Goal: Transaction & Acquisition: Purchase product/service

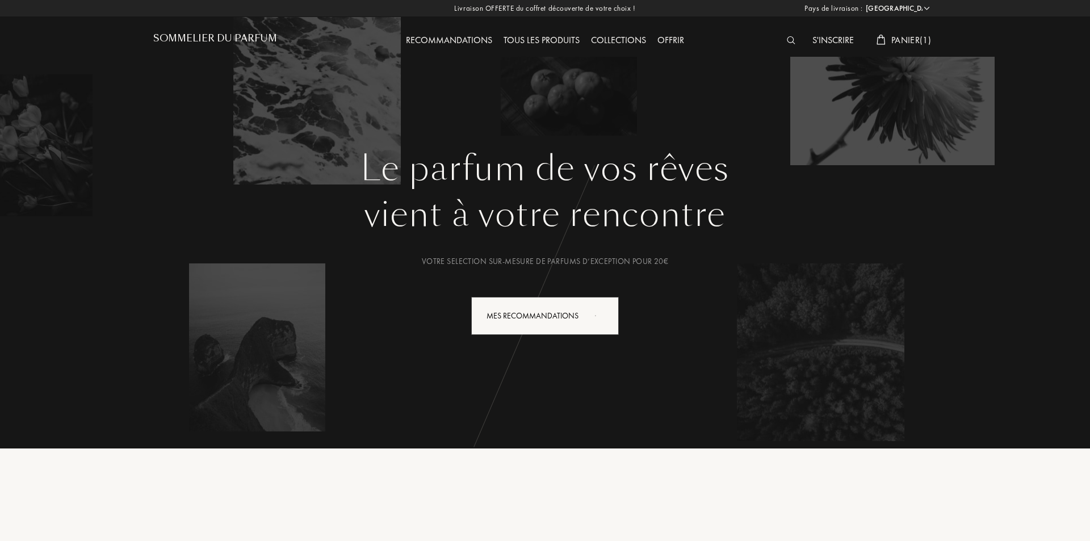
select select "FR"
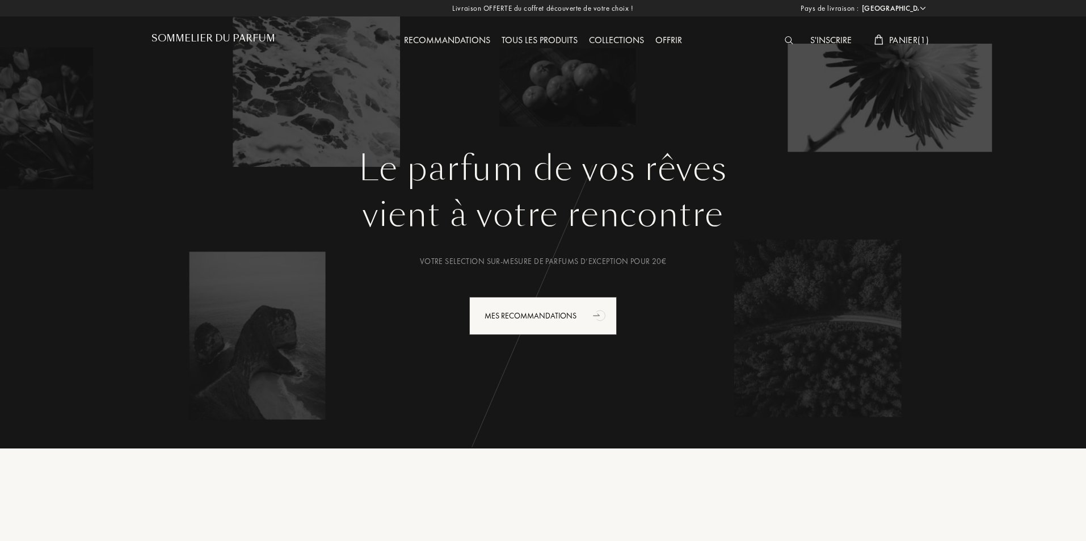
click at [539, 35] on div "Tous les produits" at bounding box center [539, 40] width 87 height 15
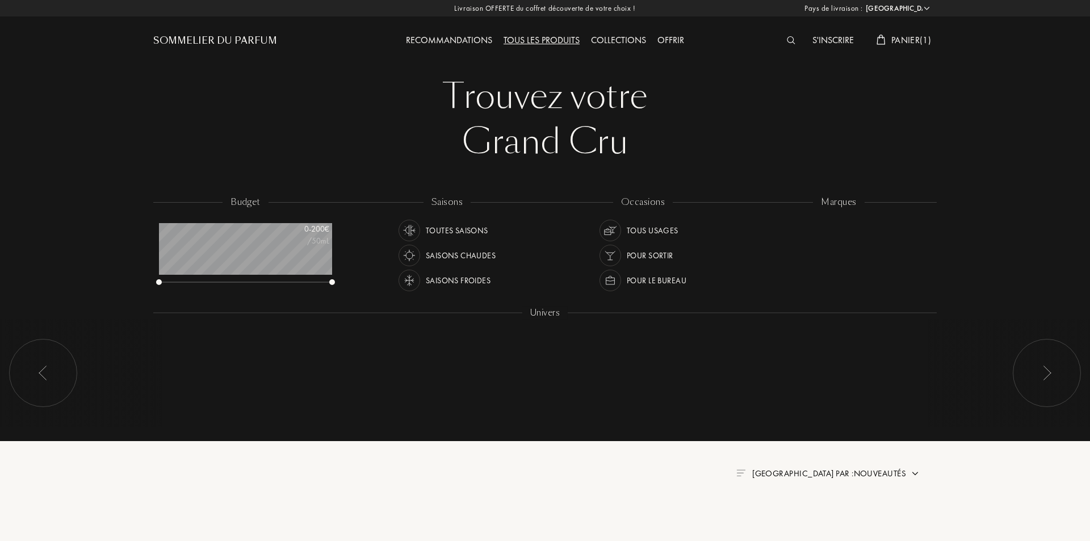
select select "FR"
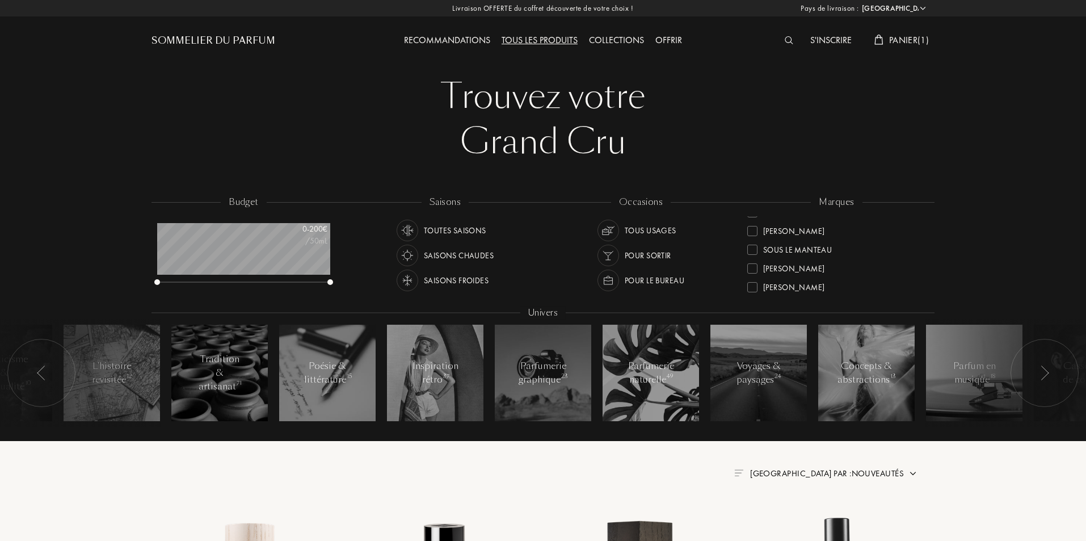
scroll to position [412, 0]
click at [751, 264] on div at bounding box center [752, 263] width 10 height 10
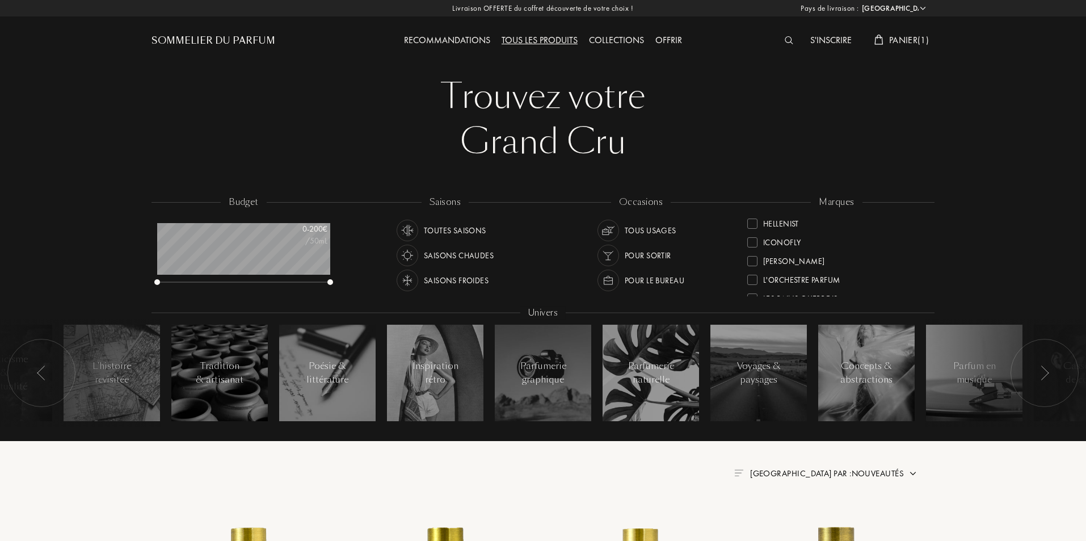
scroll to position [170, 0]
click at [758, 263] on div "Goldfield & Banks" at bounding box center [791, 259] width 89 height 15
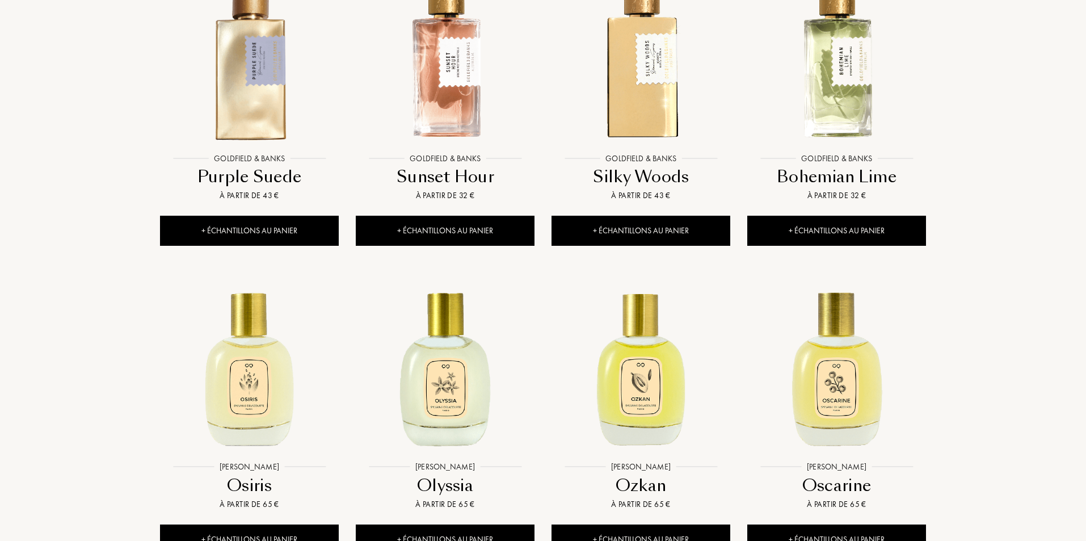
scroll to position [1021, 0]
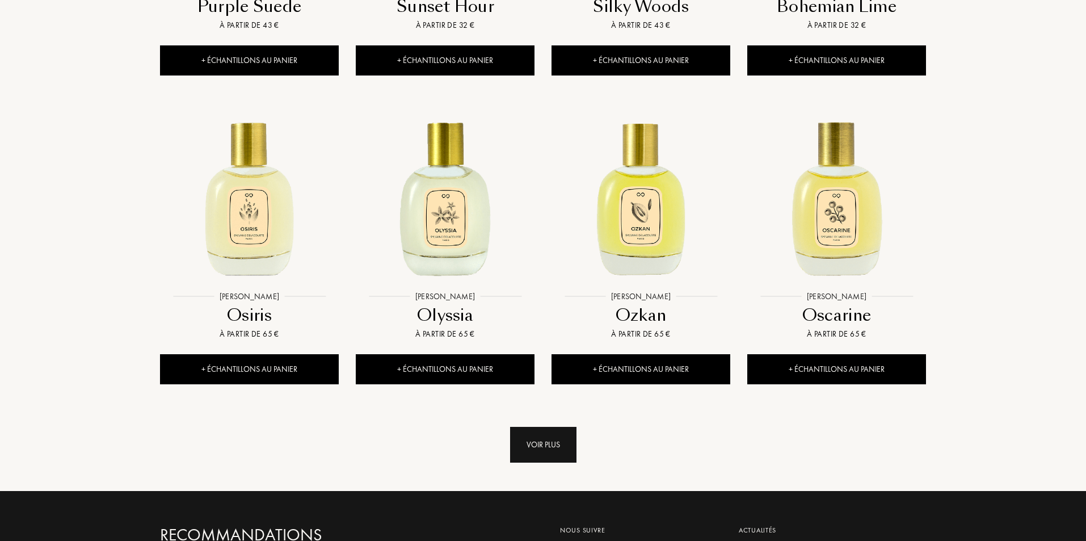
click at [528, 449] on div "Voir plus" at bounding box center [543, 445] width 66 height 36
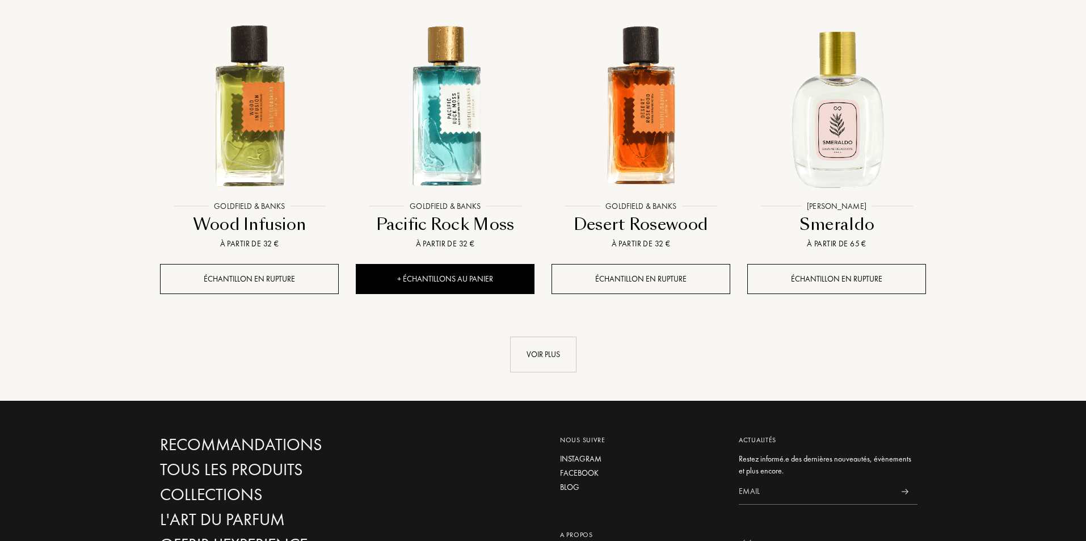
scroll to position [2043, 0]
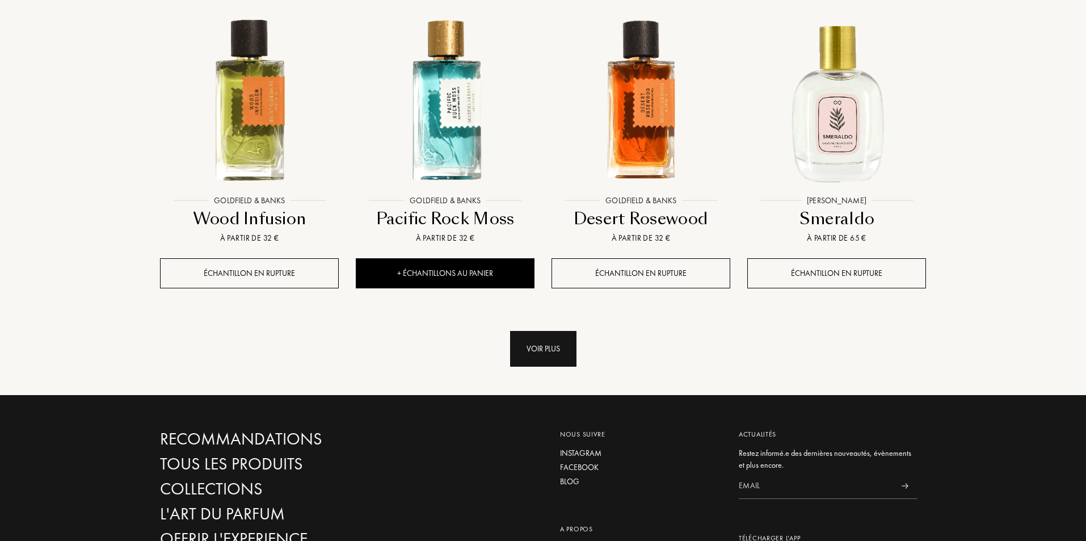
click at [537, 347] on div "Voir plus" at bounding box center [543, 349] width 66 height 36
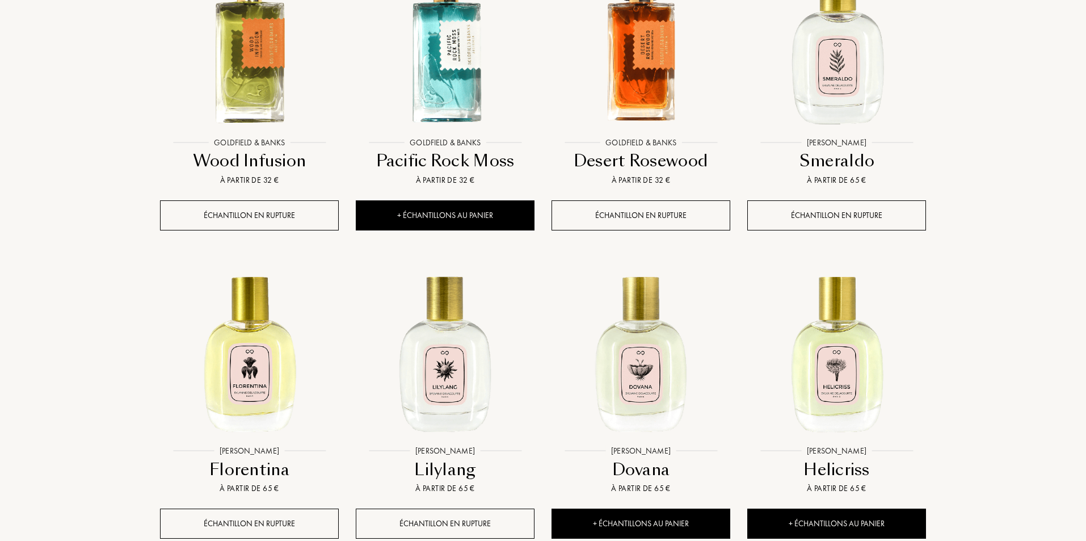
scroll to position [2156, 0]
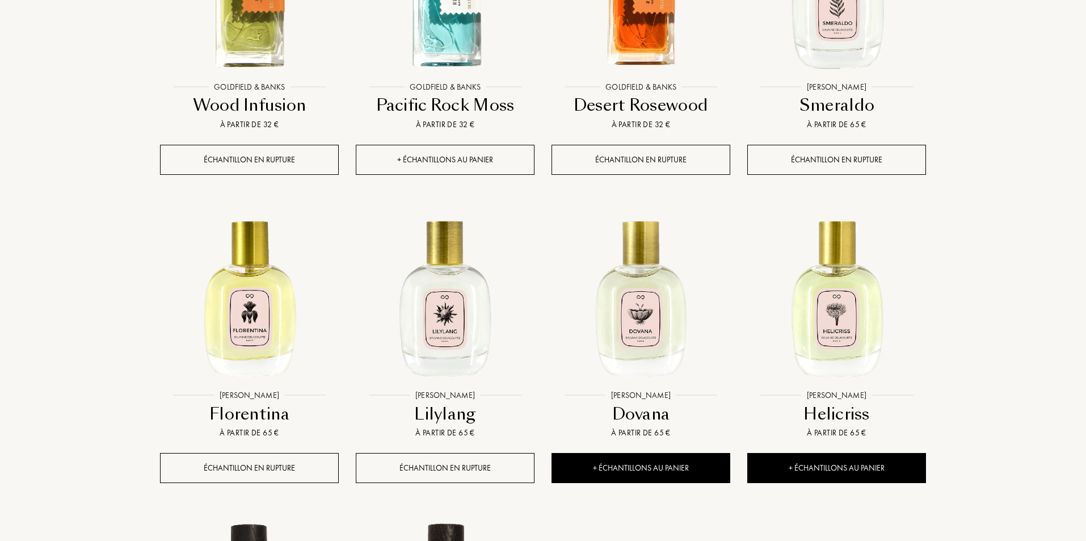
click at [422, 152] on div "+ Échantillons au panier" at bounding box center [445, 160] width 179 height 30
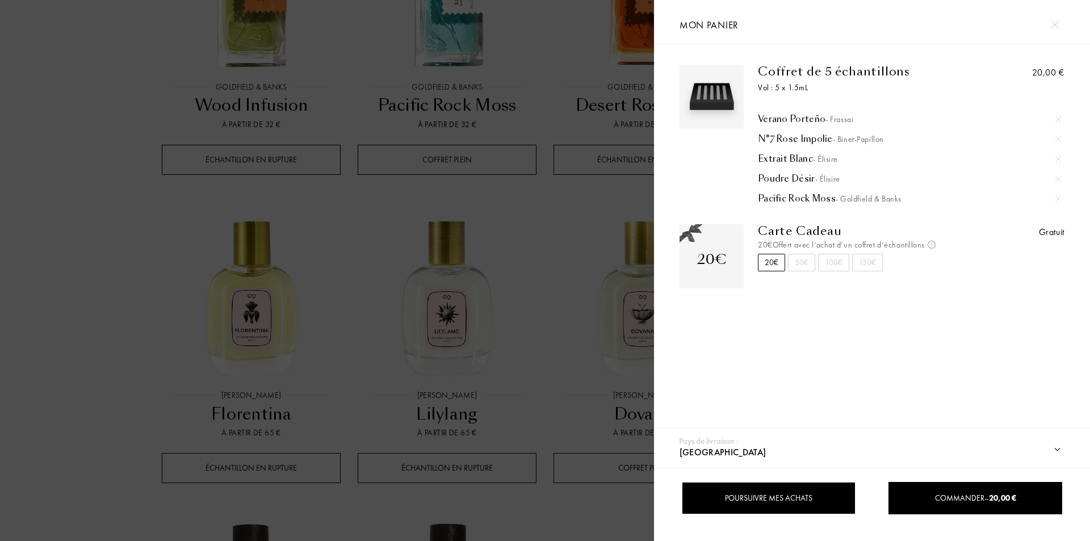
click at [714, 488] on div "Poursuivre mes achats" at bounding box center [769, 498] width 174 height 32
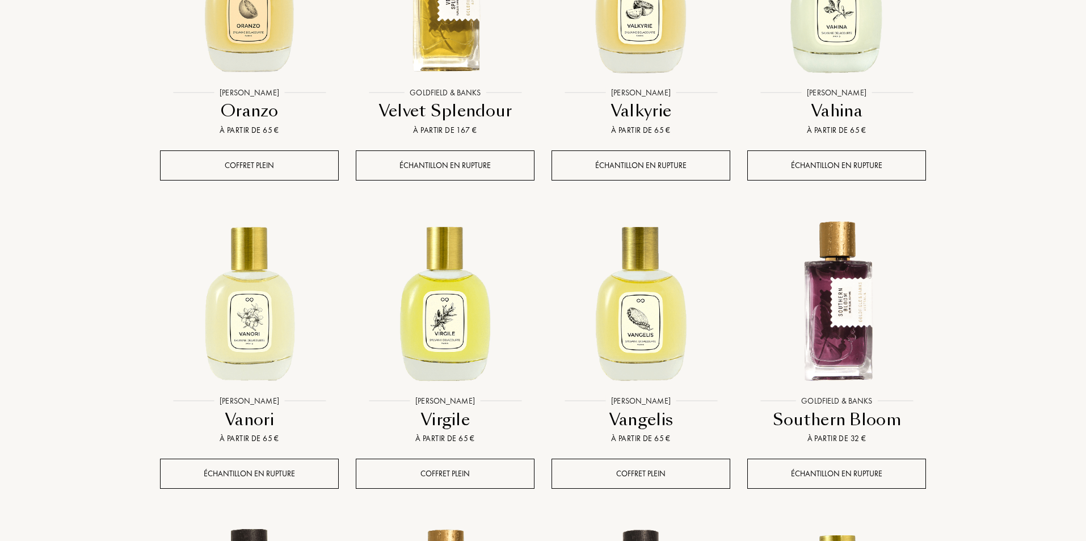
scroll to position [1532, 0]
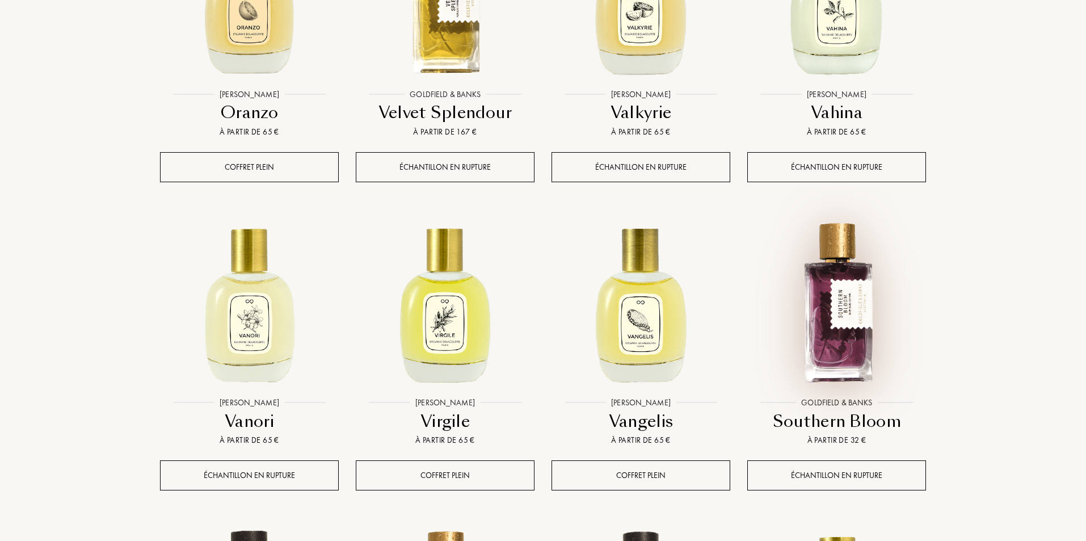
click at [847, 325] on img at bounding box center [836, 302] width 176 height 176
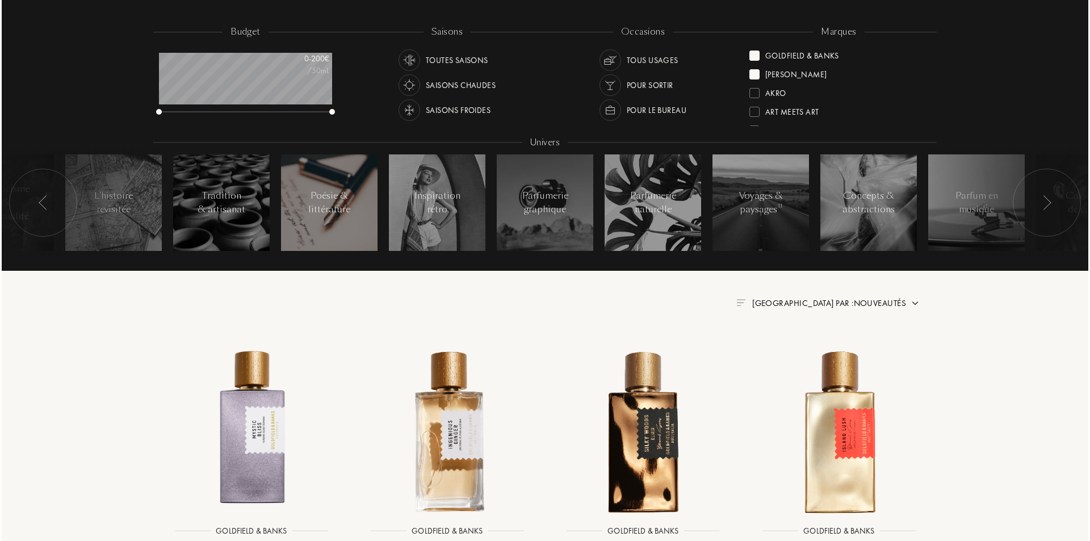
scroll to position [0, 0]
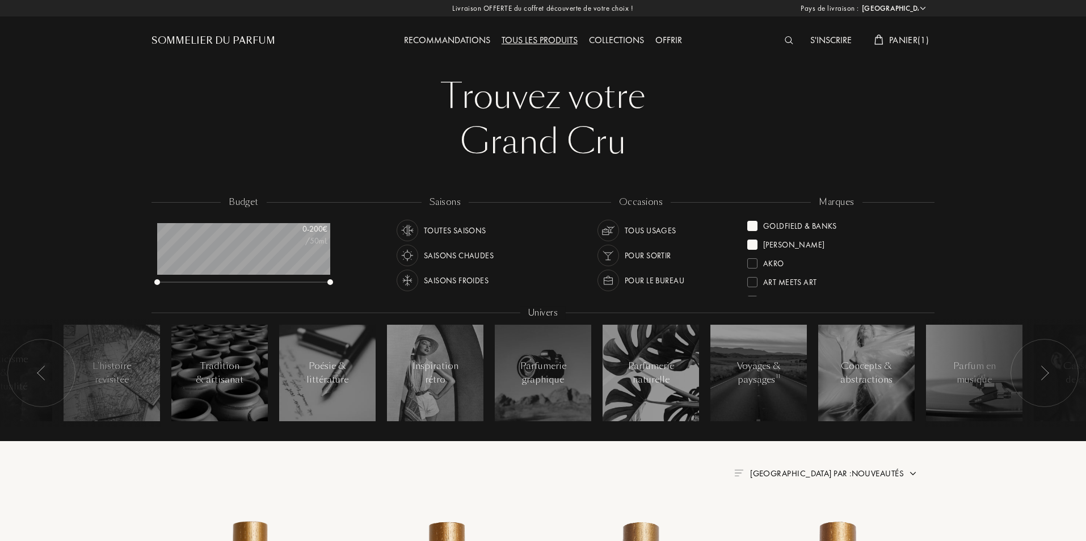
click at [909, 43] on span "Panier ( 1 )" at bounding box center [909, 40] width 40 height 12
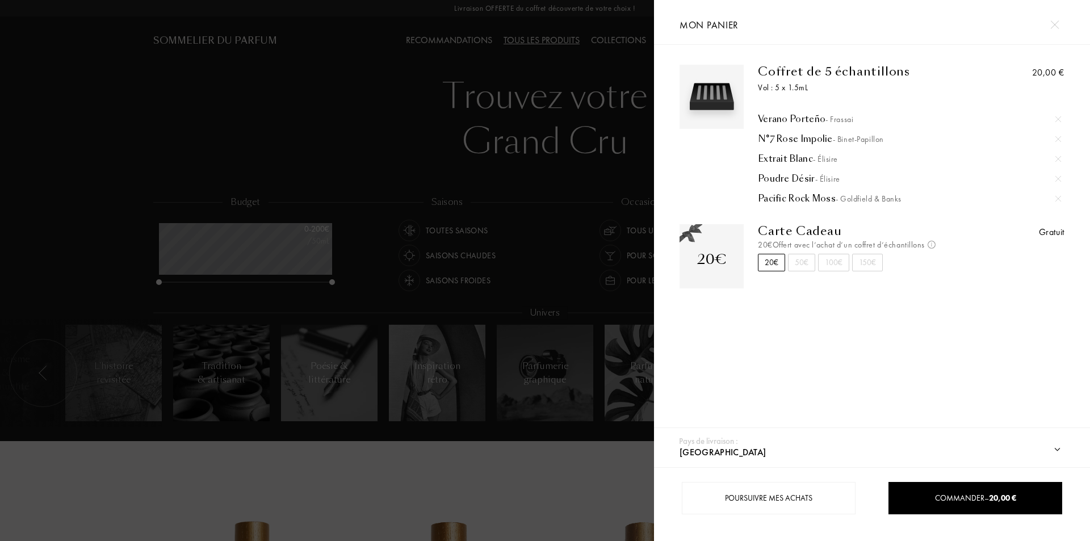
click at [823, 158] on span "- Élisire" at bounding box center [825, 159] width 25 height 10
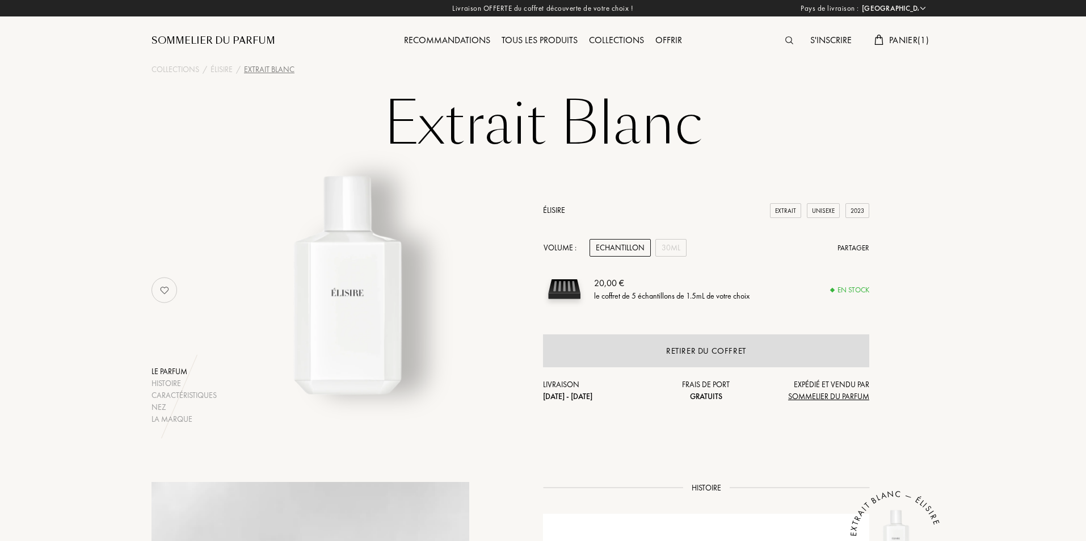
select select "FR"
click at [907, 39] on span "Panier ( 1 )" at bounding box center [909, 40] width 40 height 12
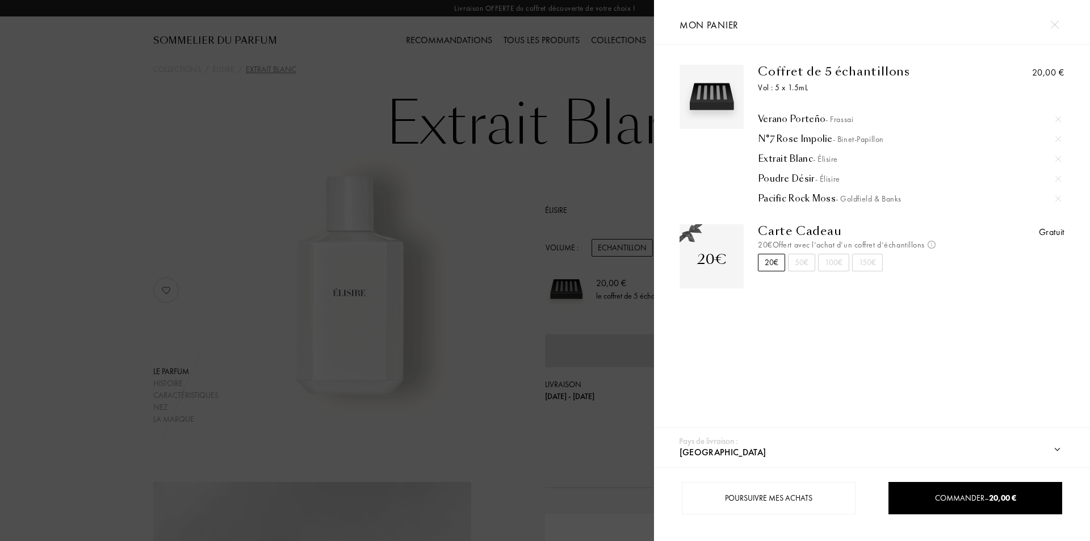
click at [809, 118] on div "[PERSON_NAME] - Frassai" at bounding box center [909, 118] width 303 height 11
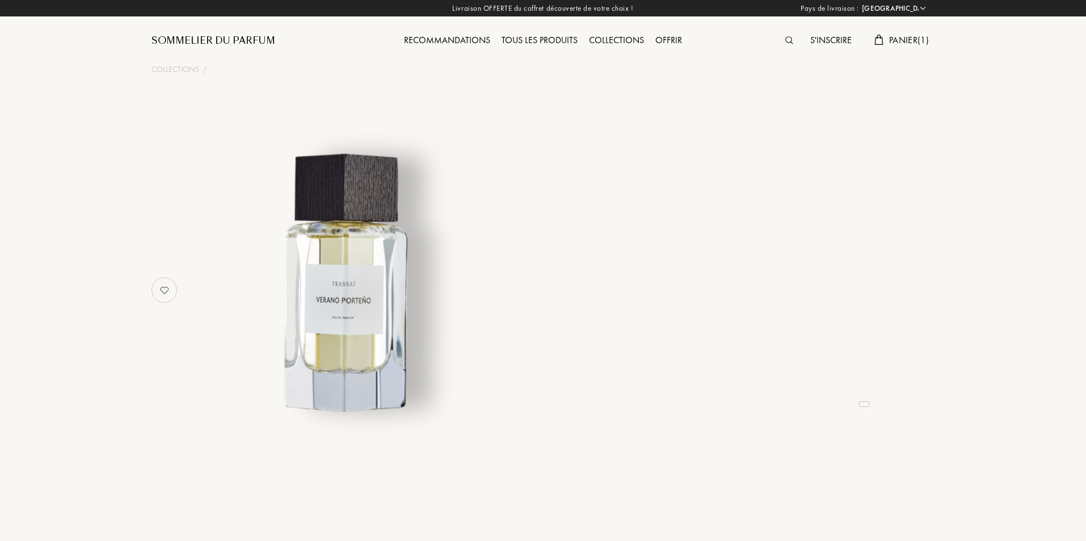
select select "FR"
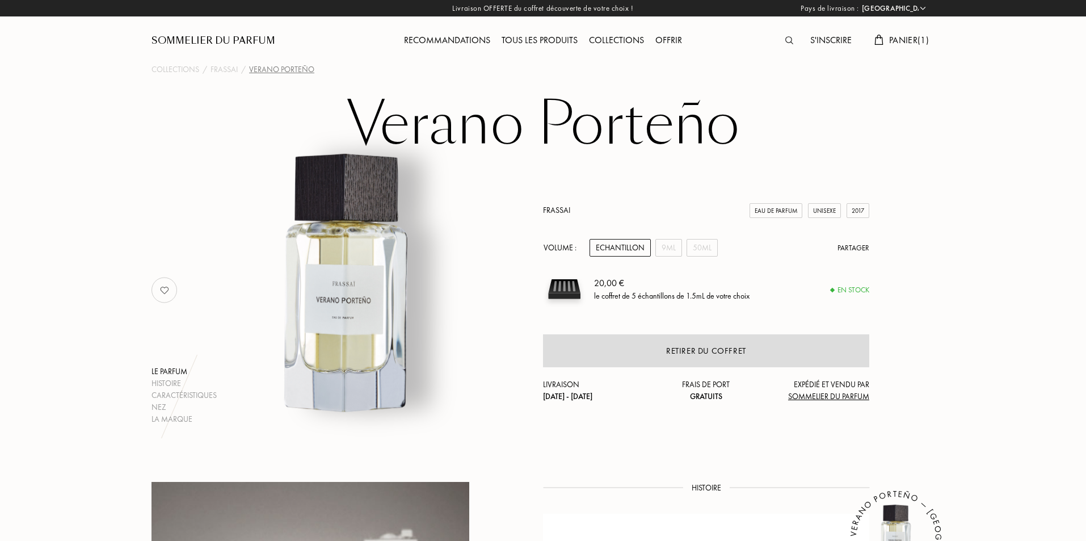
click at [908, 43] on span "Panier ( 1 )" at bounding box center [909, 40] width 40 height 12
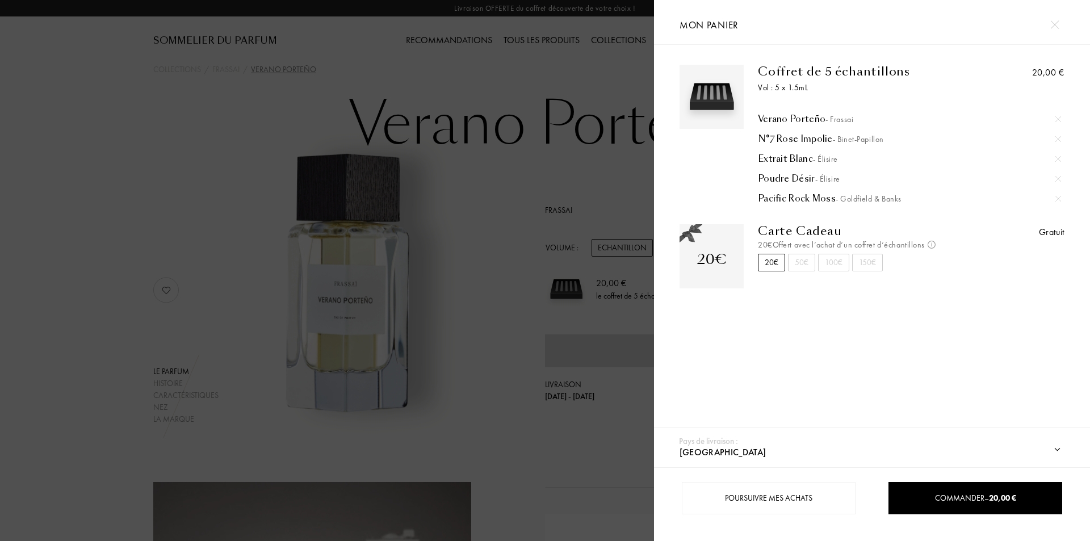
click at [795, 178] on div "Poudre Désir - Élisire" at bounding box center [909, 178] width 303 height 11
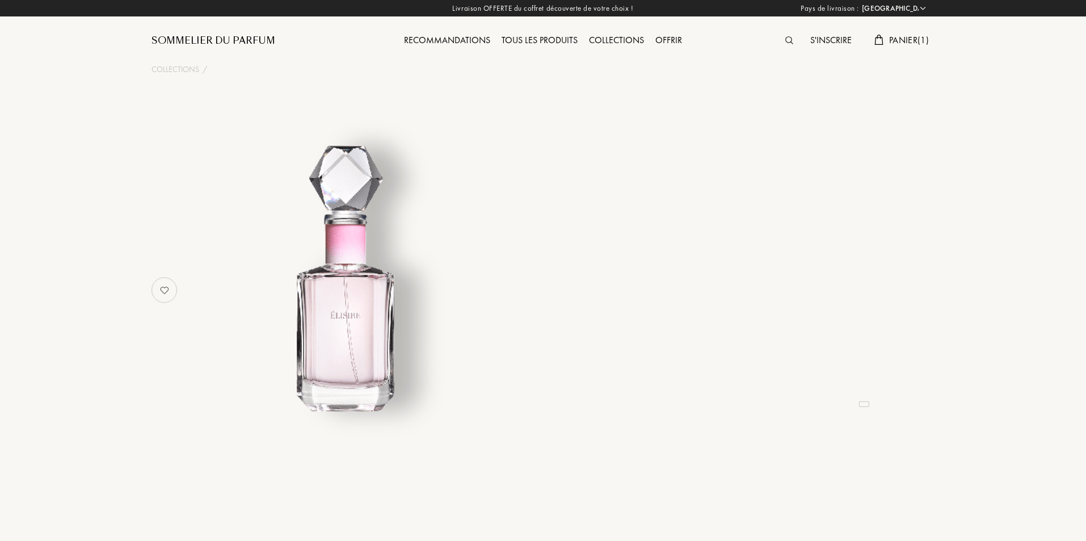
select select "FR"
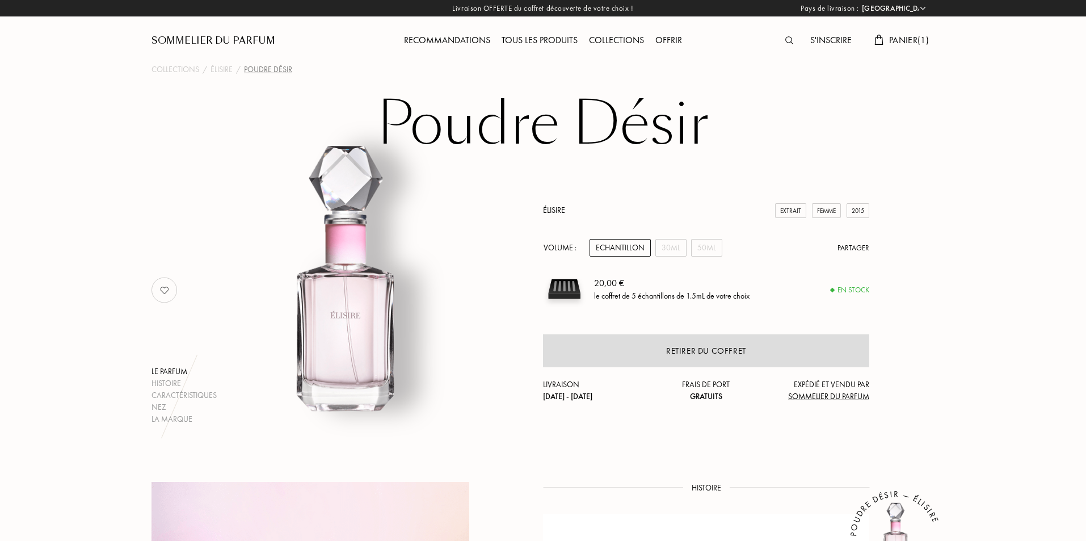
click at [898, 34] on span "Panier ( 1 )" at bounding box center [909, 40] width 40 height 12
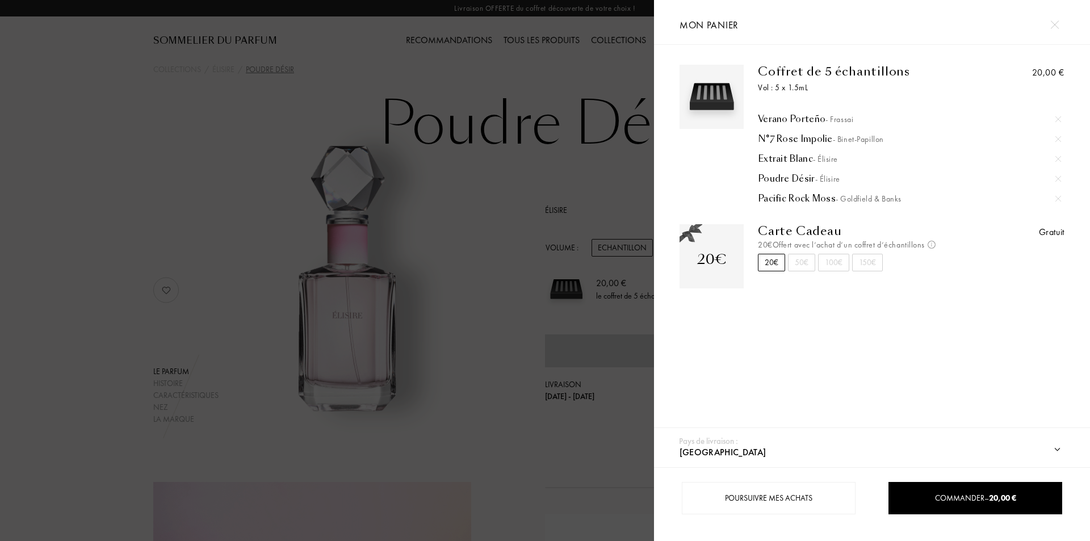
click at [1057, 178] on img at bounding box center [1058, 179] width 6 height 6
click at [1055, 136] on img at bounding box center [1058, 139] width 6 height 6
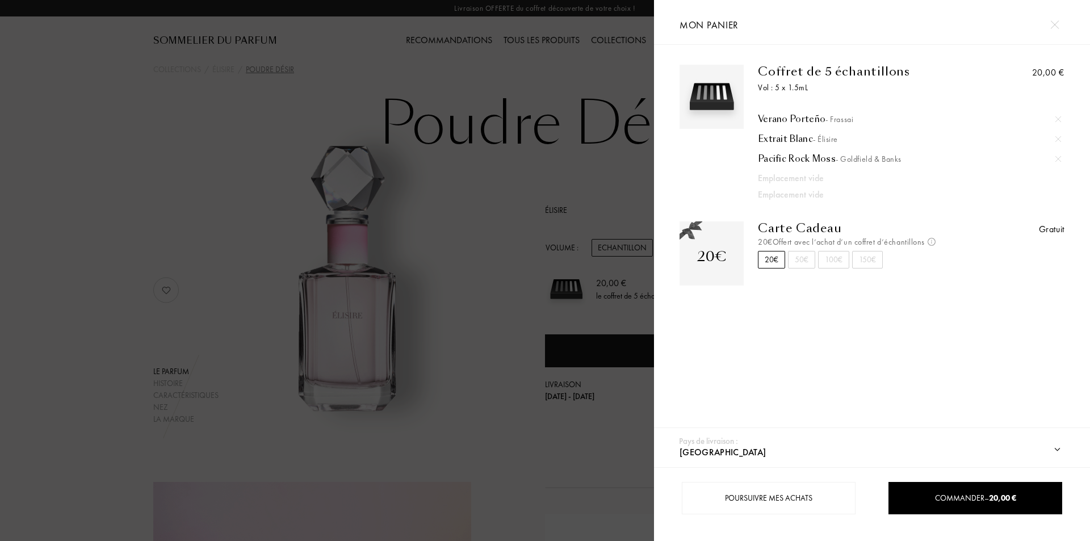
click at [1055, 119] on img at bounding box center [1058, 119] width 6 height 6
click at [786, 344] on div "Coffret de 5 échantillons Vol : 5 x 1.5mL Extrait Blanc - Élisire Pacific Rock …" at bounding box center [872, 239] width 436 height 389
click at [273, 181] on div at bounding box center [327, 270] width 654 height 541
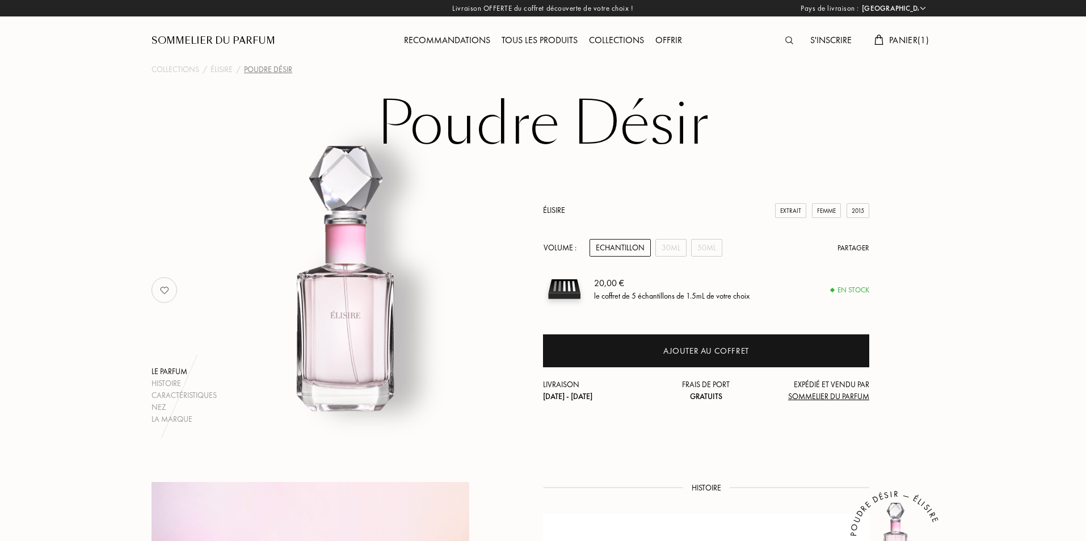
click at [559, 40] on div "Tous les produits" at bounding box center [539, 40] width 87 height 15
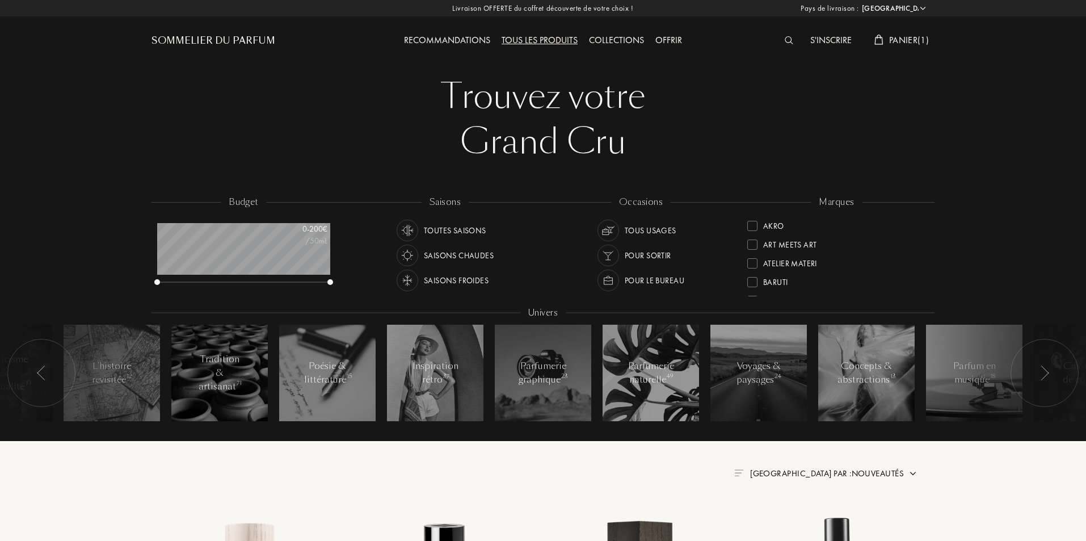
select select "FR"
drag, startPoint x: 924, startPoint y: 250, endPoint x: 922, endPoint y: 258, distance: 8.3
click at [922, 258] on div "L'Orchestre Parfum" at bounding box center [836, 257] width 179 height 19
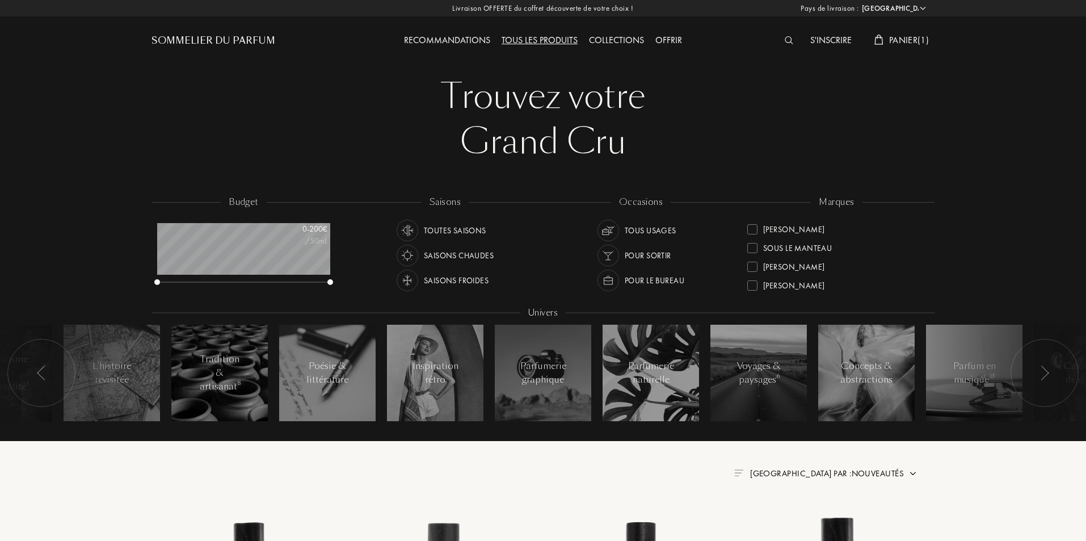
scroll to position [412, 0]
click at [750, 266] on div at bounding box center [752, 263] width 10 height 10
click at [983, 195] on div "budget 0 - 200 € /50mL saisons Toutes saisons Saisons chaudes Saisons froides o…" at bounding box center [543, 317] width 1090 height 249
click at [776, 150] on div "Grand Cru" at bounding box center [543, 141] width 766 height 45
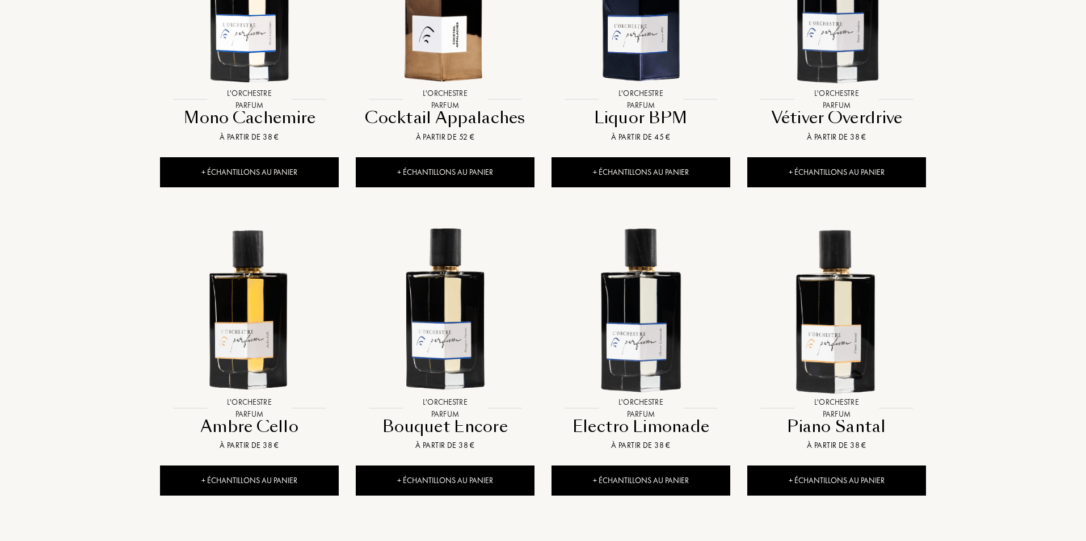
scroll to position [681, 0]
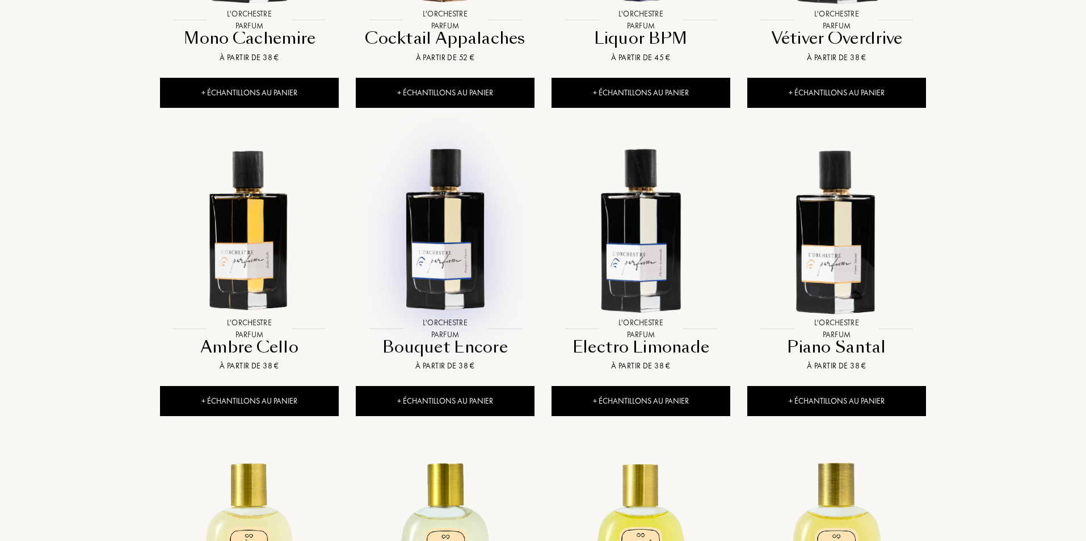
click at [461, 235] on img at bounding box center [445, 228] width 176 height 176
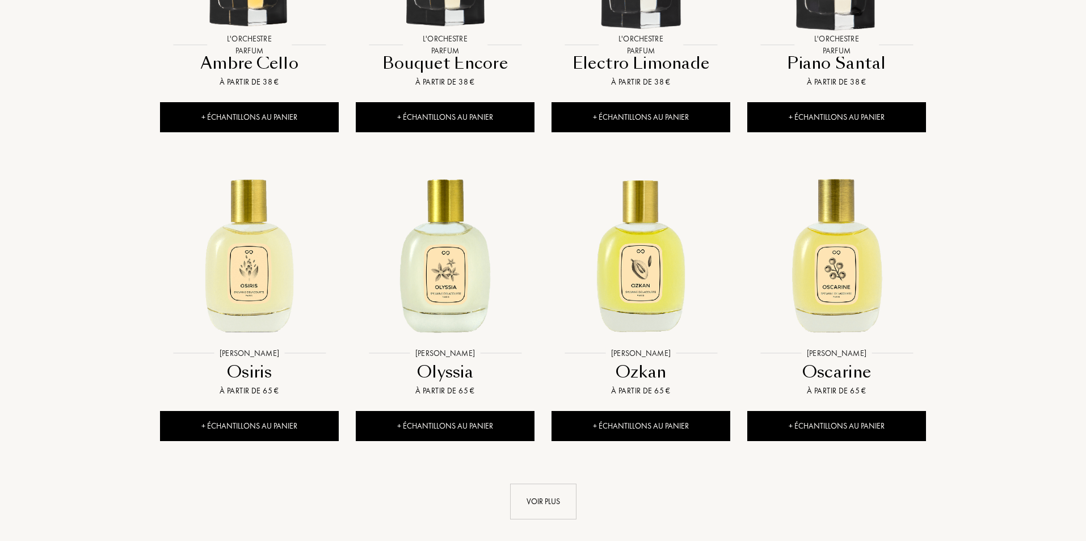
scroll to position [1135, 0]
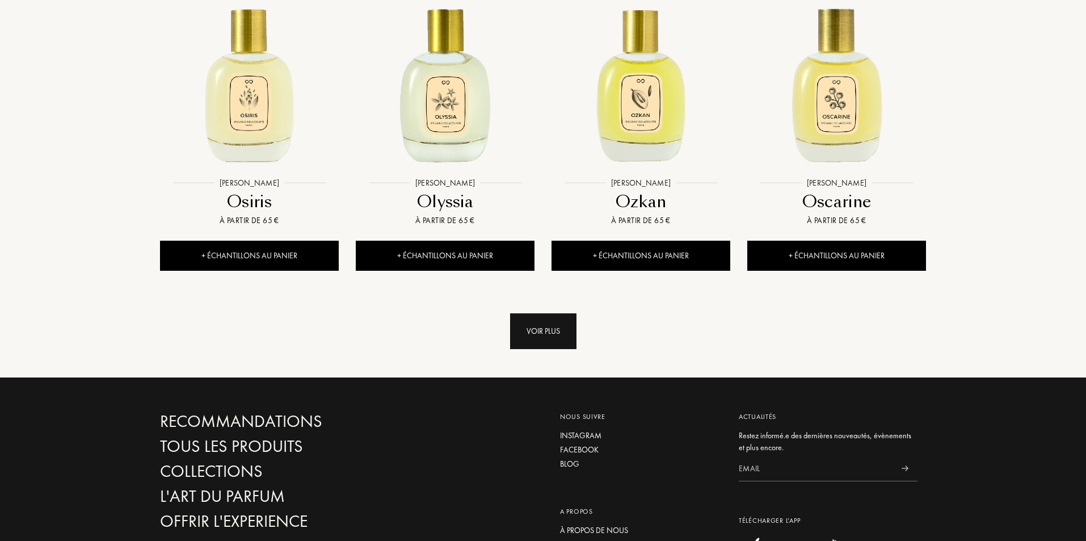
click at [540, 326] on div "Voir plus" at bounding box center [543, 331] width 66 height 36
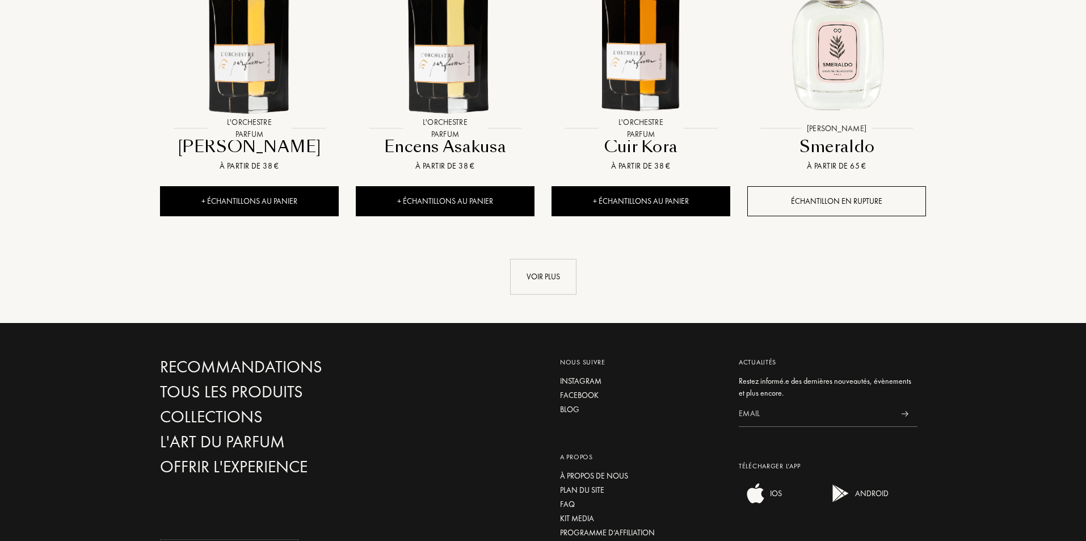
scroll to position [2213, 0]
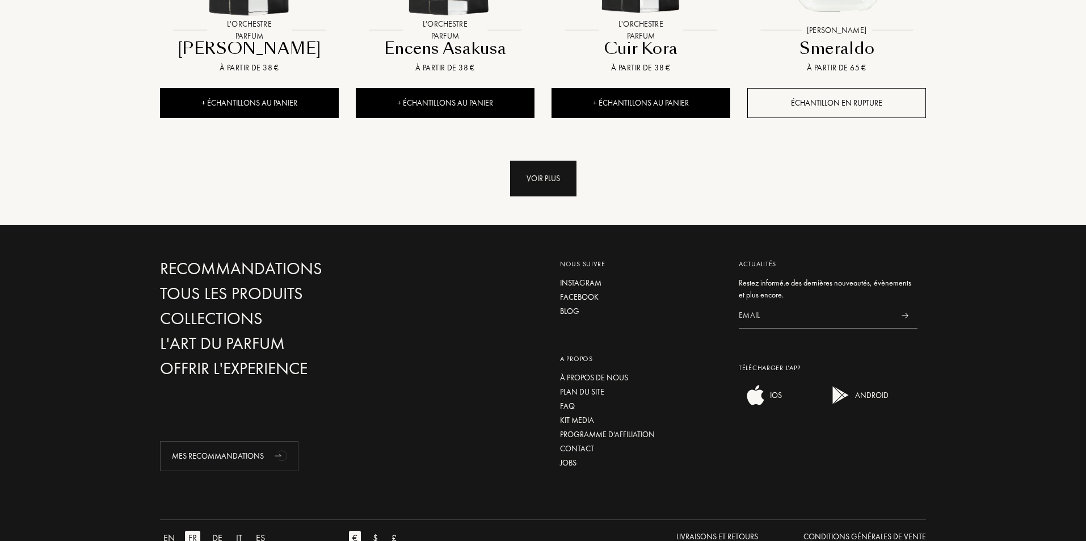
click at [523, 181] on div "Voir plus" at bounding box center [543, 179] width 66 height 36
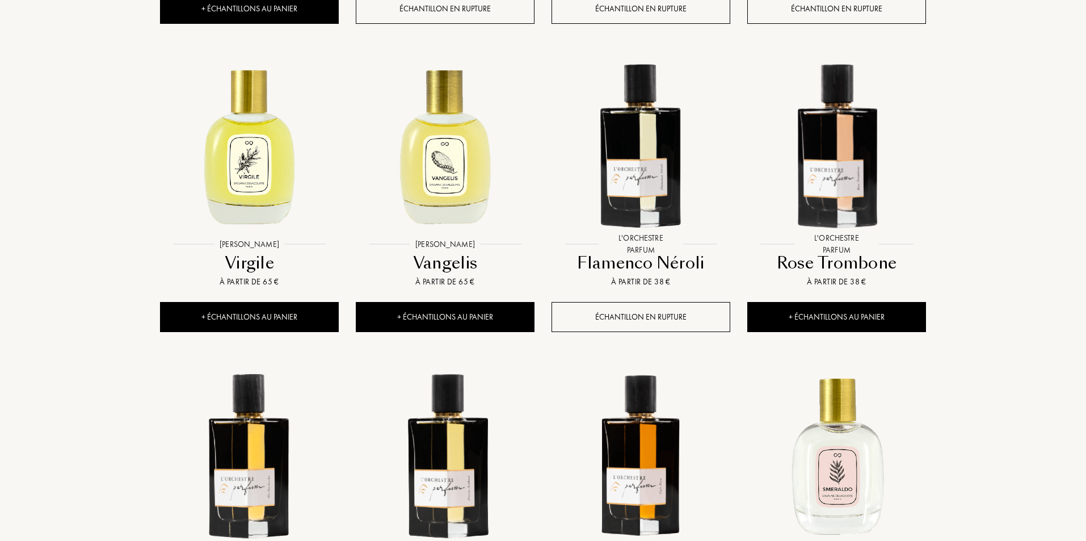
scroll to position [1532, 0]
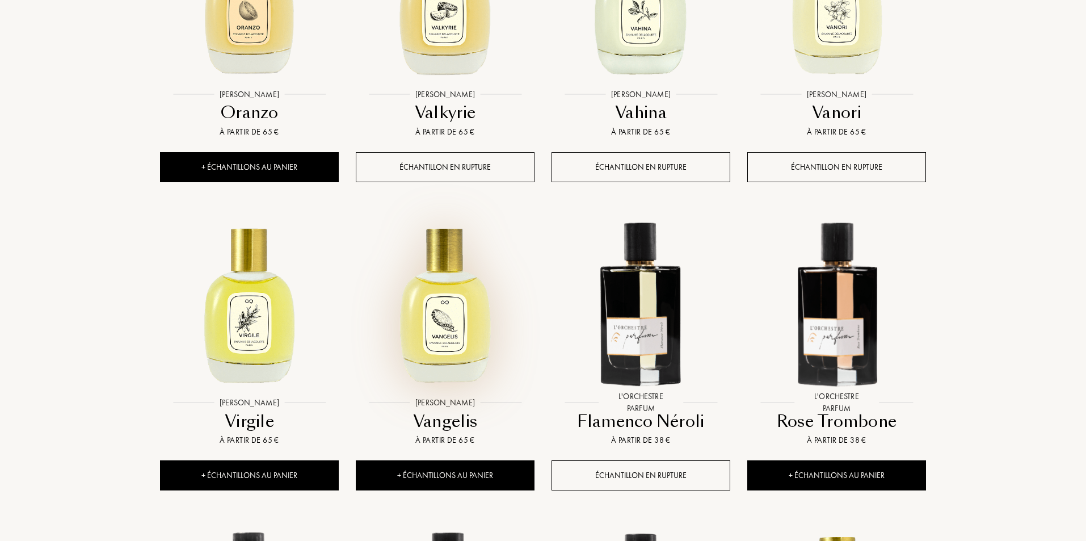
click at [430, 320] on img at bounding box center [445, 302] width 176 height 176
click at [439, 369] on img at bounding box center [445, 302] width 176 height 176
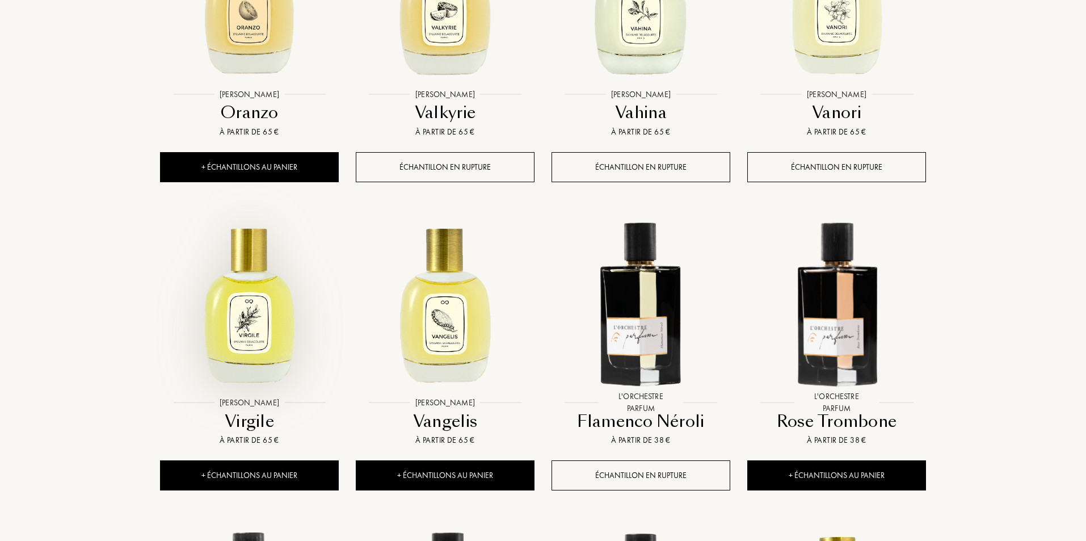
click at [237, 325] on img at bounding box center [249, 302] width 176 height 176
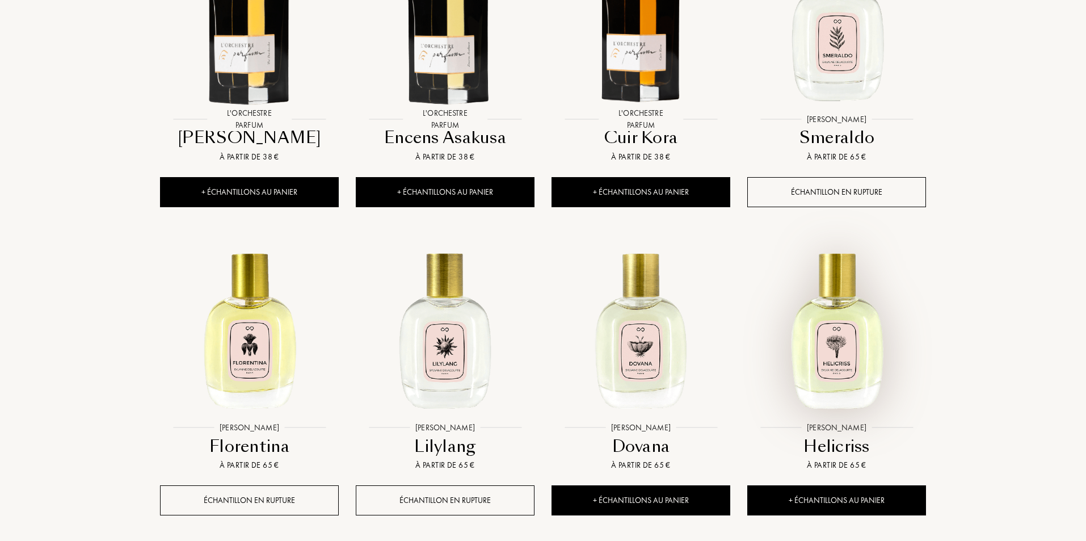
scroll to position [2213, 0]
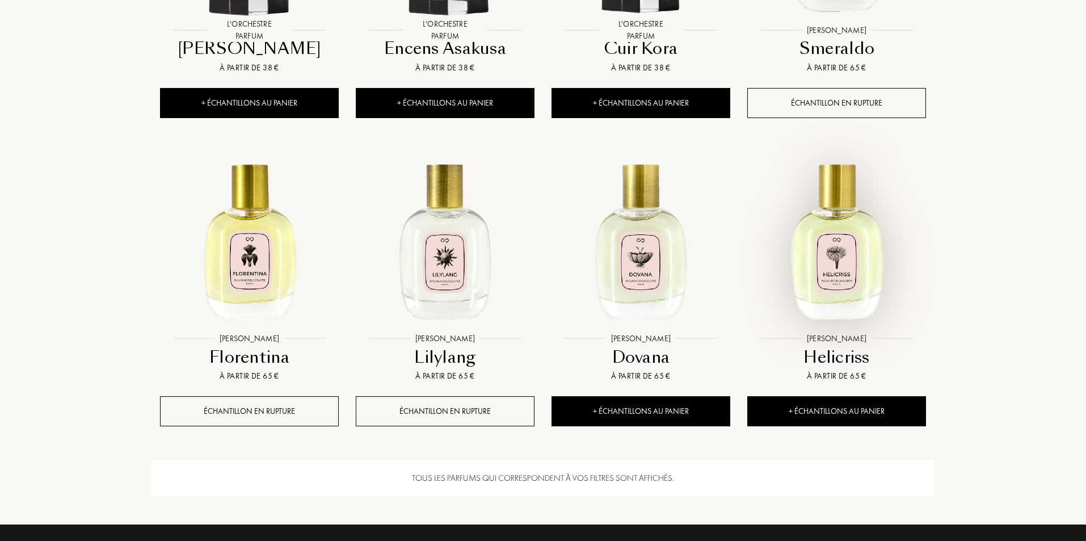
click at [840, 309] on img at bounding box center [836, 238] width 176 height 176
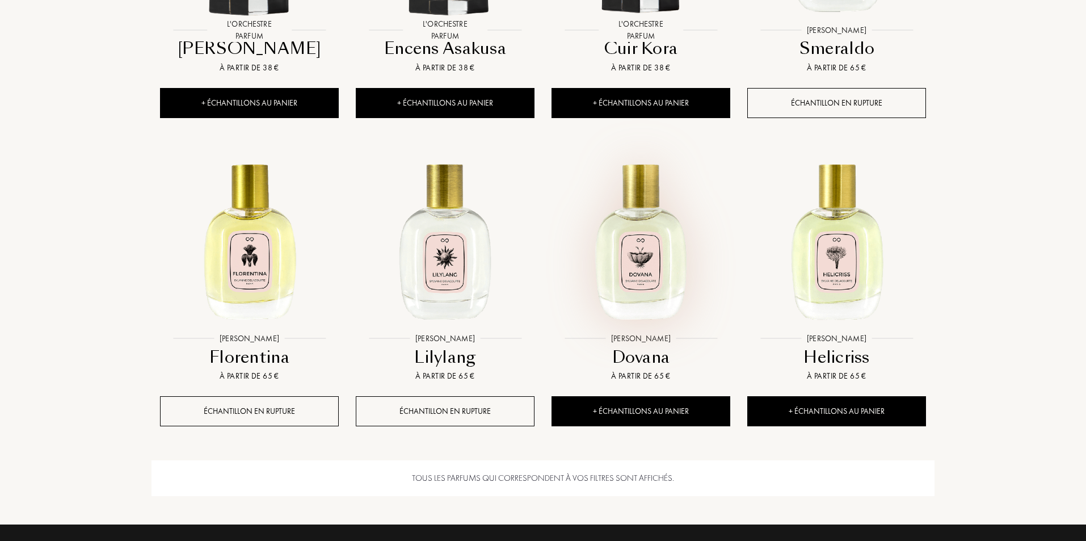
click at [641, 274] on img at bounding box center [641, 238] width 176 height 176
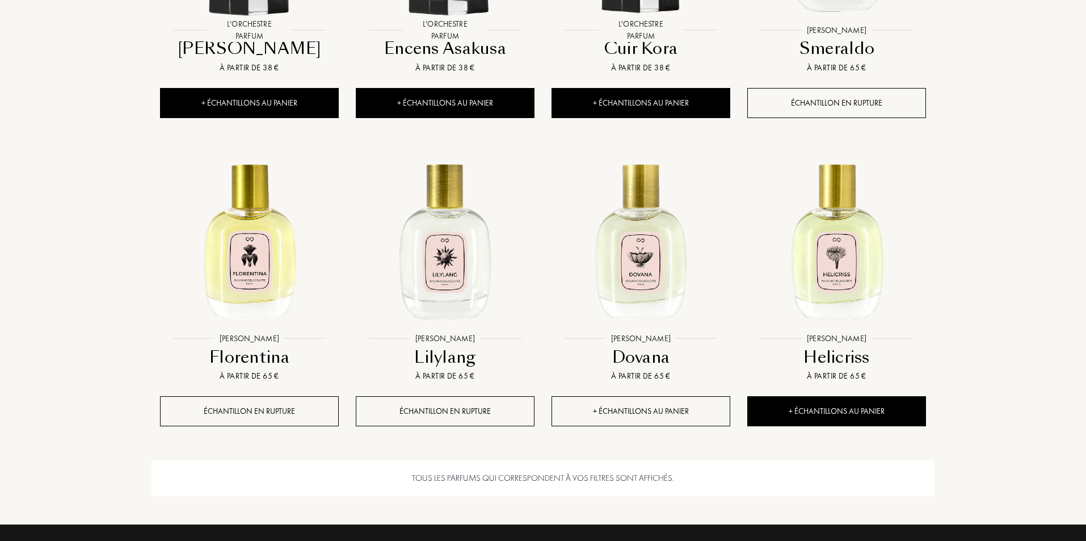
click at [663, 412] on div "+ Échantillons au panier" at bounding box center [641, 411] width 179 height 30
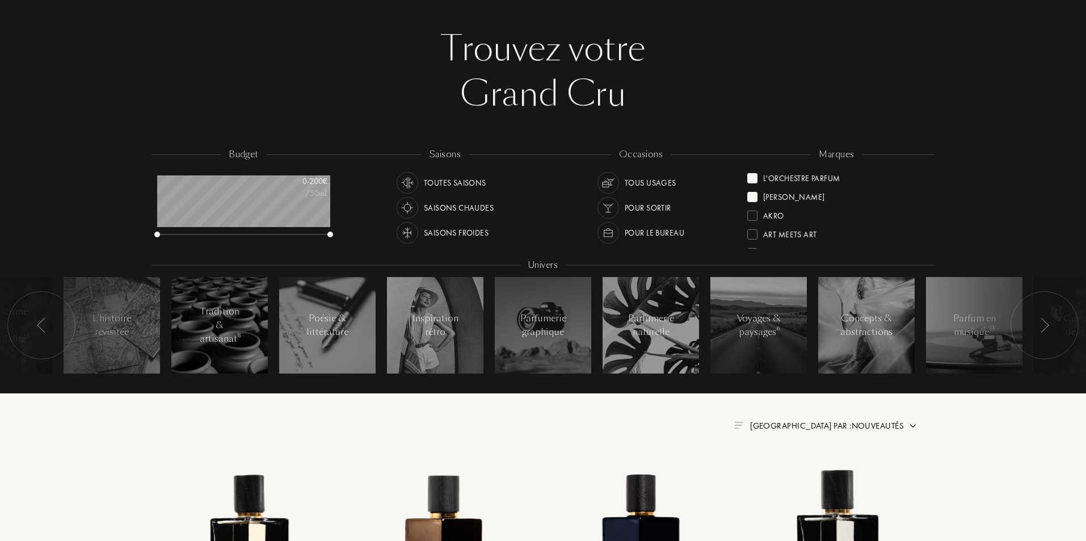
scroll to position [0, 0]
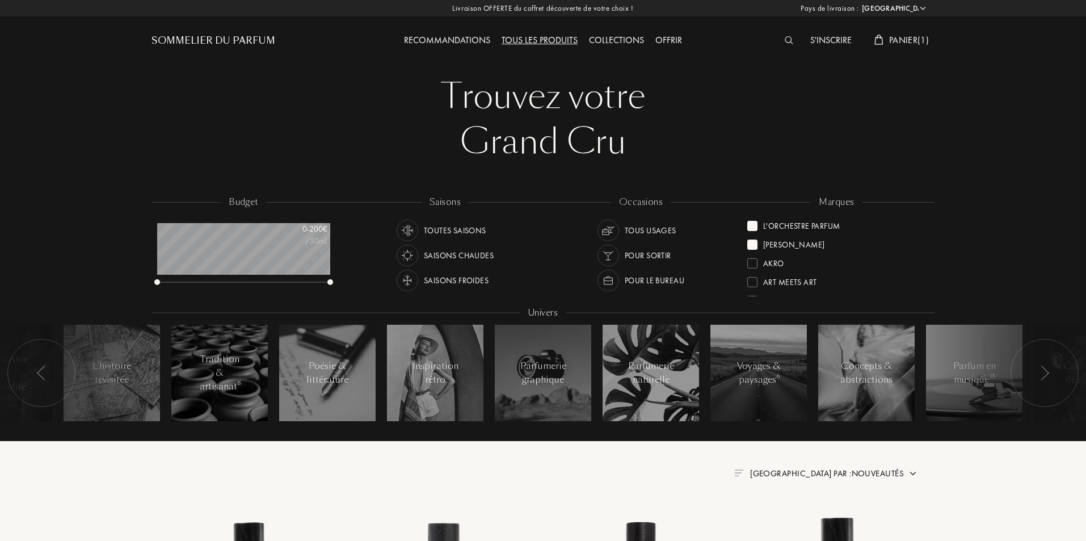
click at [461, 33] on div "Recommandations" at bounding box center [447, 40] width 98 height 15
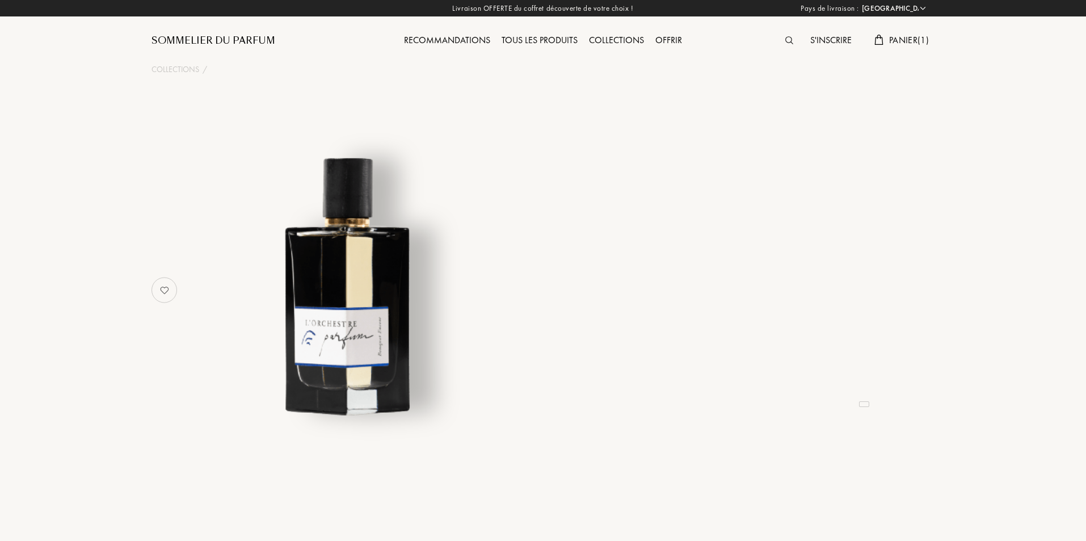
select select "FR"
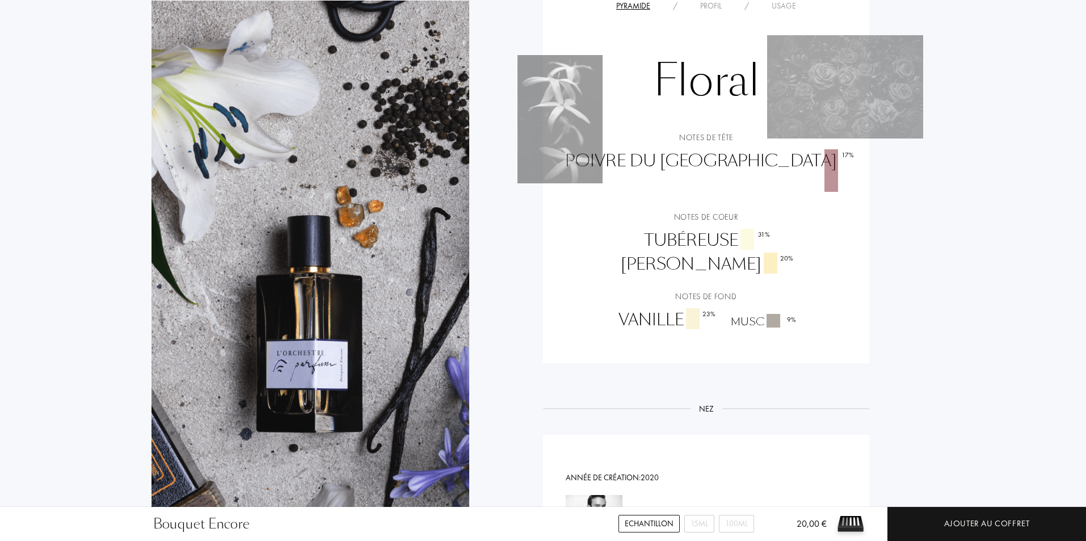
scroll to position [1078, 0]
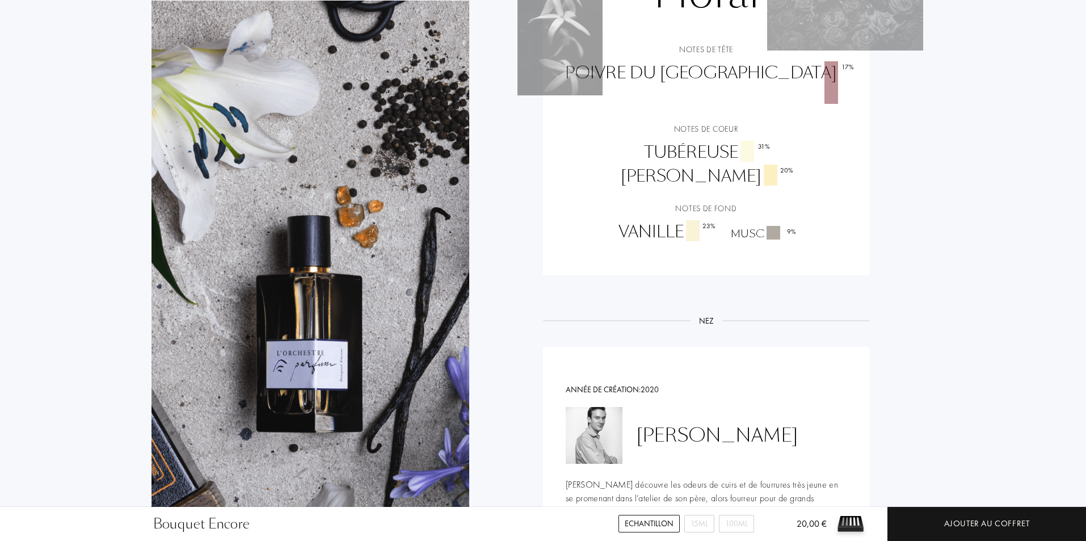
click at [643, 532] on div "Echantillon" at bounding box center [649, 524] width 61 height 18
click at [641, 528] on div "Echantillon" at bounding box center [649, 524] width 61 height 18
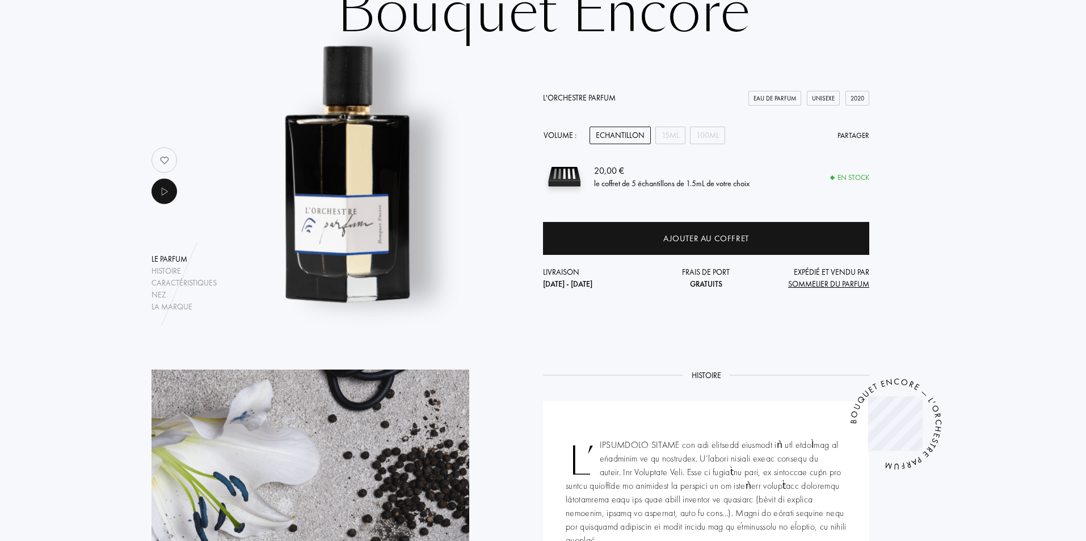
scroll to position [227, 0]
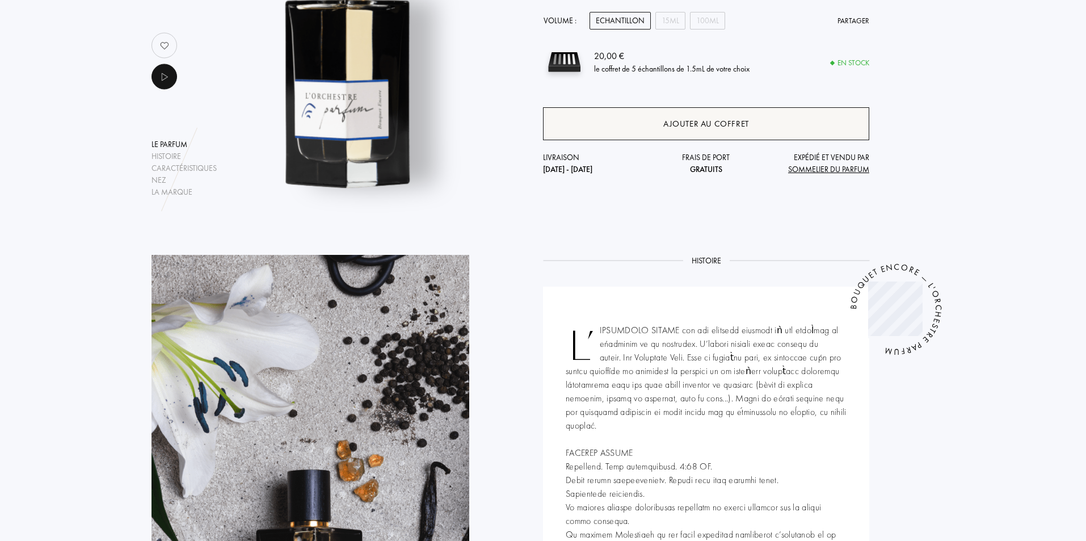
click at [682, 113] on div "Ajouter au coffret" at bounding box center [706, 123] width 326 height 33
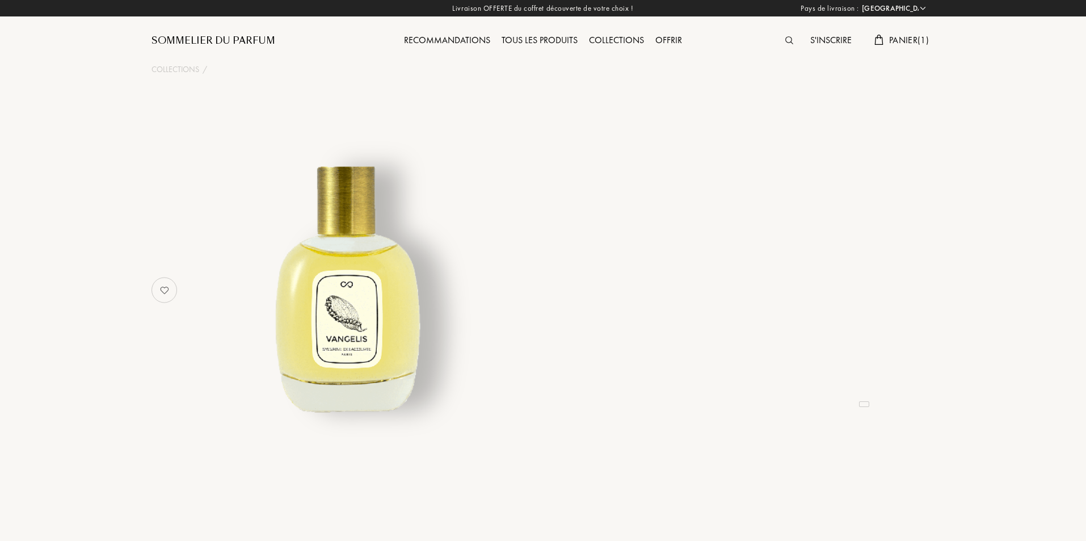
select select "FR"
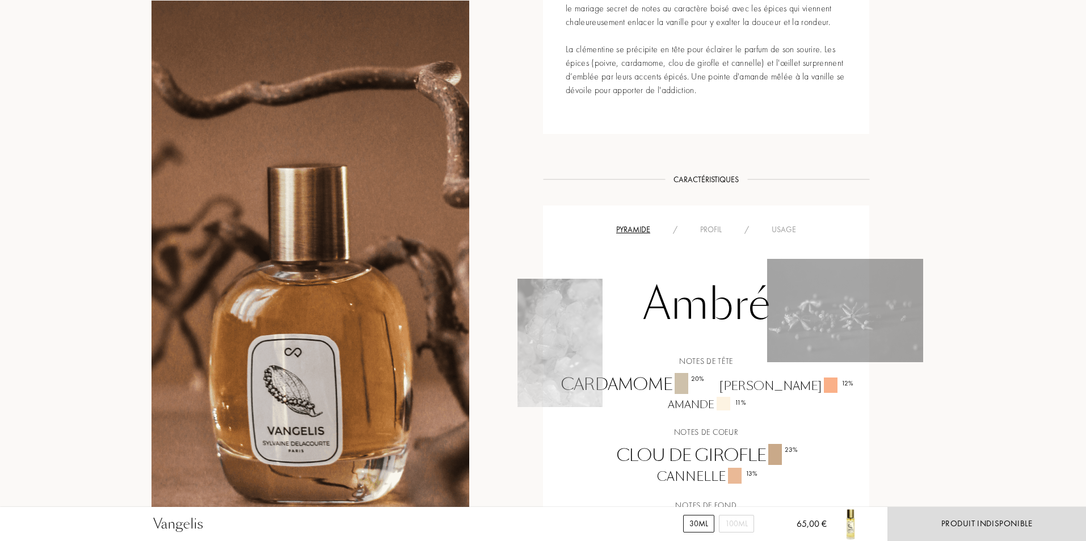
scroll to position [794, 0]
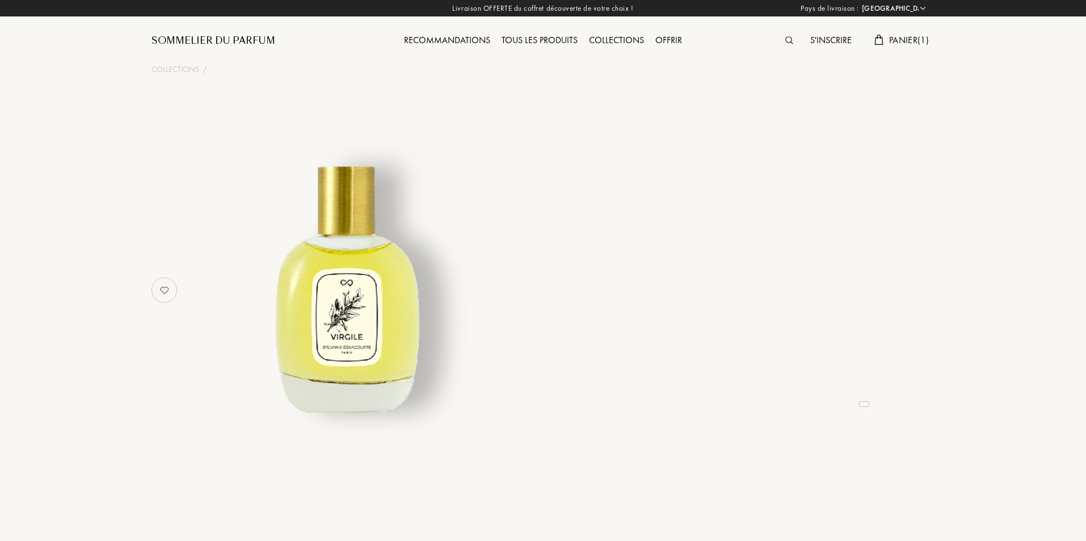
select select "FR"
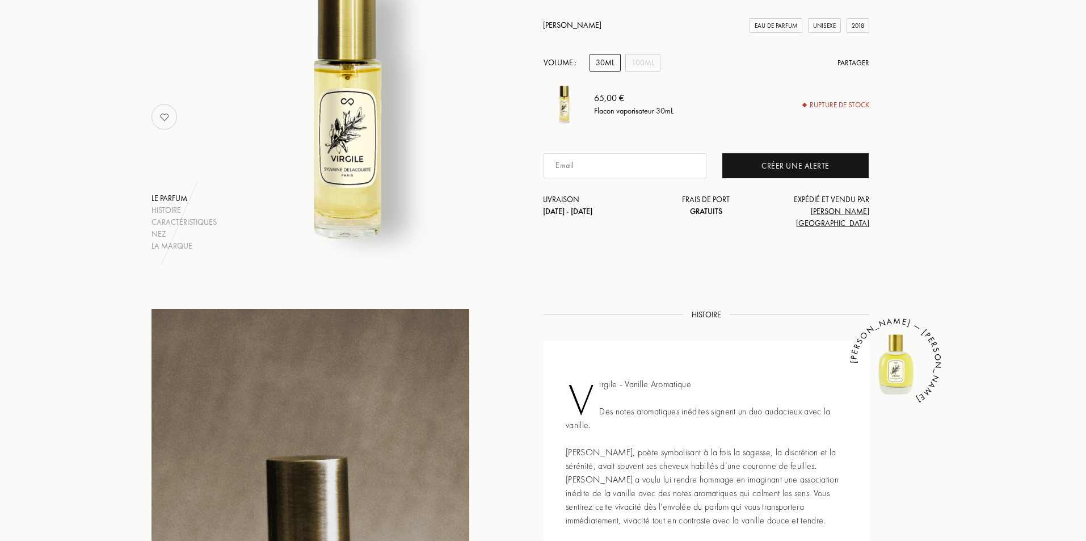
scroll to position [284, 0]
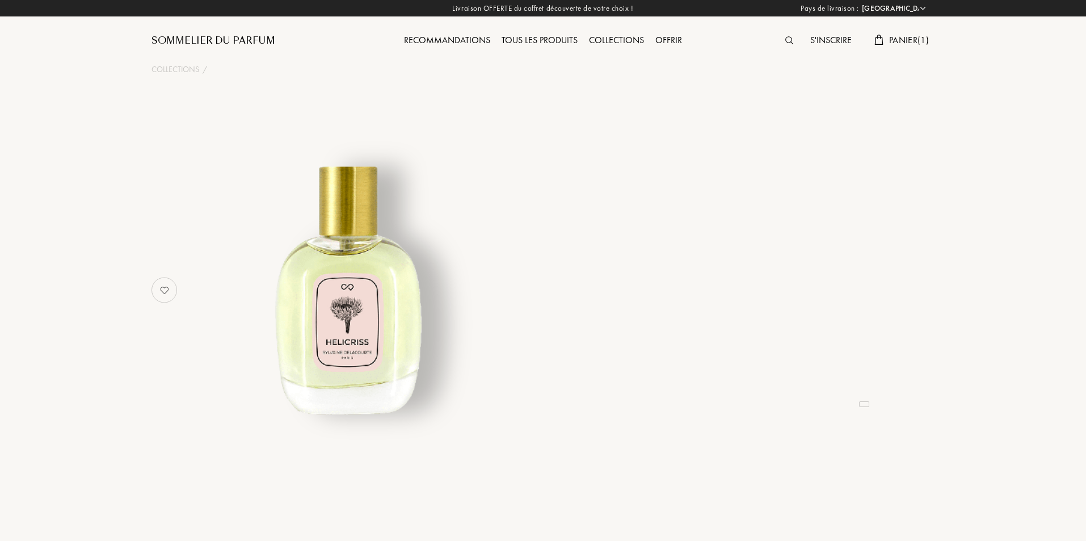
select select "FR"
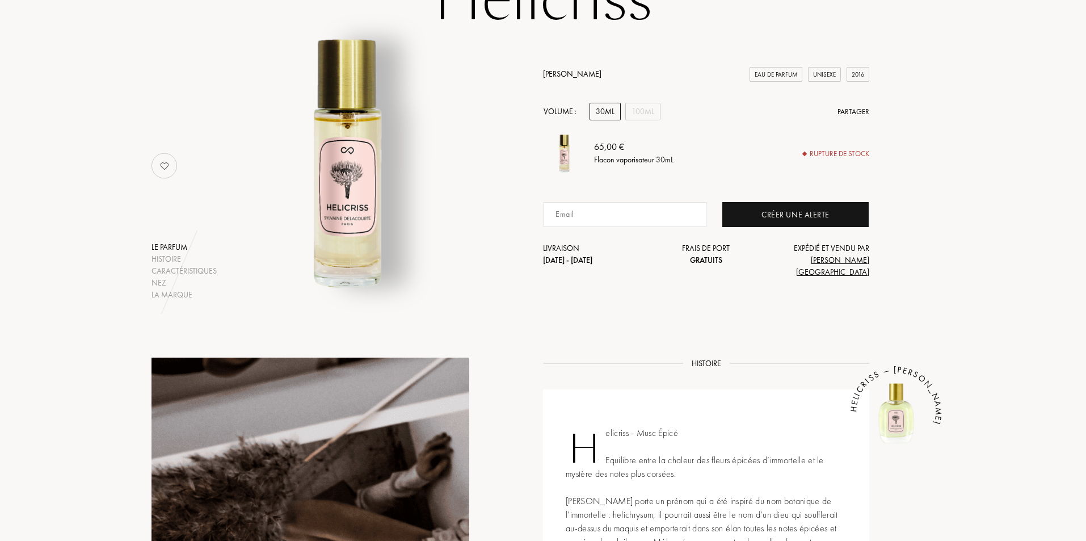
scroll to position [284, 0]
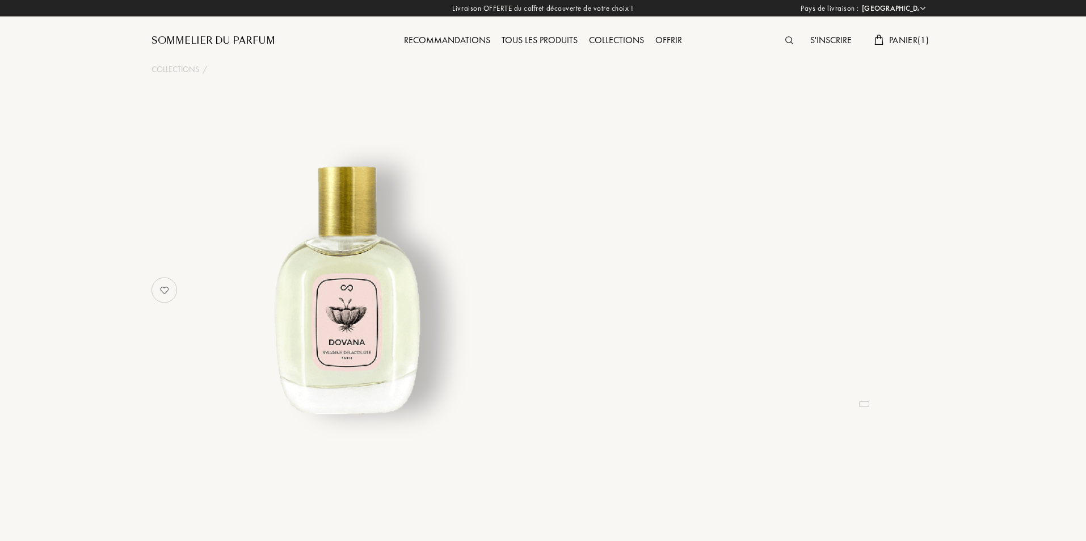
select select "FR"
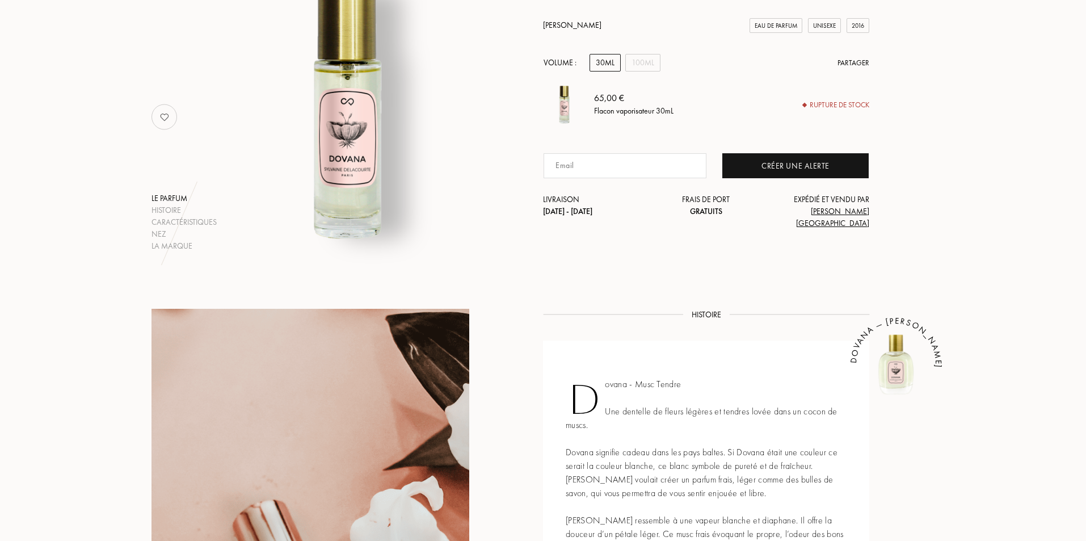
scroll to position [170, 0]
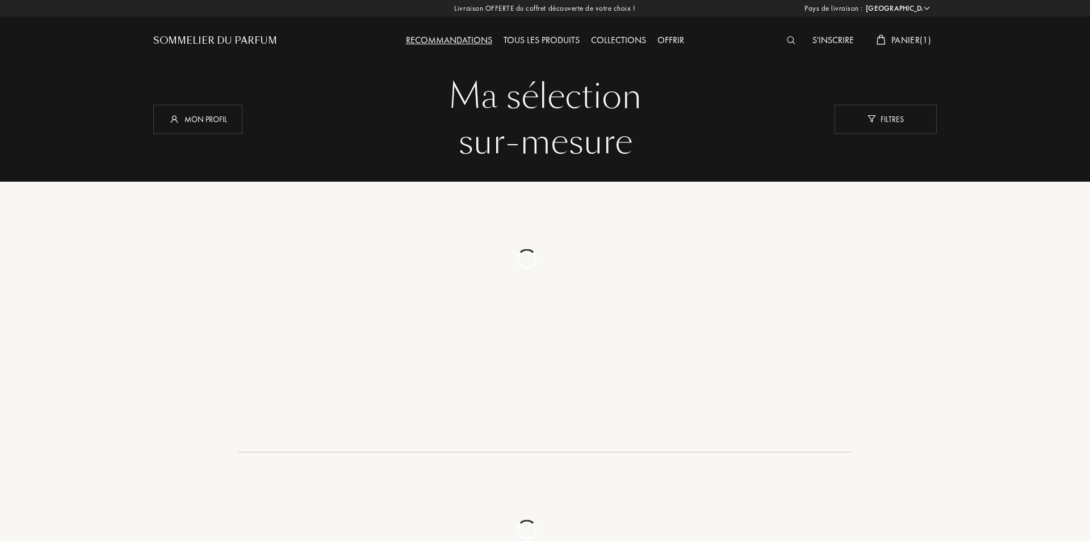
select select "FR"
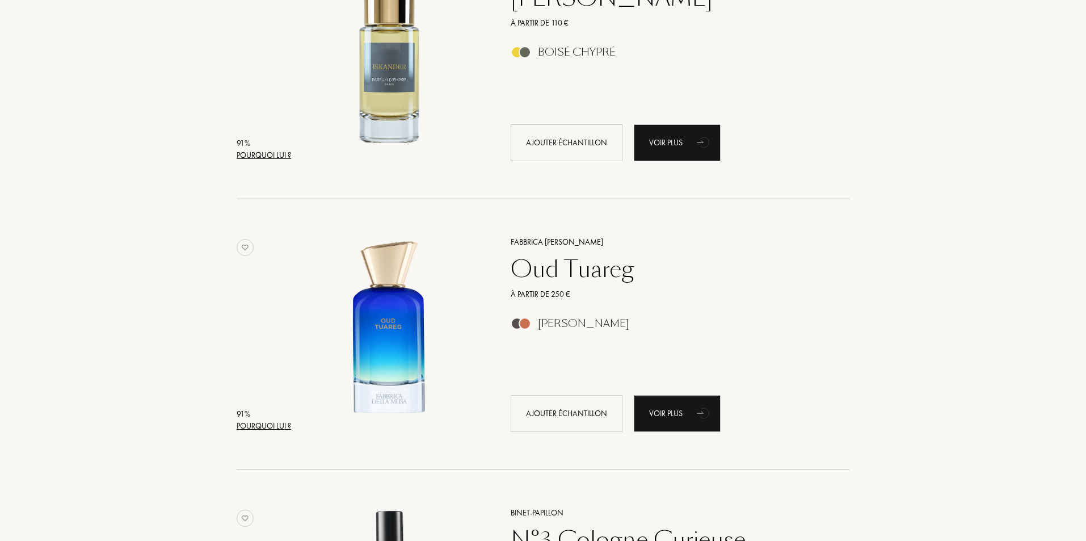
scroll to position [2213, 0]
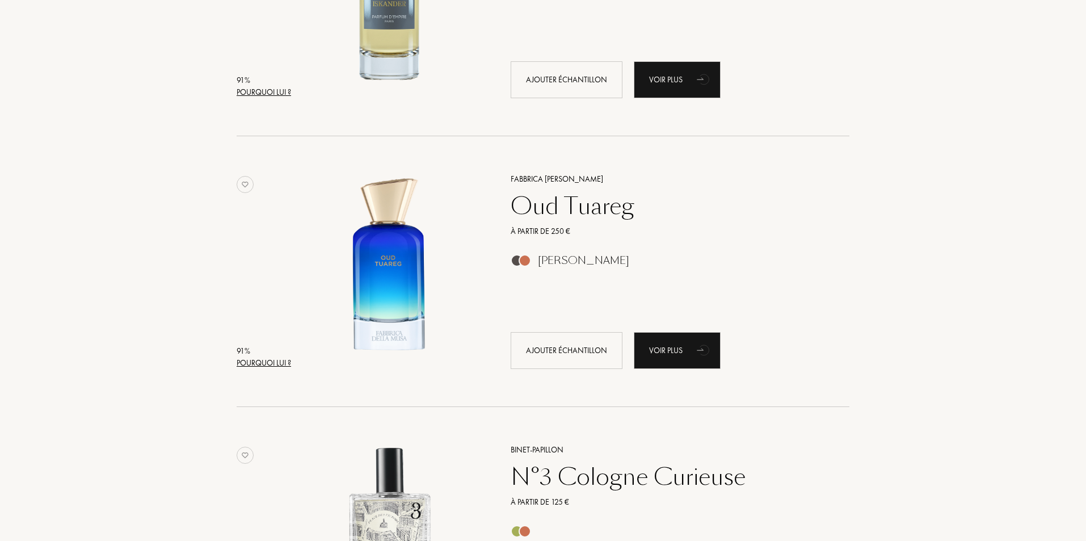
click at [595, 213] on div "Oud Tuareg" at bounding box center [667, 205] width 331 height 27
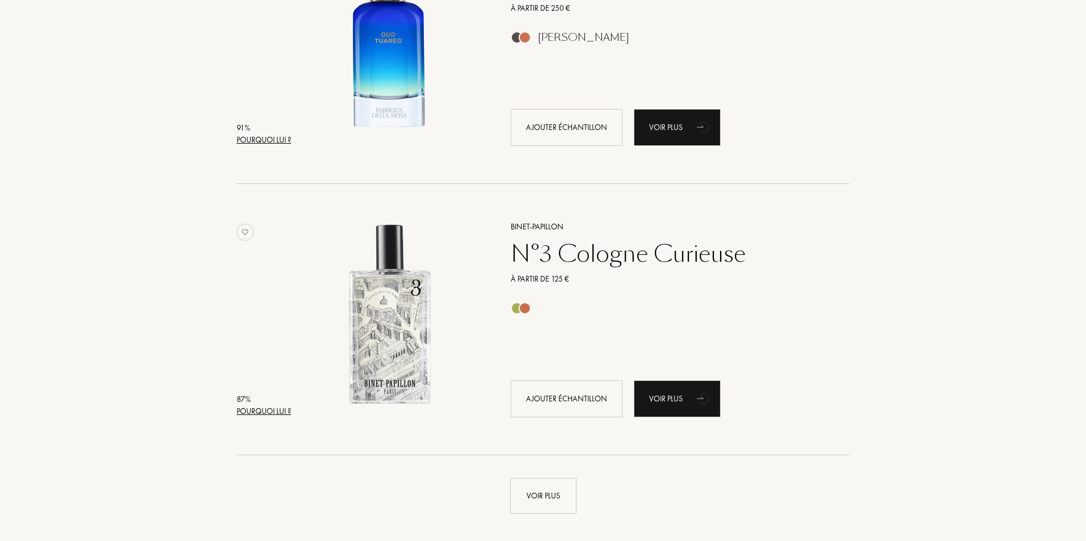
scroll to position [2440, 0]
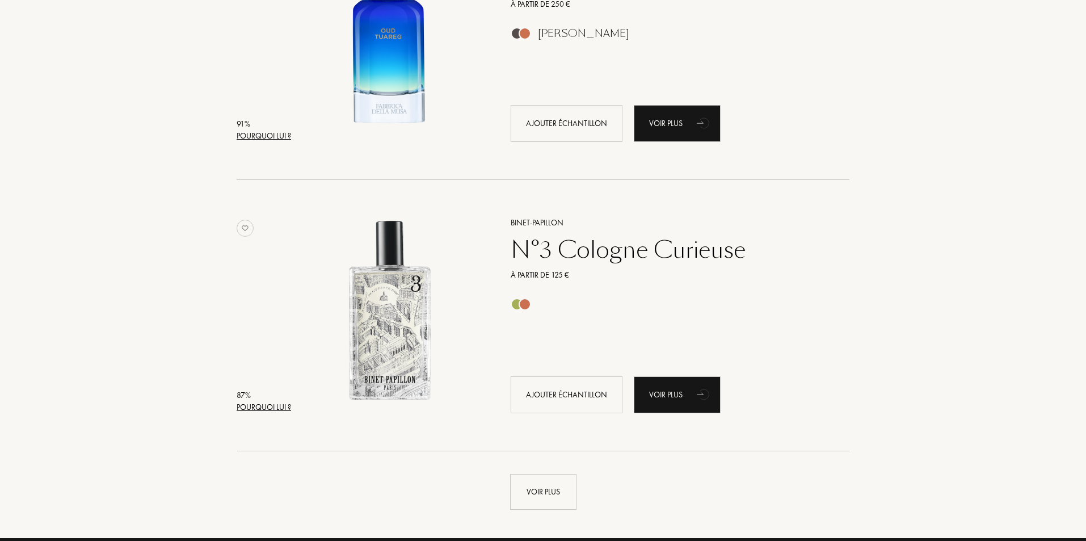
click at [561, 256] on div "N°3 Cologne Curieuse" at bounding box center [667, 249] width 331 height 27
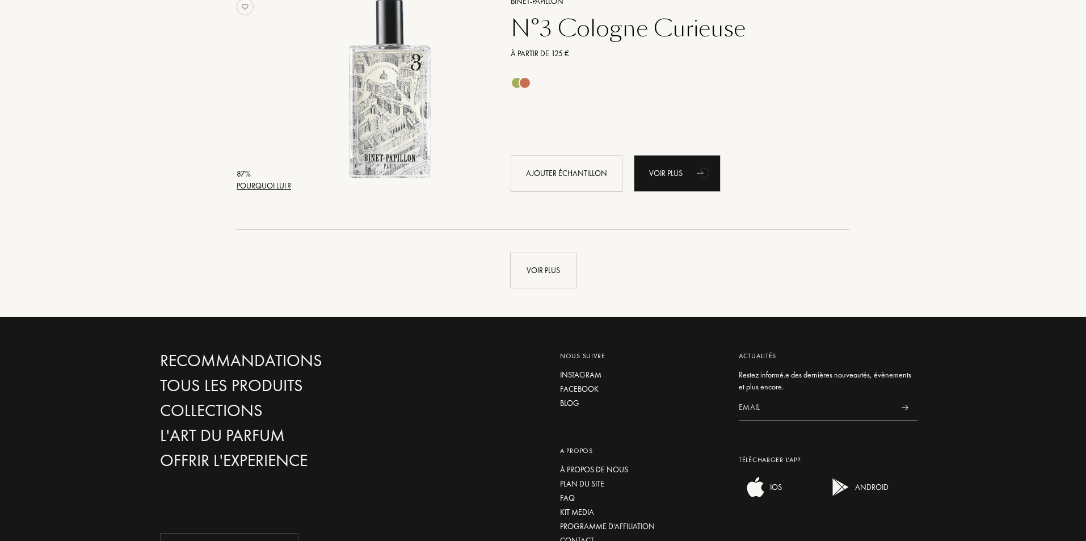
scroll to position [2667, 0]
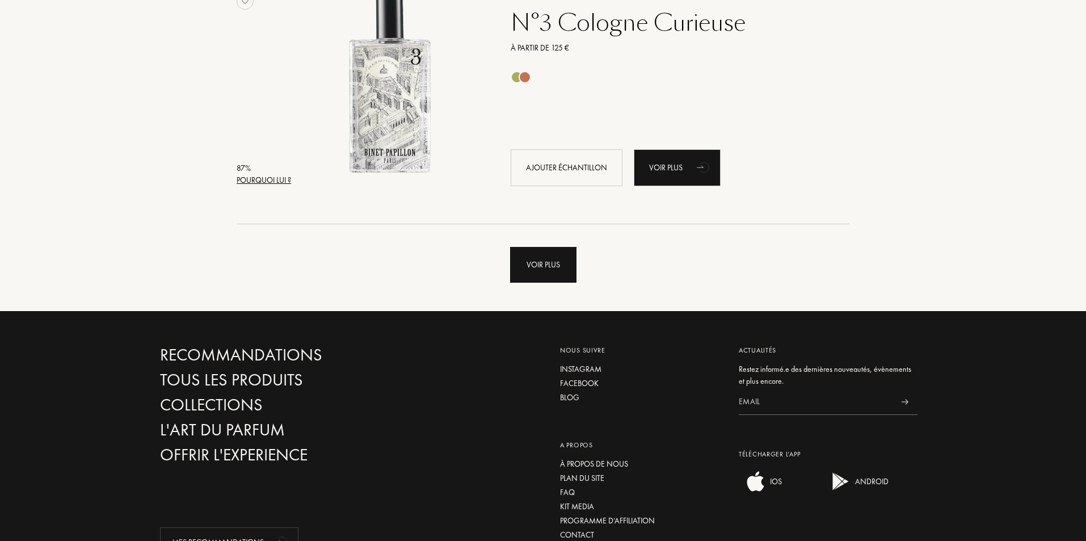
click at [545, 274] on div "Voir plus" at bounding box center [543, 265] width 66 height 36
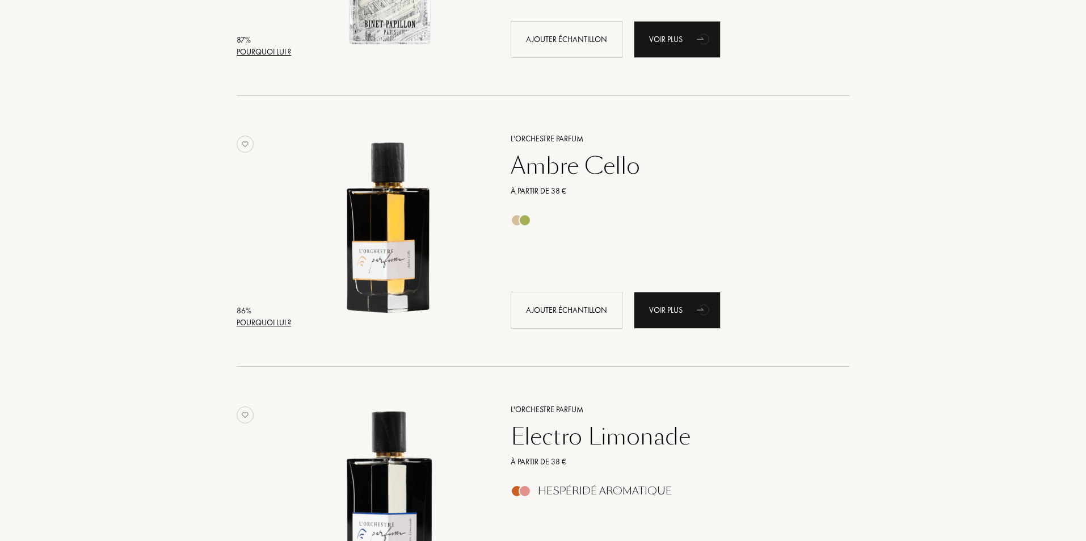
scroll to position [2781, 0]
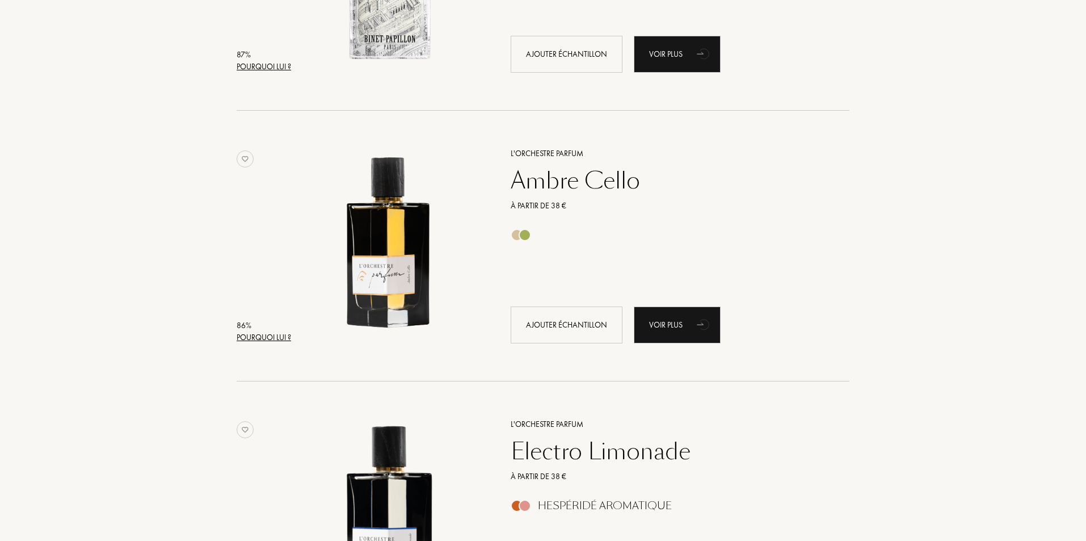
click at [607, 178] on div "Ambre Cello" at bounding box center [667, 180] width 331 height 27
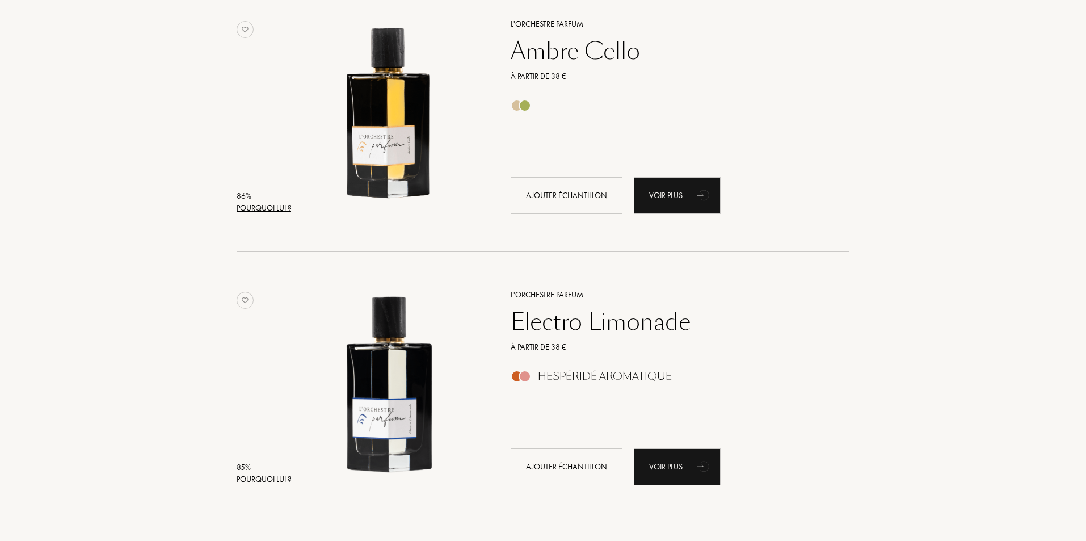
scroll to position [2951, 0]
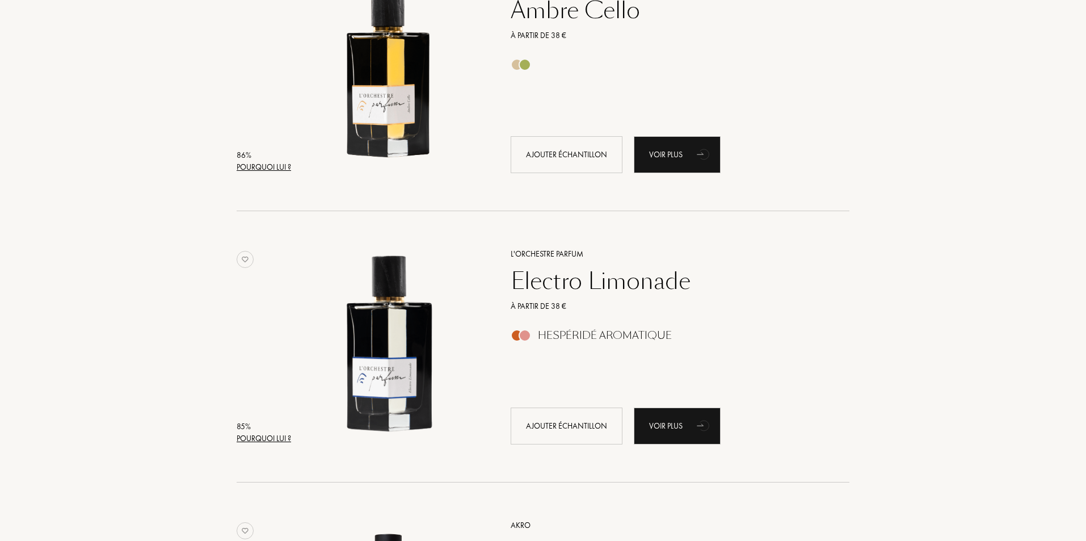
click at [628, 283] on div "Electro Limonade" at bounding box center [667, 280] width 331 height 27
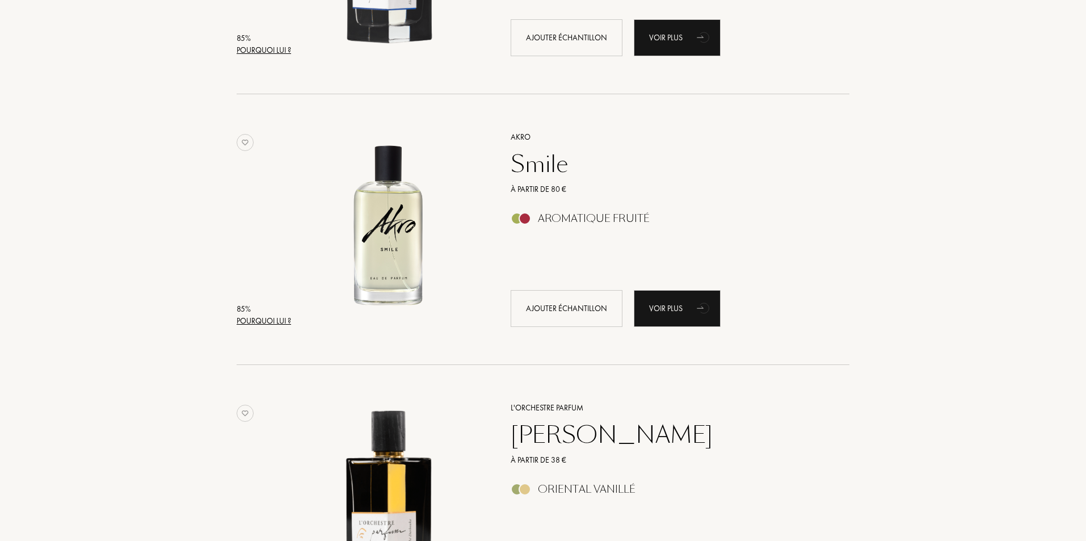
scroll to position [3348, 0]
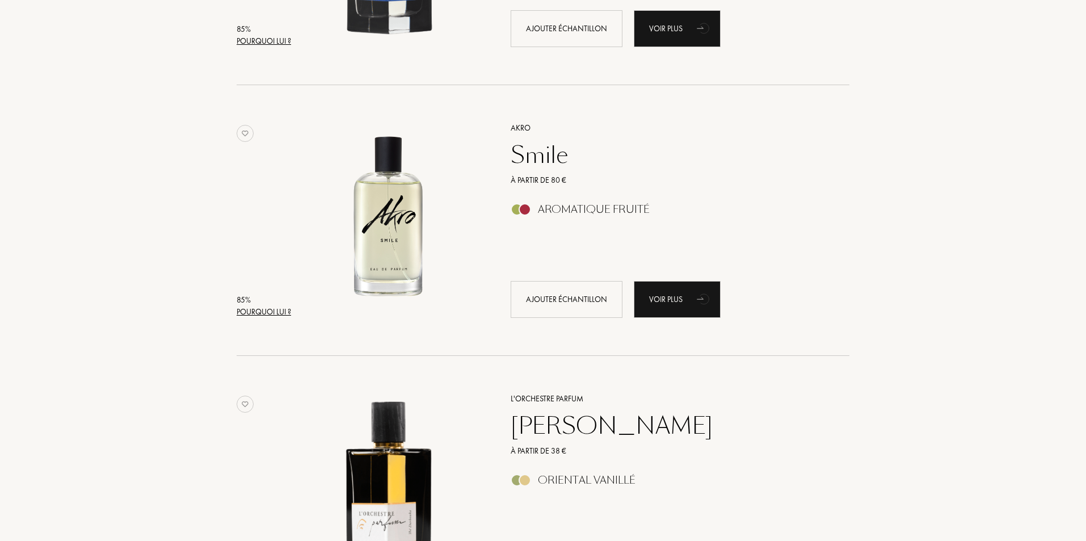
click at [553, 150] on div "Smile" at bounding box center [667, 154] width 331 height 27
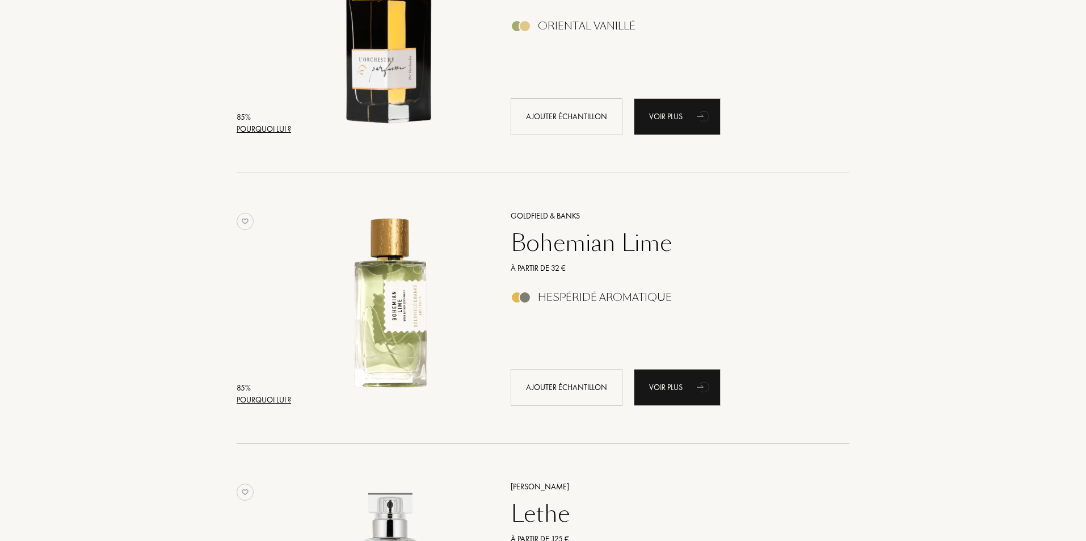
scroll to position [4029, 0]
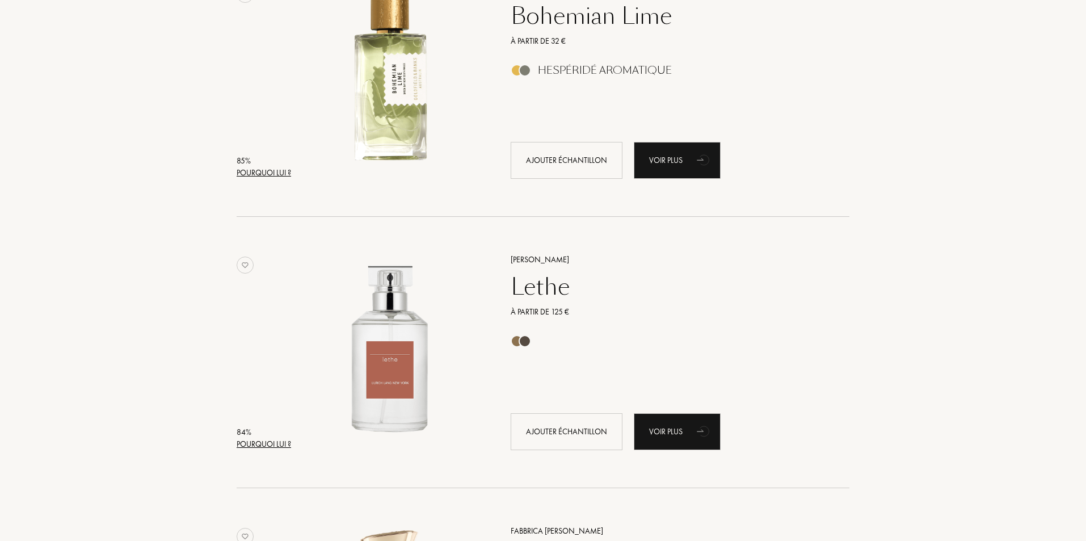
click at [558, 290] on div "Lethe" at bounding box center [667, 286] width 331 height 27
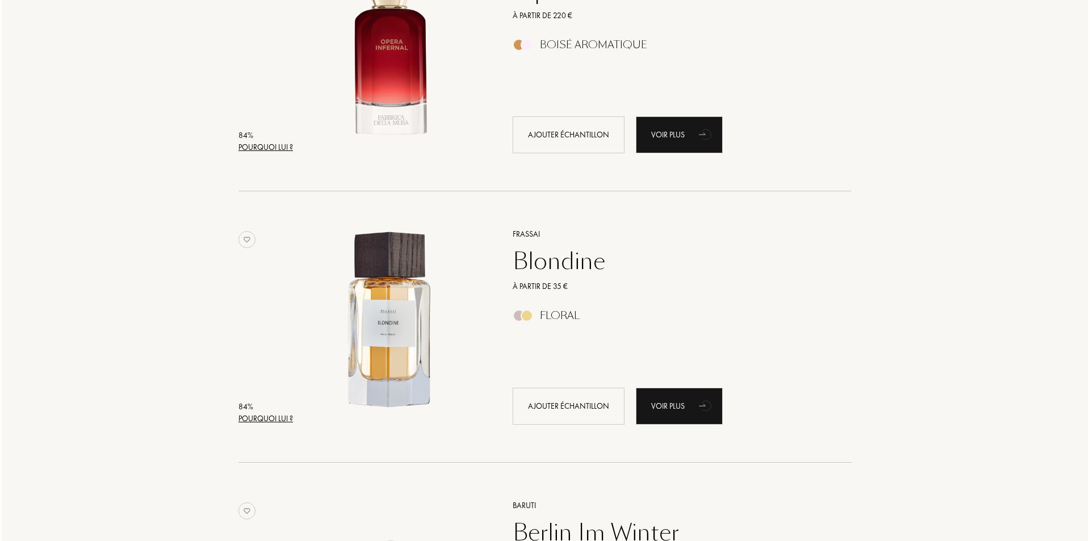
scroll to position [4710, 0]
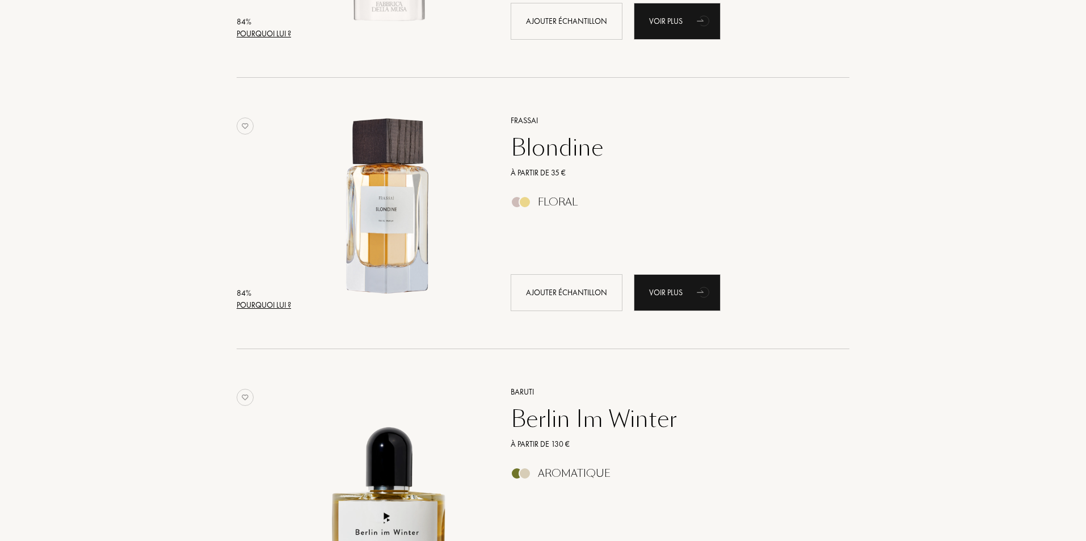
click at [561, 150] on div "Blondine" at bounding box center [667, 147] width 331 height 27
click at [256, 306] on div "Pourquoi lui ?" at bounding box center [264, 305] width 54 height 12
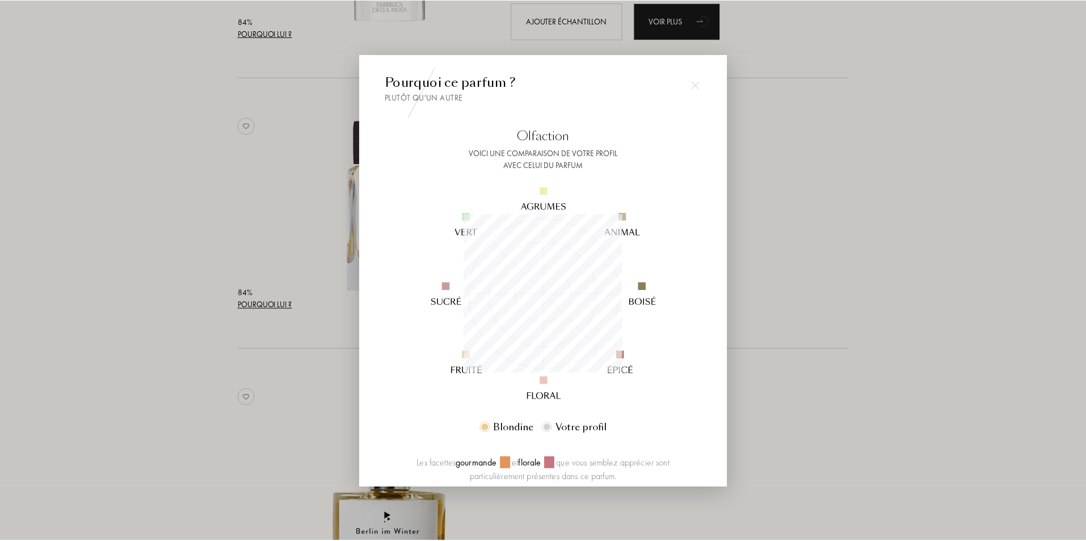
scroll to position [159, 159]
click at [701, 81] on div at bounding box center [697, 84] width 23 height 23
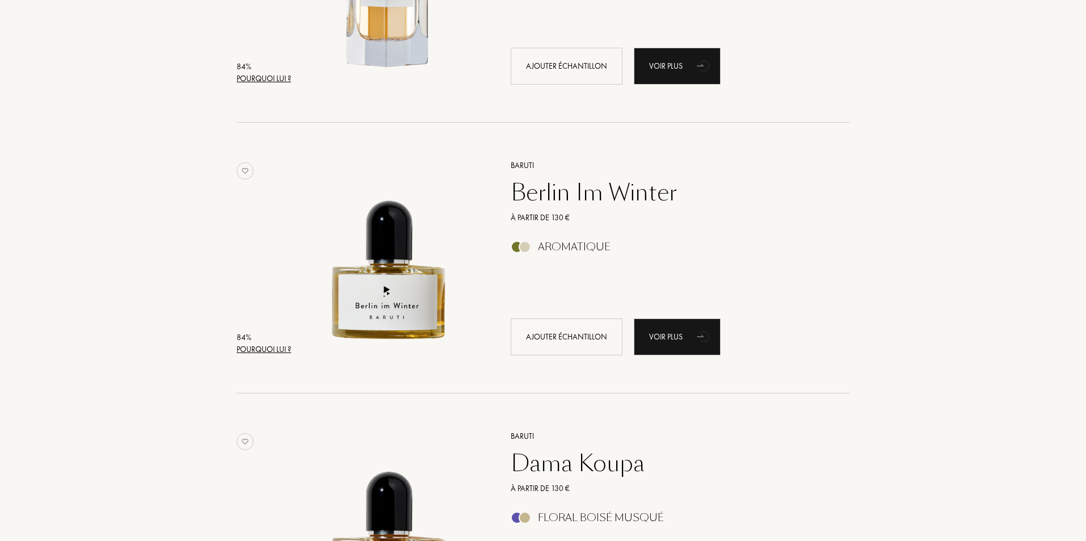
scroll to position [4937, 0]
click at [583, 195] on div "Berlin Im Winter" at bounding box center [667, 191] width 331 height 27
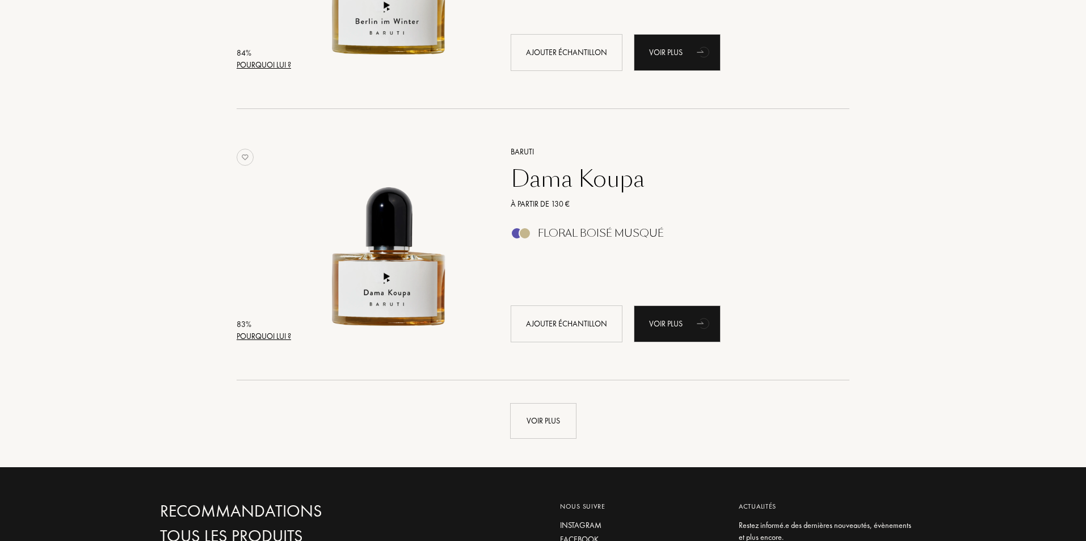
click at [570, 233] on div "Floral Boisé Musqué" at bounding box center [601, 233] width 126 height 12
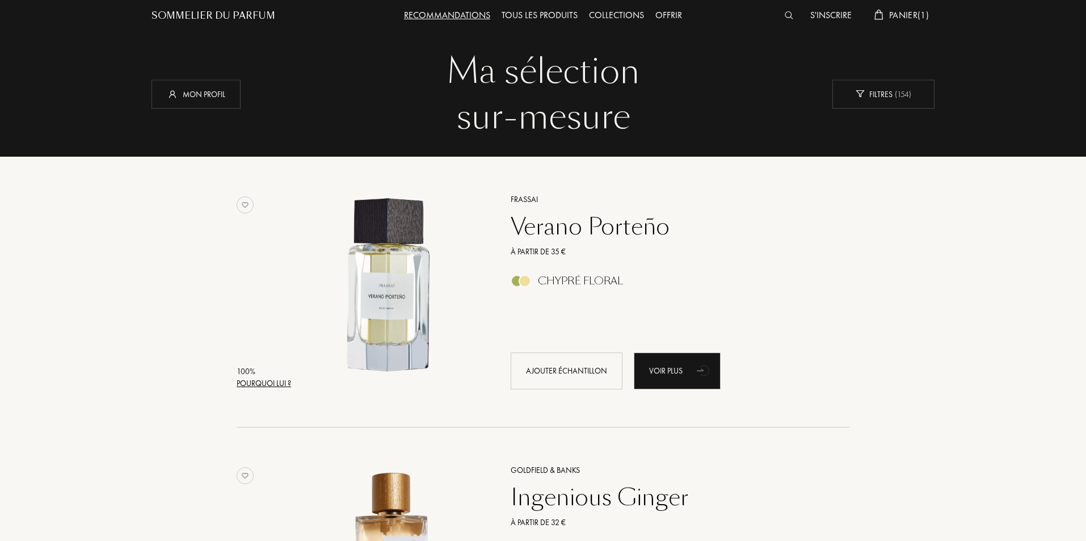
scroll to position [0, 0]
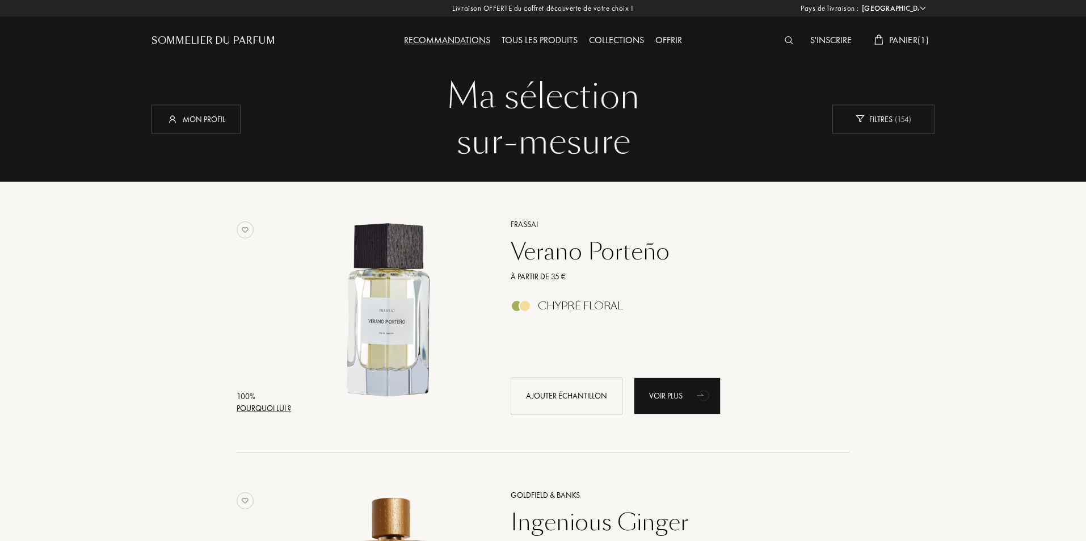
click at [916, 39] on span "Panier ( 1 )" at bounding box center [909, 40] width 40 height 12
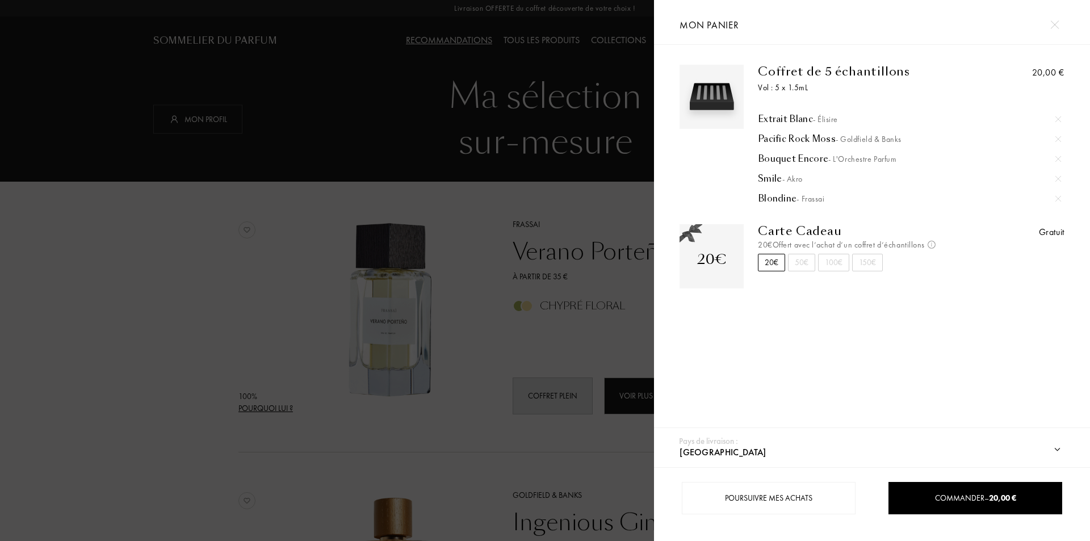
click at [1058, 158] on img at bounding box center [1058, 159] width 6 height 6
click at [794, 119] on div "Extrait Blanc - Élisire" at bounding box center [909, 118] width 303 height 11
click at [254, 183] on div at bounding box center [327, 270] width 654 height 541
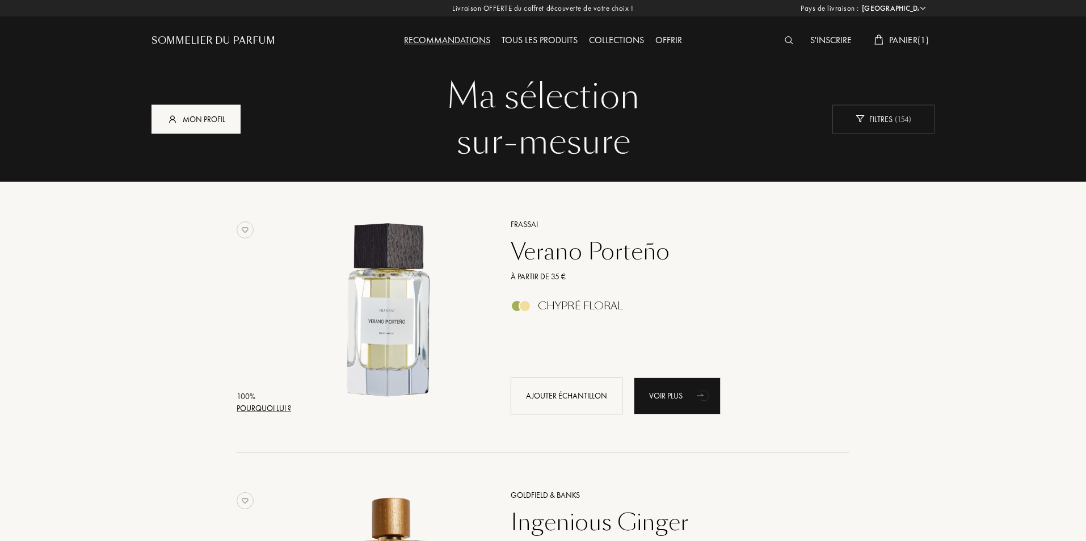
click at [211, 112] on div "Mon profil" at bounding box center [196, 118] width 89 height 29
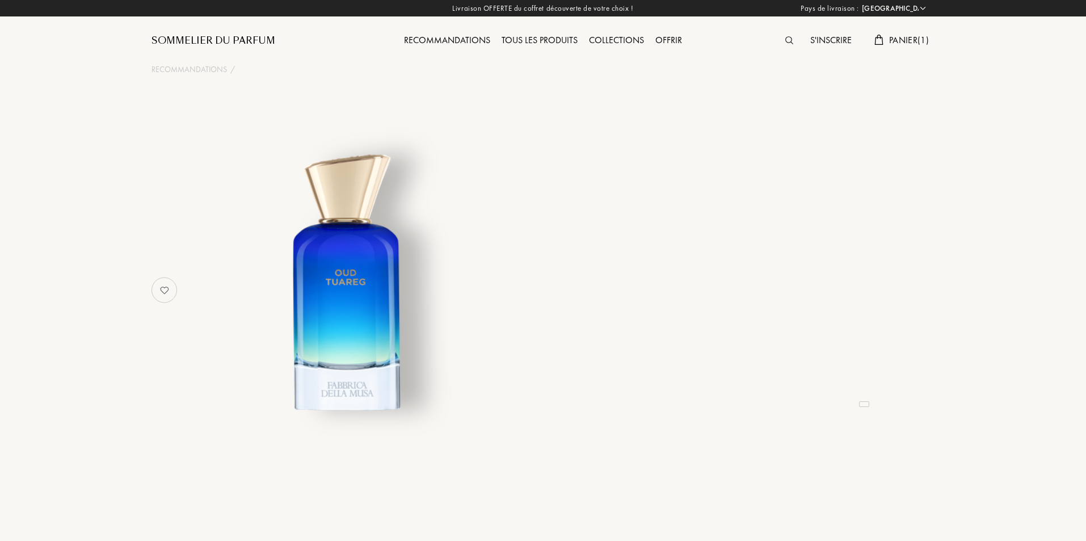
select select "FR"
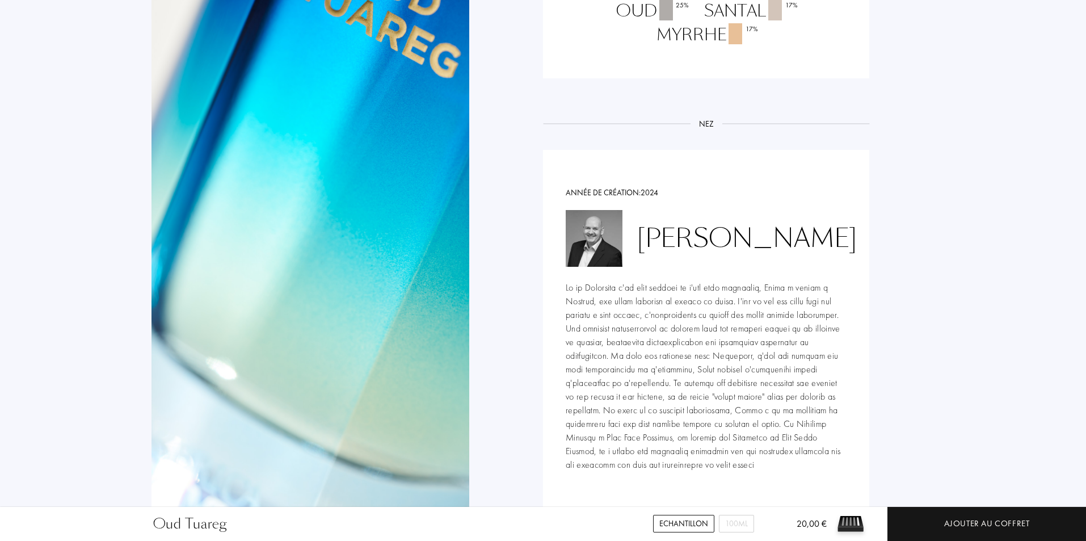
scroll to position [1078, 0]
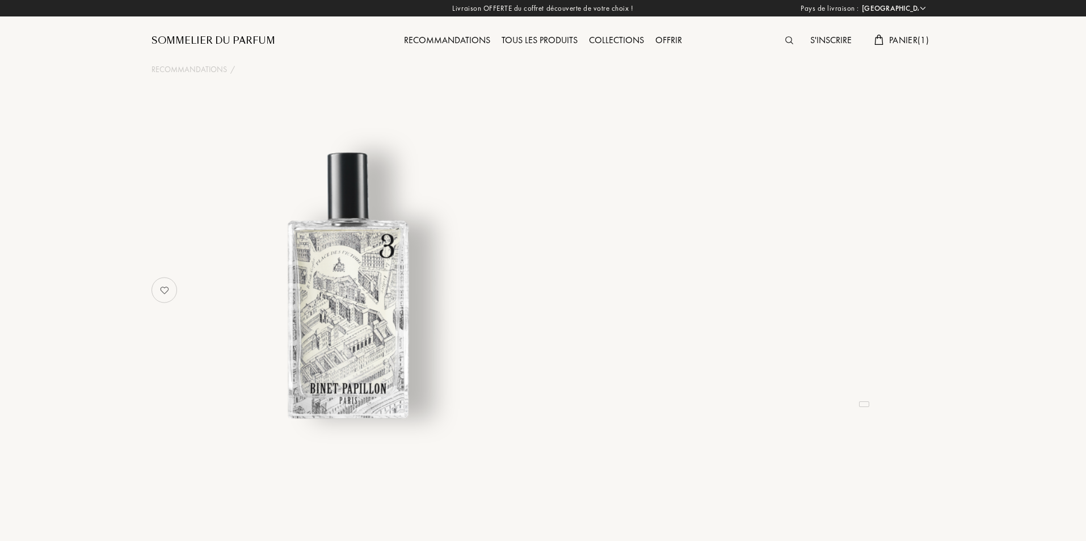
select select "FR"
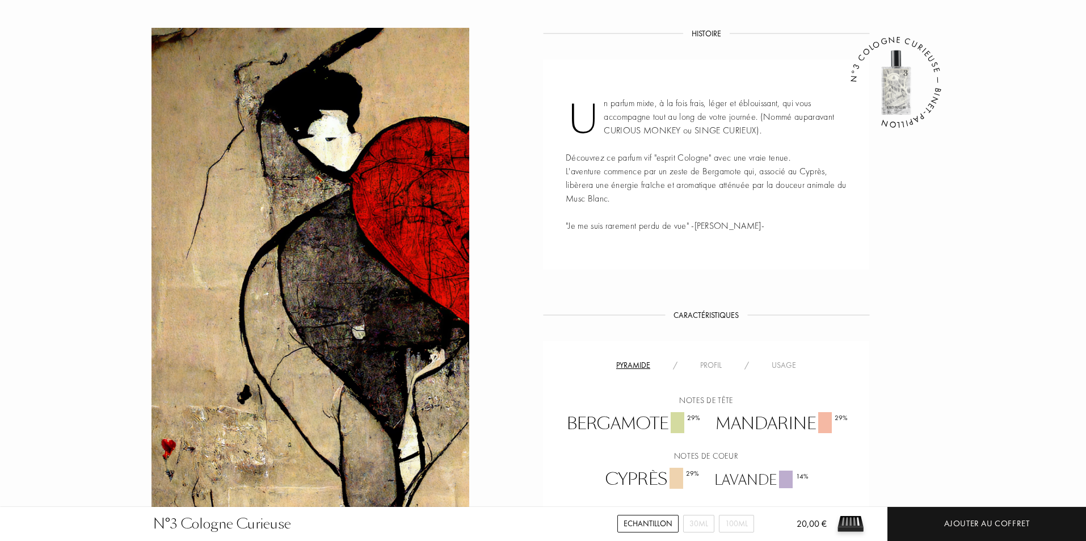
scroll to position [567, 0]
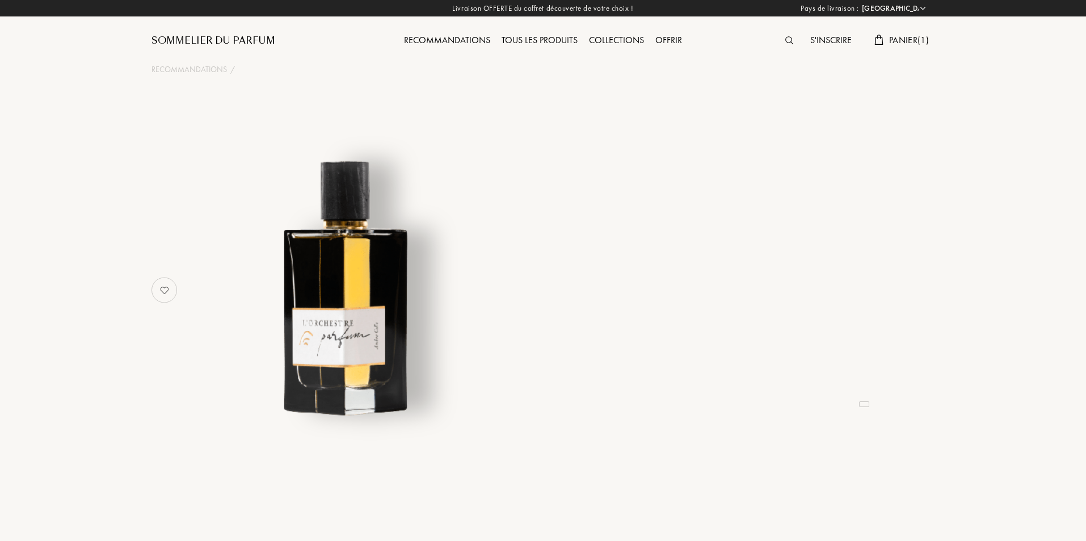
select select "FR"
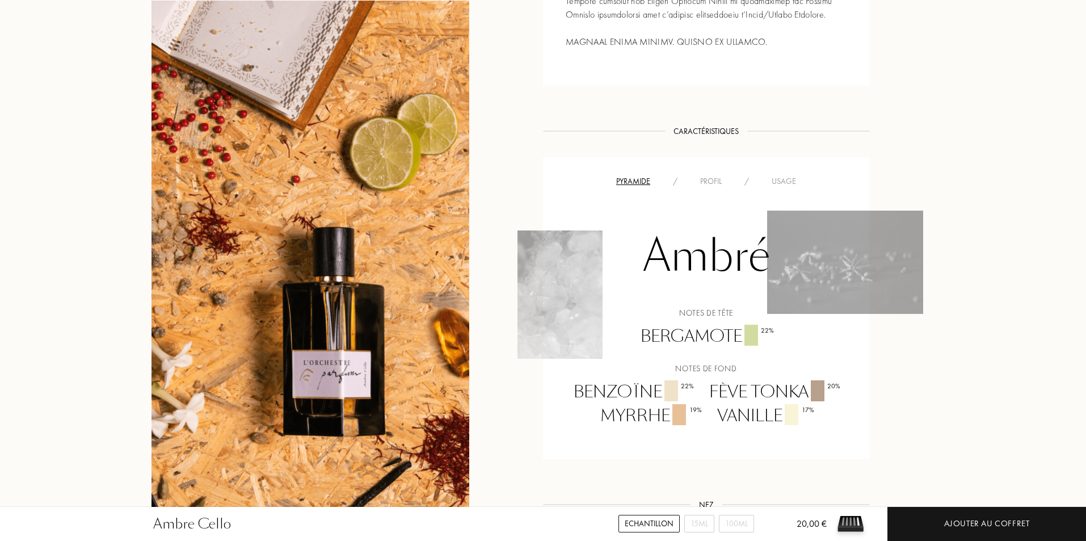
scroll to position [851, 0]
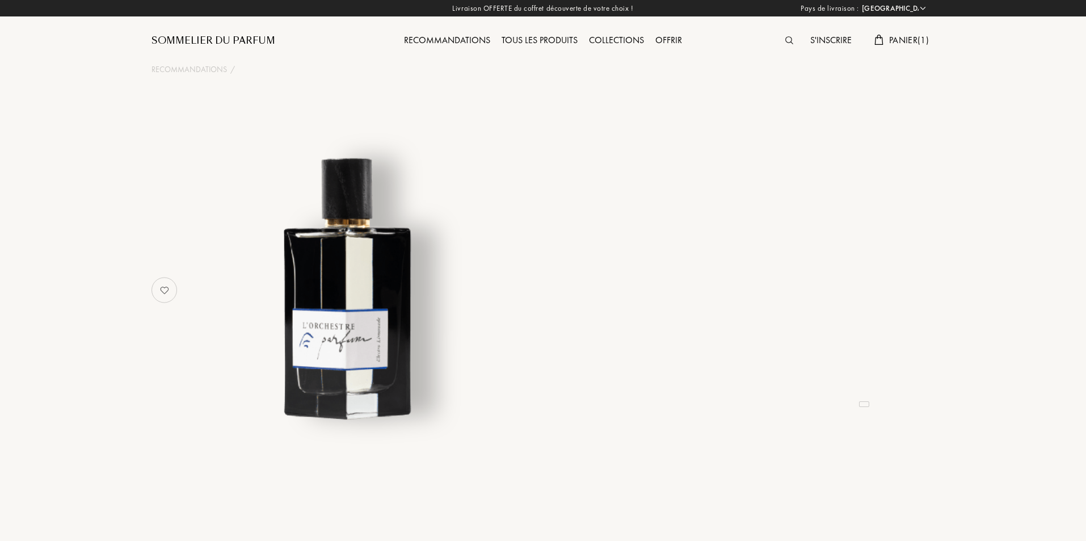
select select "FR"
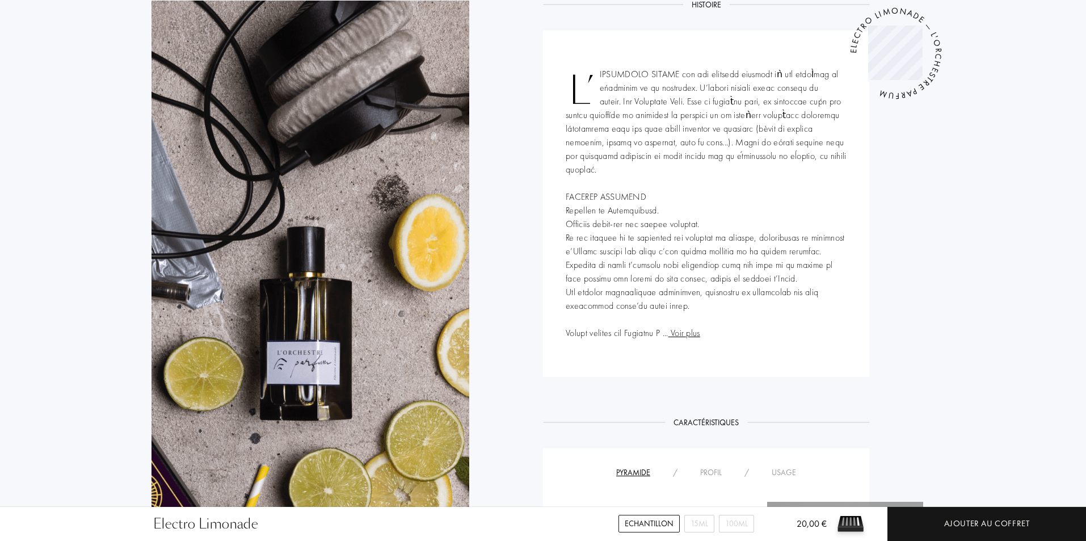
scroll to position [454, 0]
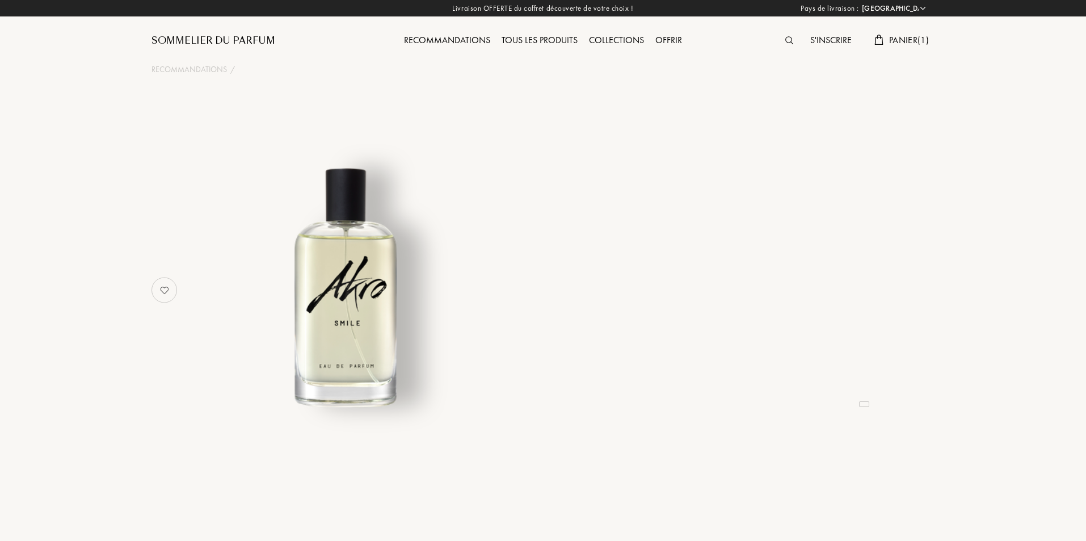
select select "FR"
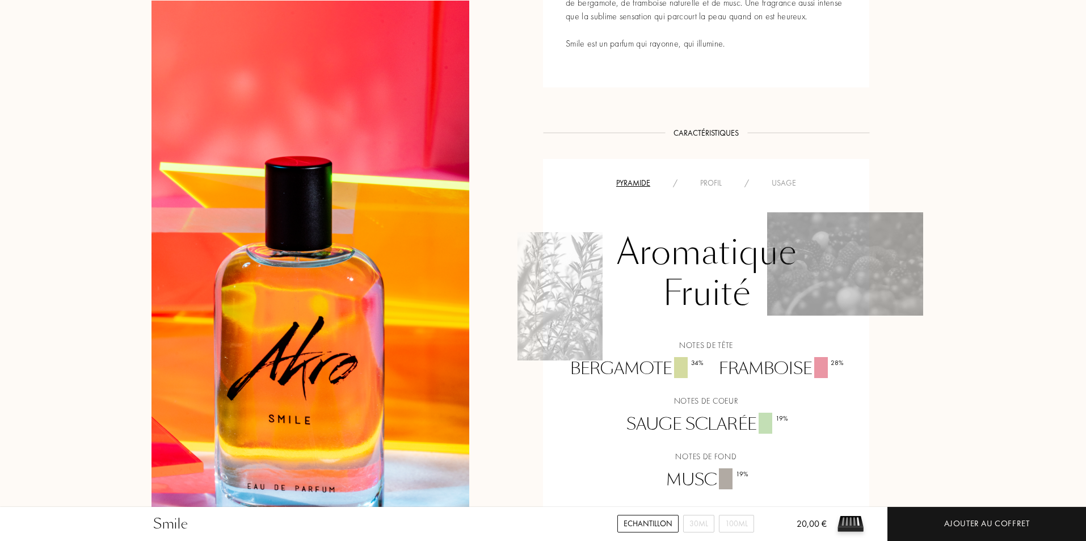
scroll to position [681, 0]
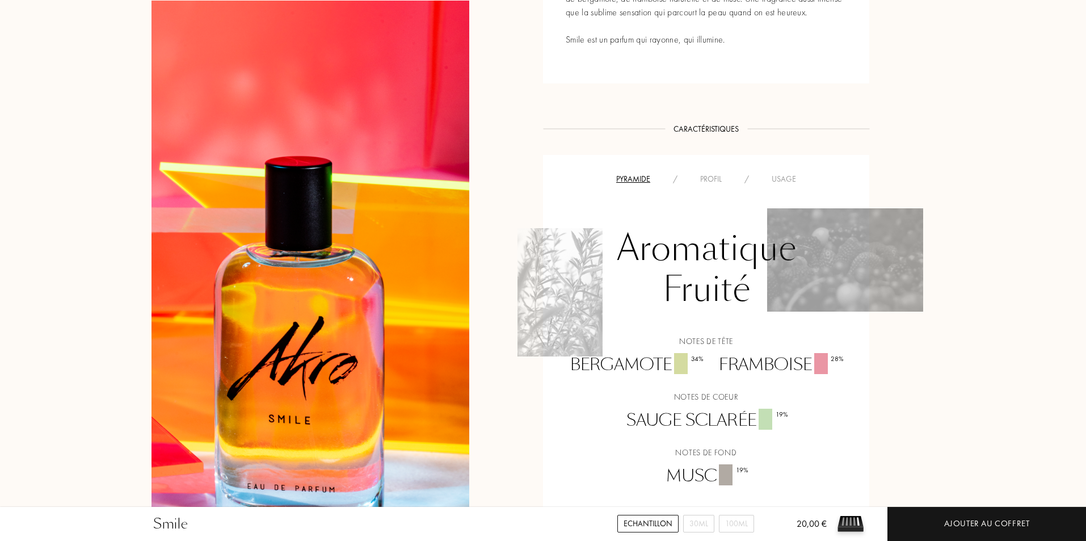
click at [656, 528] on div "Echantillon" at bounding box center [647, 524] width 61 height 18
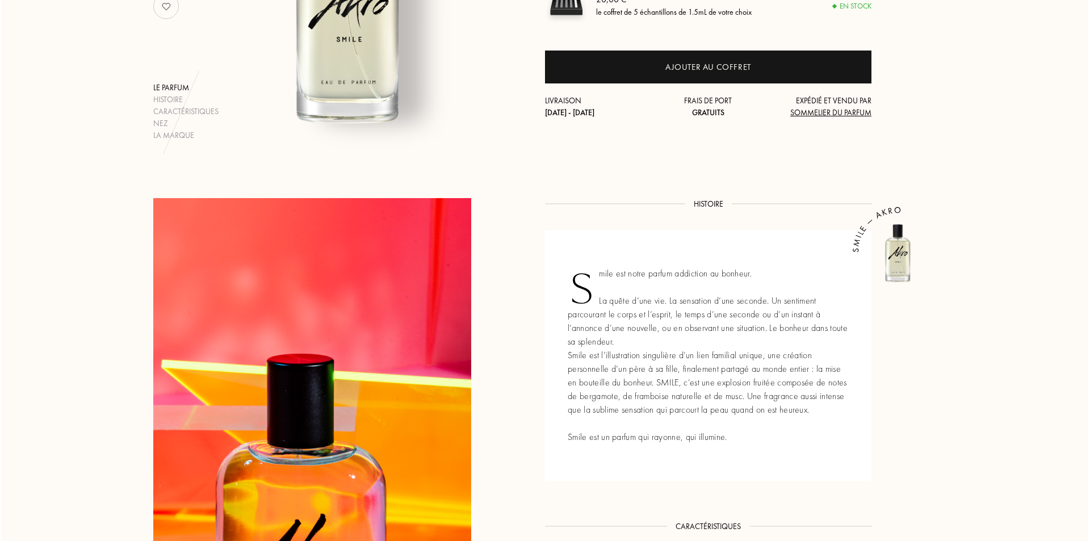
scroll to position [227, 0]
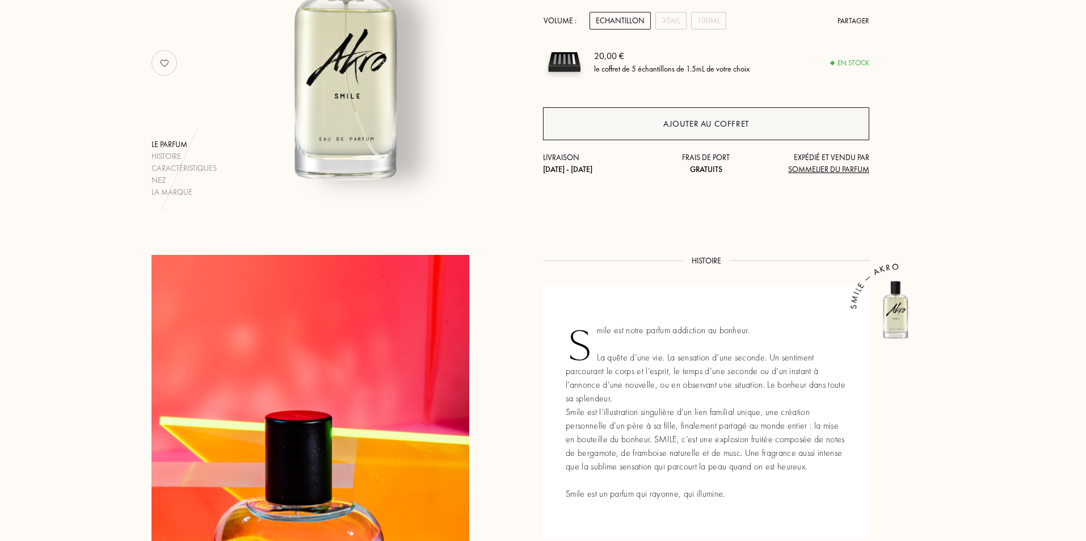
click at [704, 127] on div "Ajouter au coffret" at bounding box center [706, 123] width 86 height 13
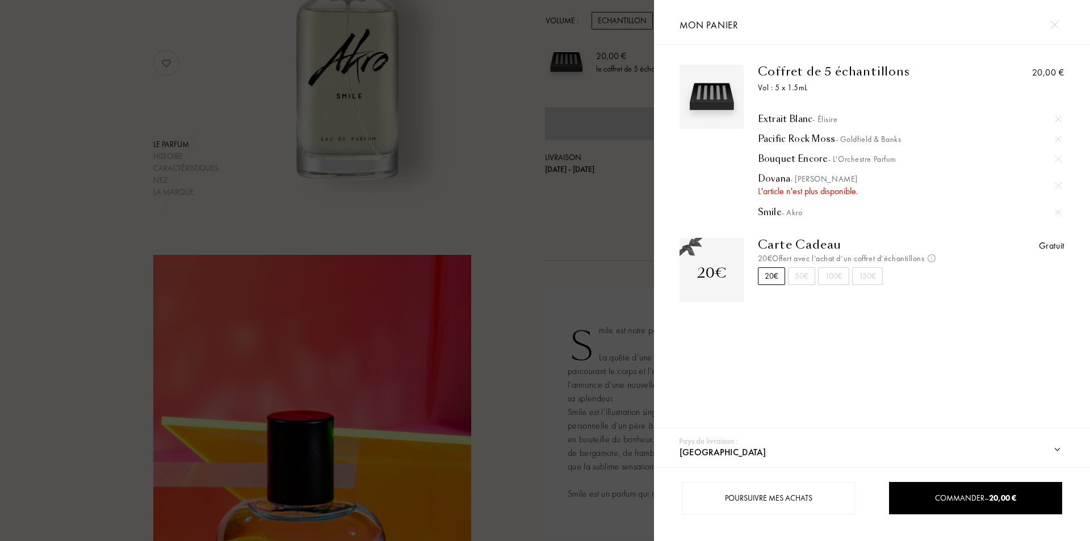
click at [1057, 184] on img at bounding box center [1058, 186] width 6 height 6
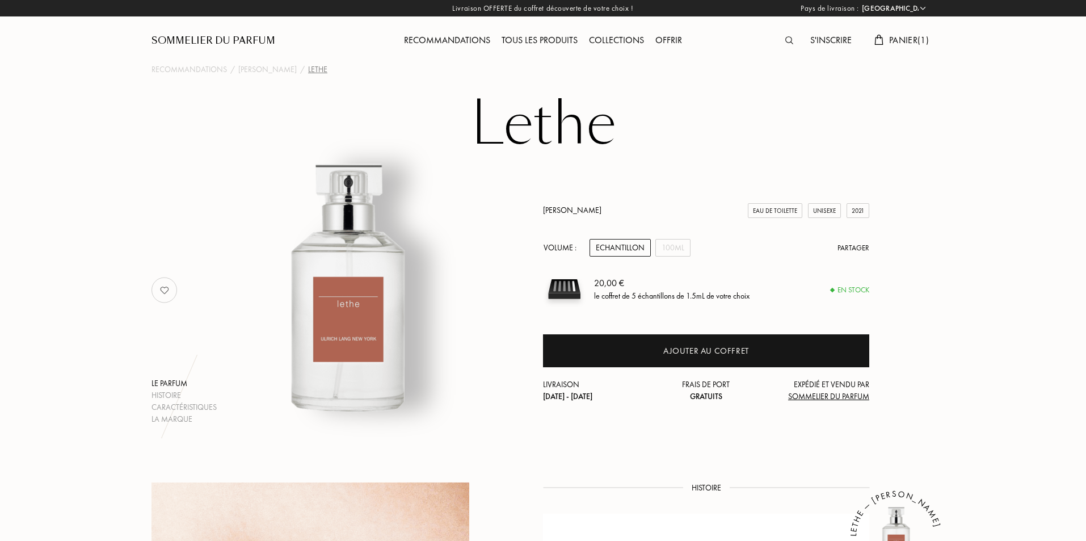
select select "FR"
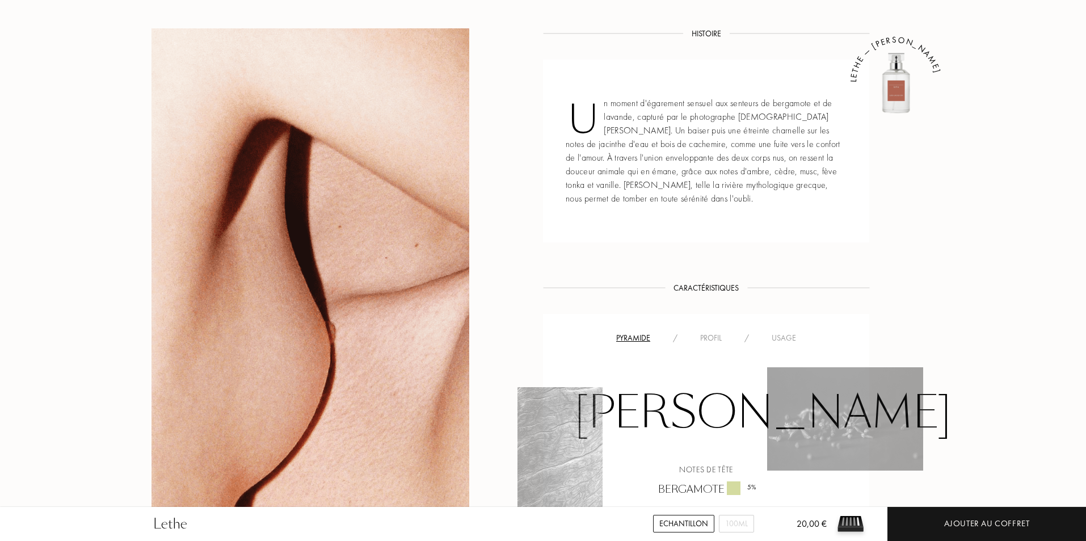
scroll to position [397, 0]
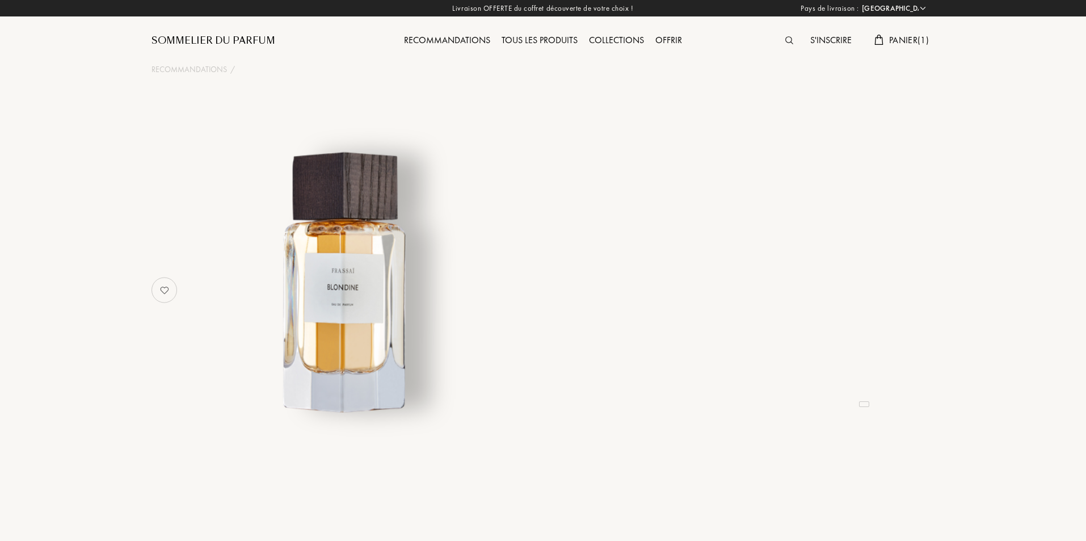
select select "FR"
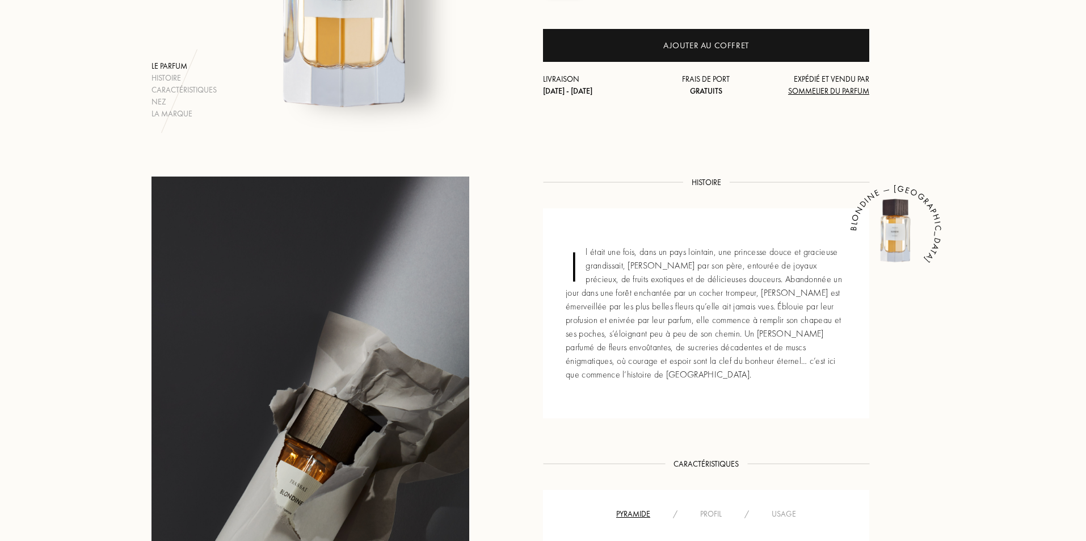
scroll to position [170, 0]
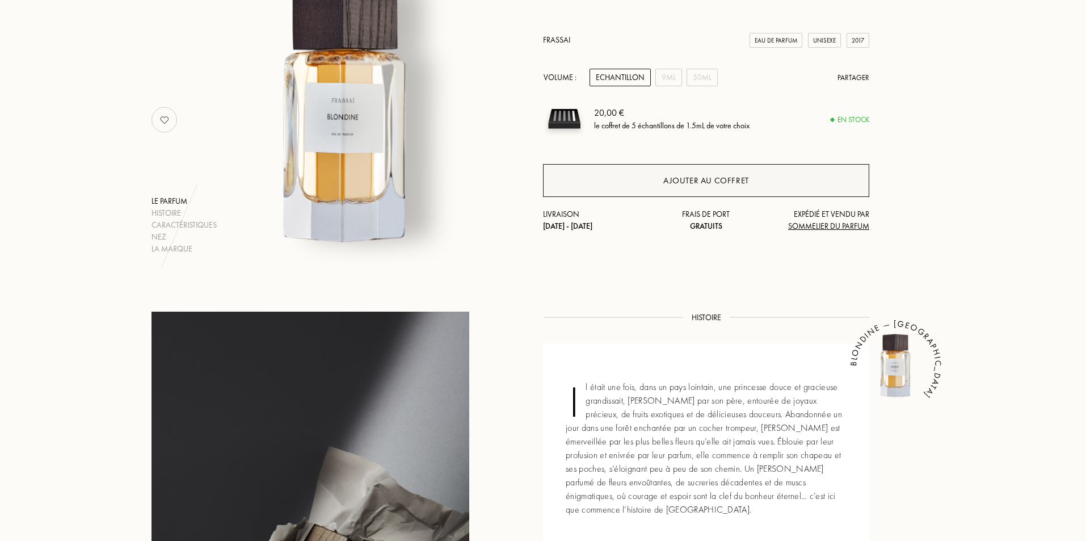
click at [635, 178] on div "Ajouter au coffret" at bounding box center [706, 180] width 326 height 33
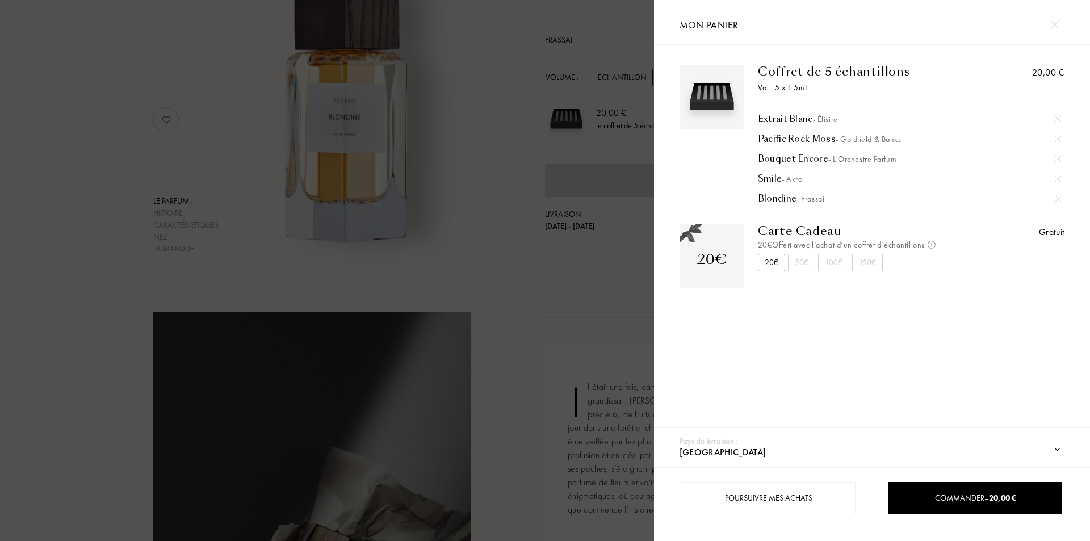
click at [142, 94] on div at bounding box center [327, 270] width 654 height 541
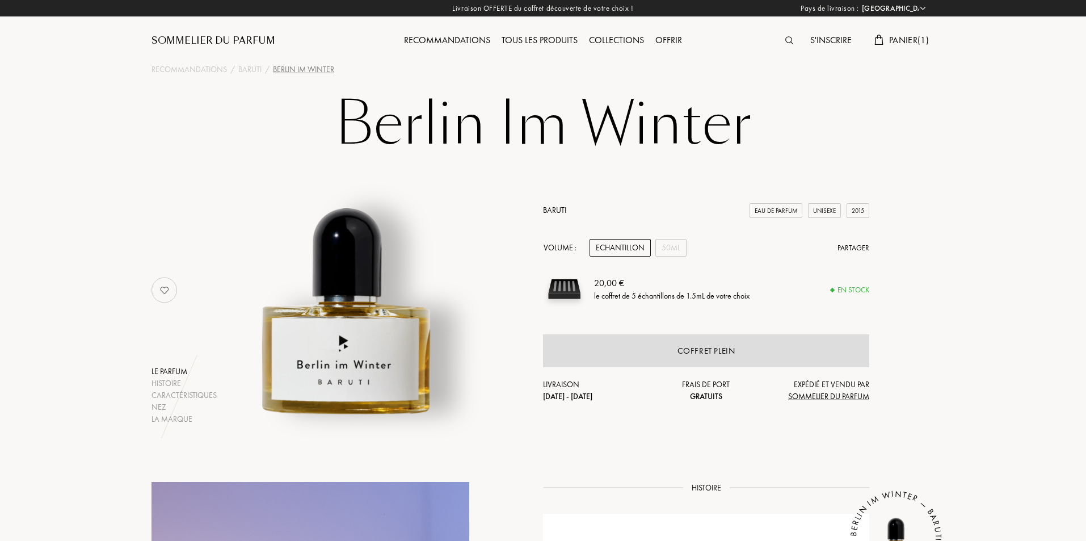
select select "FR"
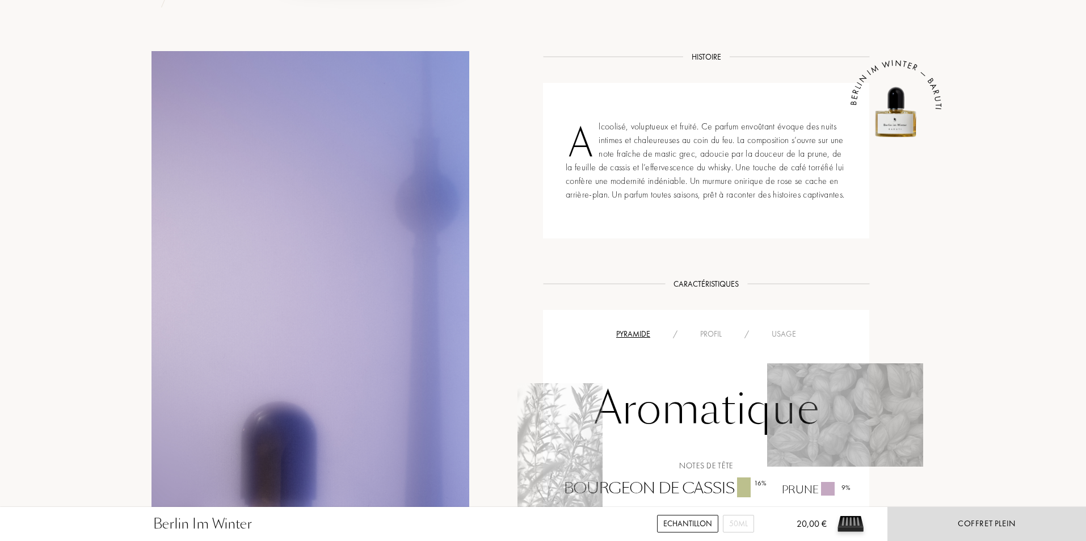
scroll to position [511, 0]
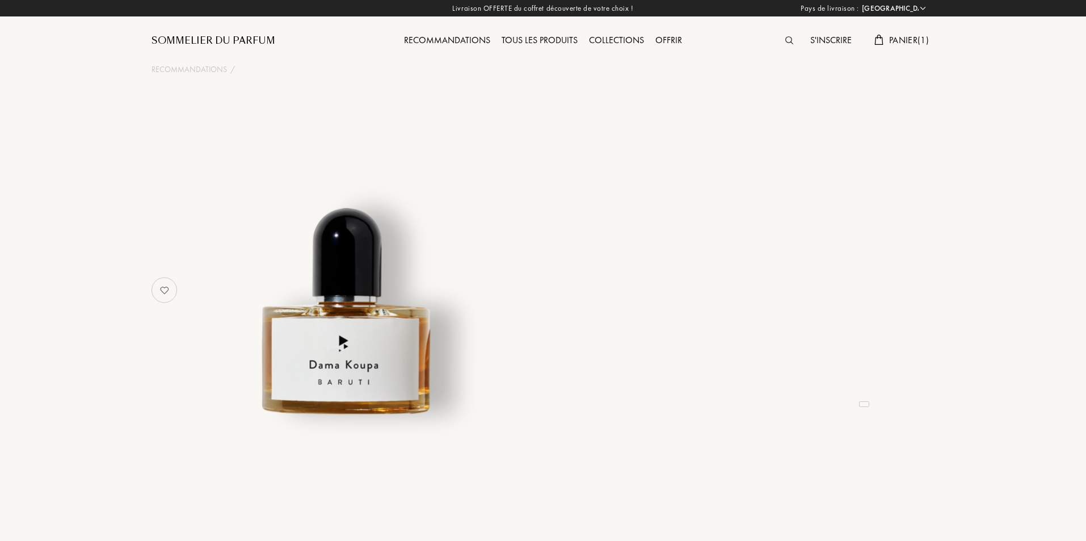
select select "FR"
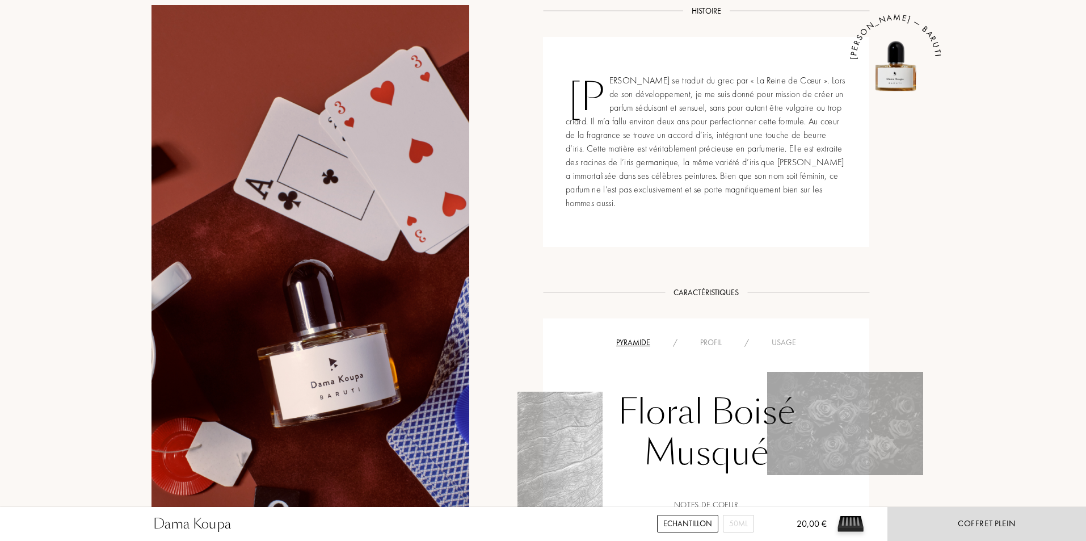
scroll to position [624, 0]
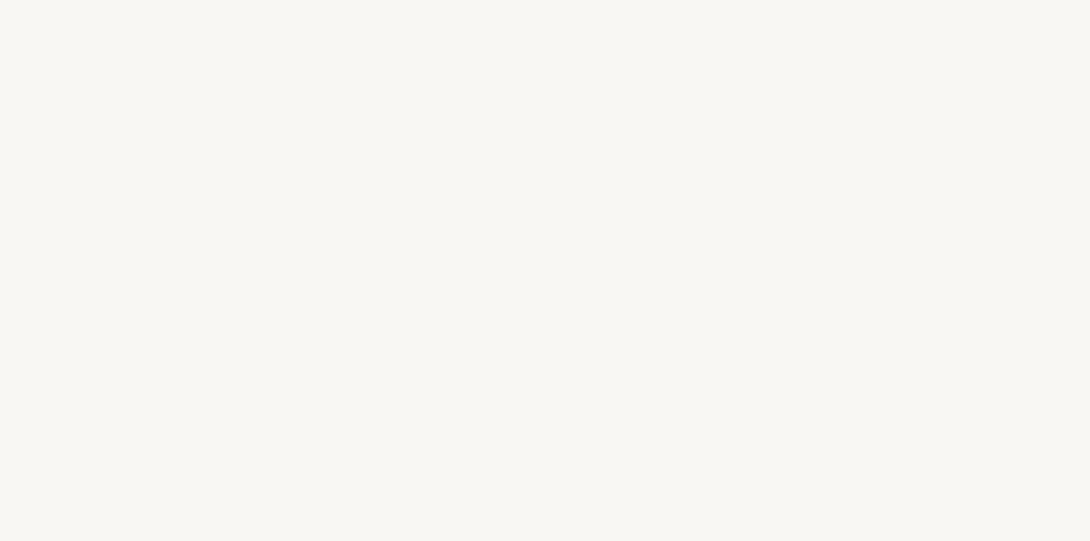
select select "FR"
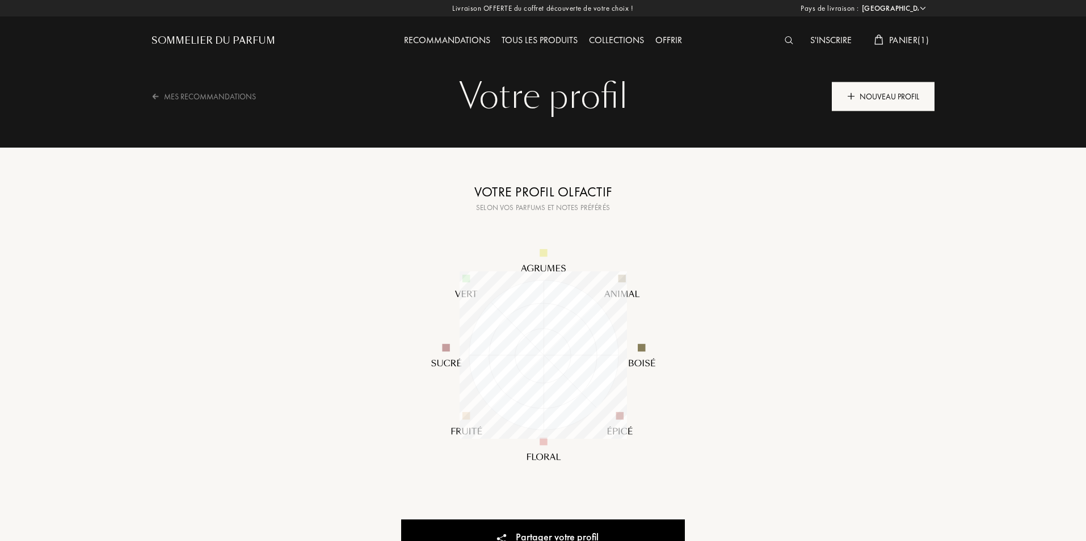
click at [874, 102] on div "Nouveau profil" at bounding box center [883, 96] width 103 height 29
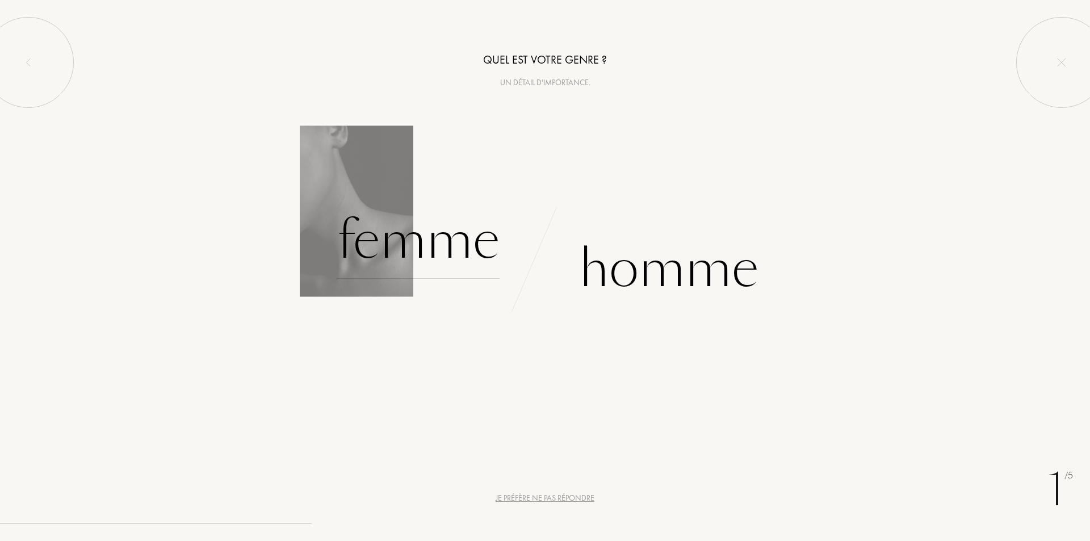
click at [431, 254] on div "Femme" at bounding box center [418, 240] width 162 height 77
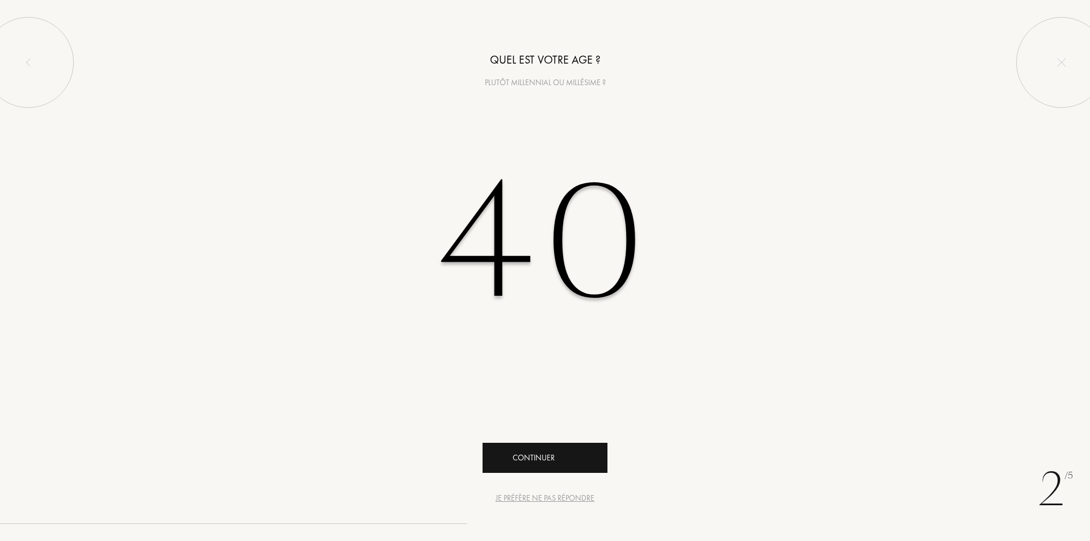
type input "40"
click at [538, 452] on div "Continuer" at bounding box center [544, 458] width 125 height 30
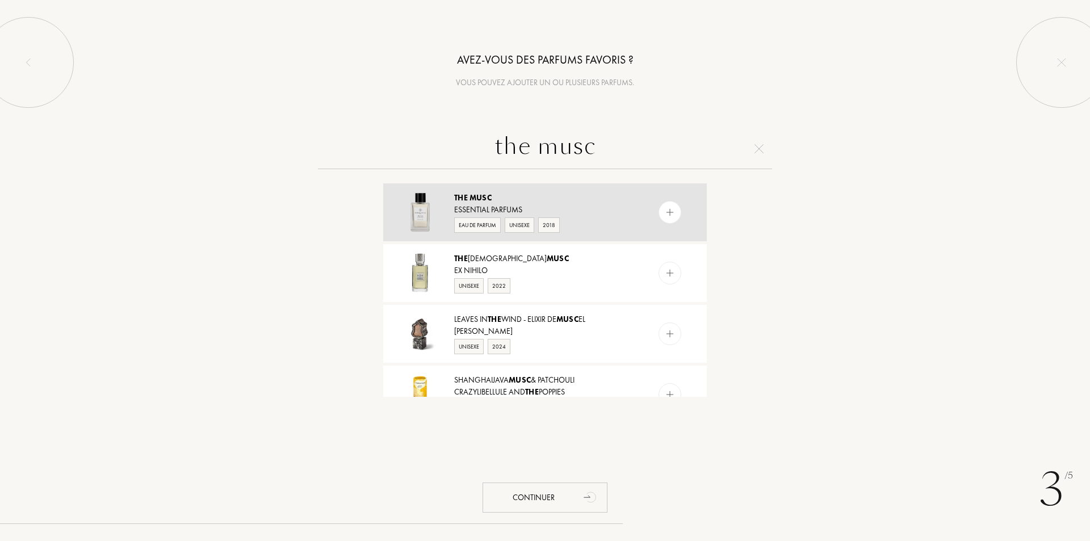
type input "the musc"
click at [666, 216] on img at bounding box center [669, 212] width 11 height 11
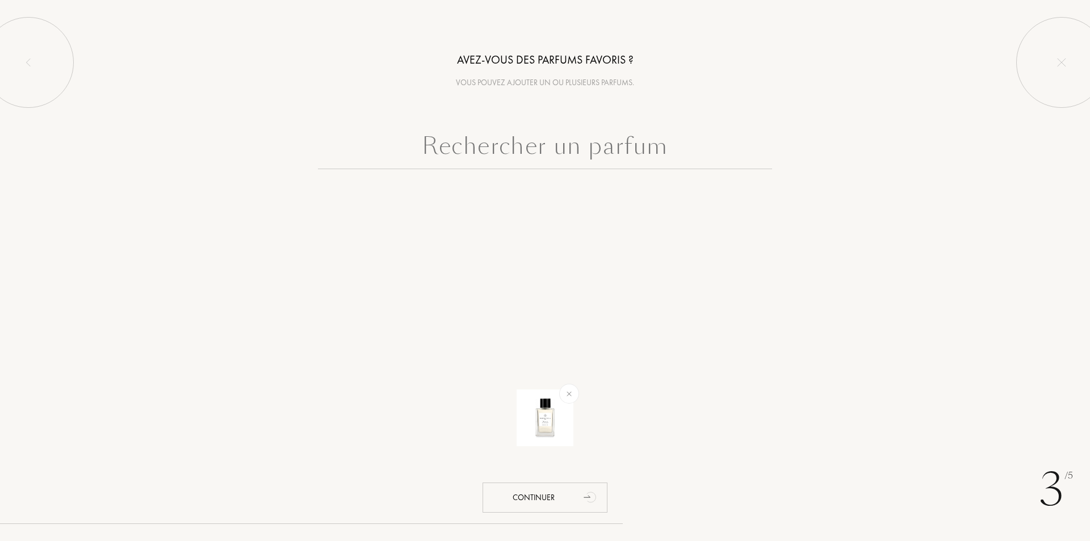
click at [600, 138] on input "text" at bounding box center [545, 148] width 454 height 41
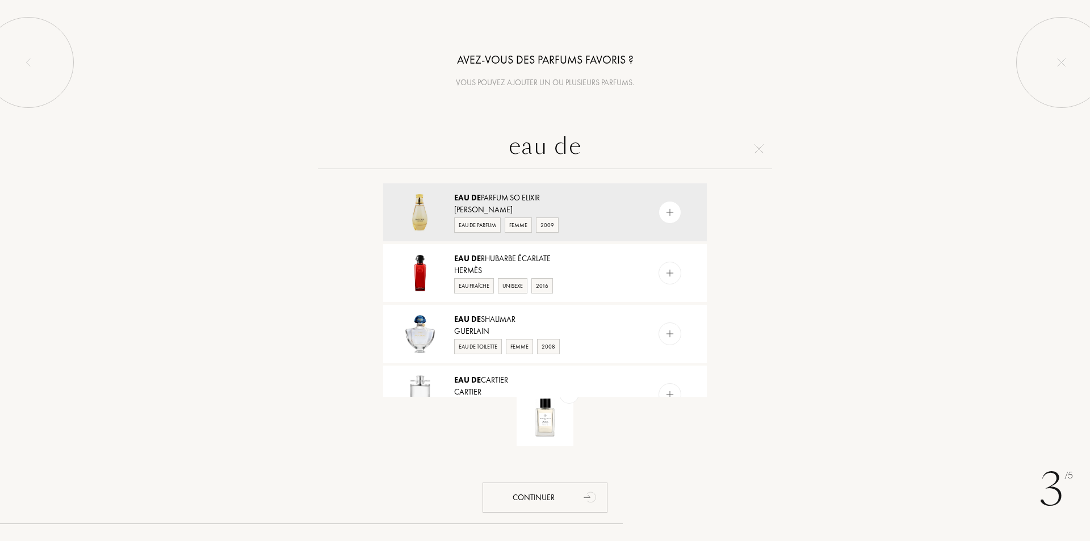
type input "eau des"
drag, startPoint x: 588, startPoint y: 149, endPoint x: 483, endPoint y: 149, distance: 105.0
click at [483, 149] on input "eau des" at bounding box center [545, 148] width 454 height 41
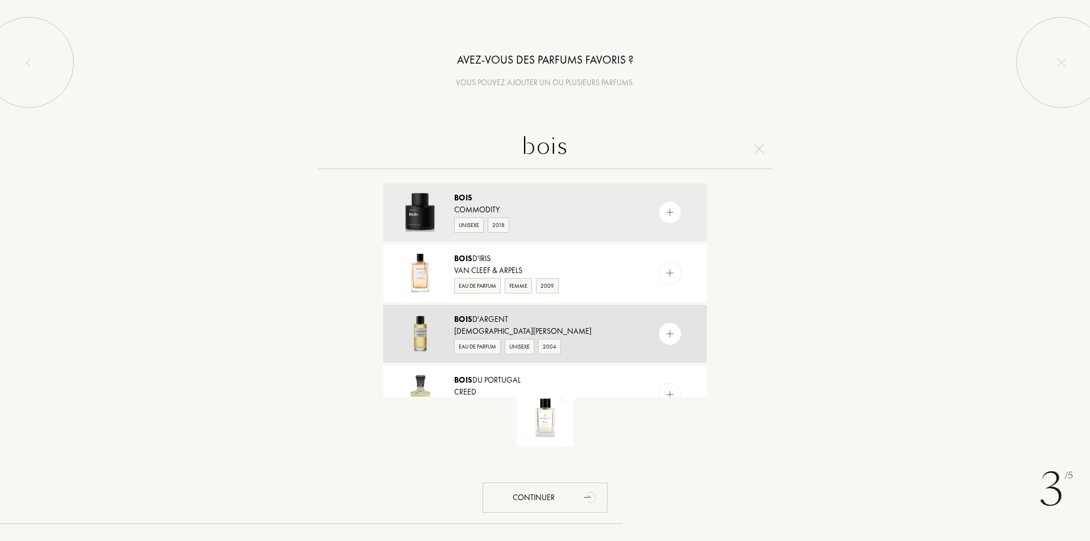
type input "bois"
click at [675, 331] on div at bounding box center [669, 333] width 23 height 23
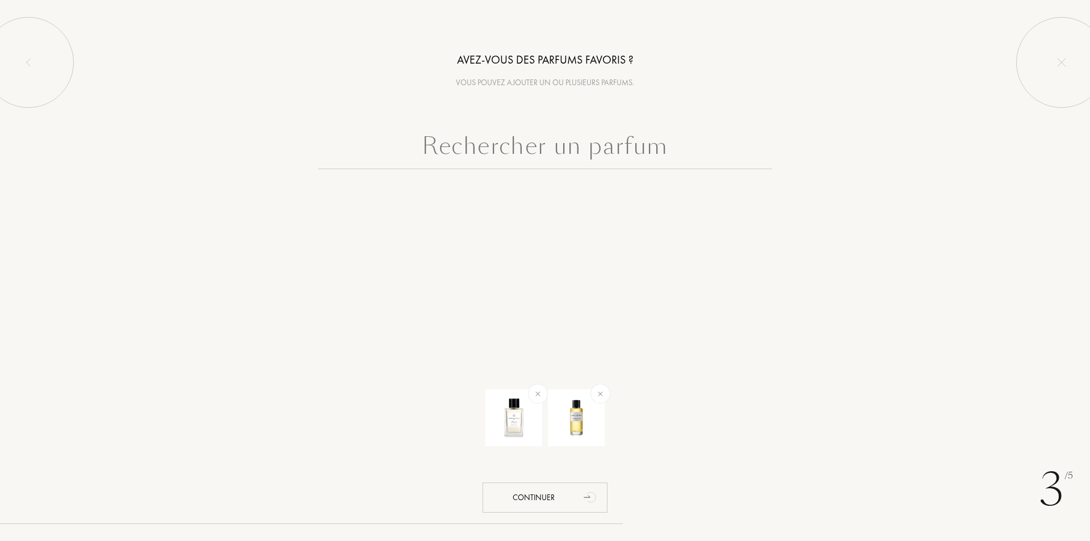
click at [414, 152] on input "text" at bounding box center [545, 148] width 454 height 41
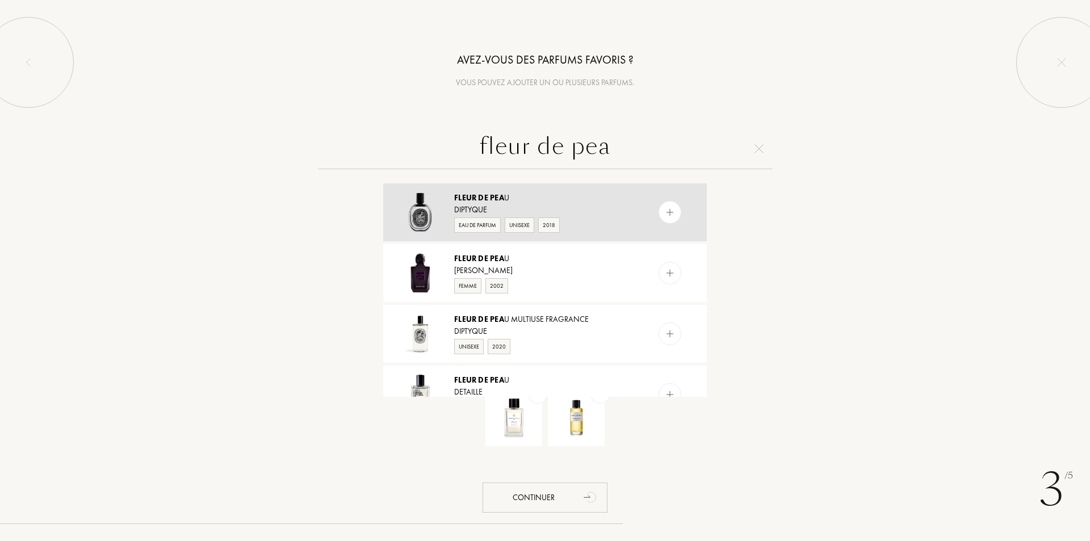
type input "fleur de pea"
click at [674, 209] on div at bounding box center [669, 212] width 23 height 23
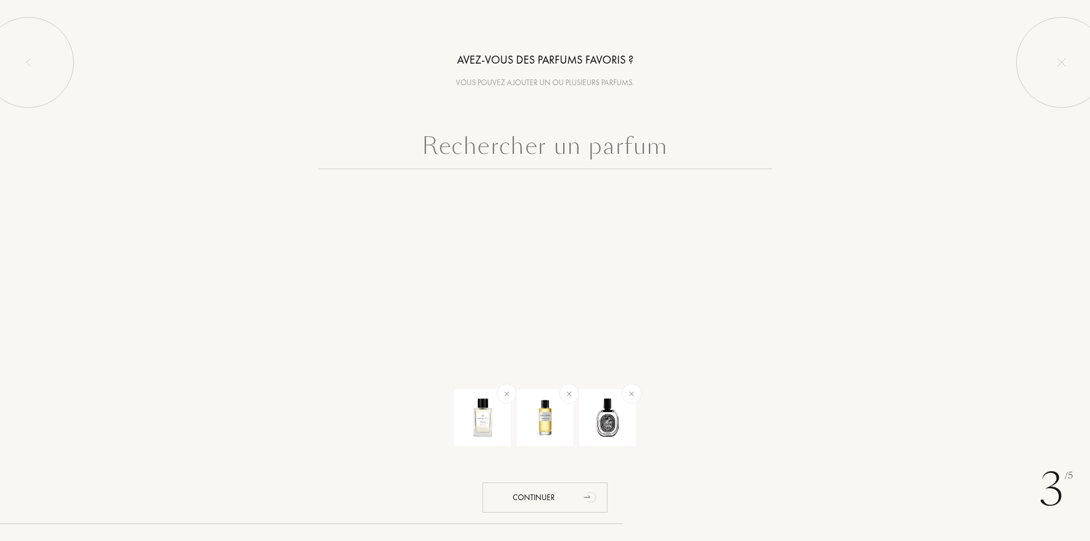
click at [552, 150] on input "text" at bounding box center [545, 148] width 454 height 41
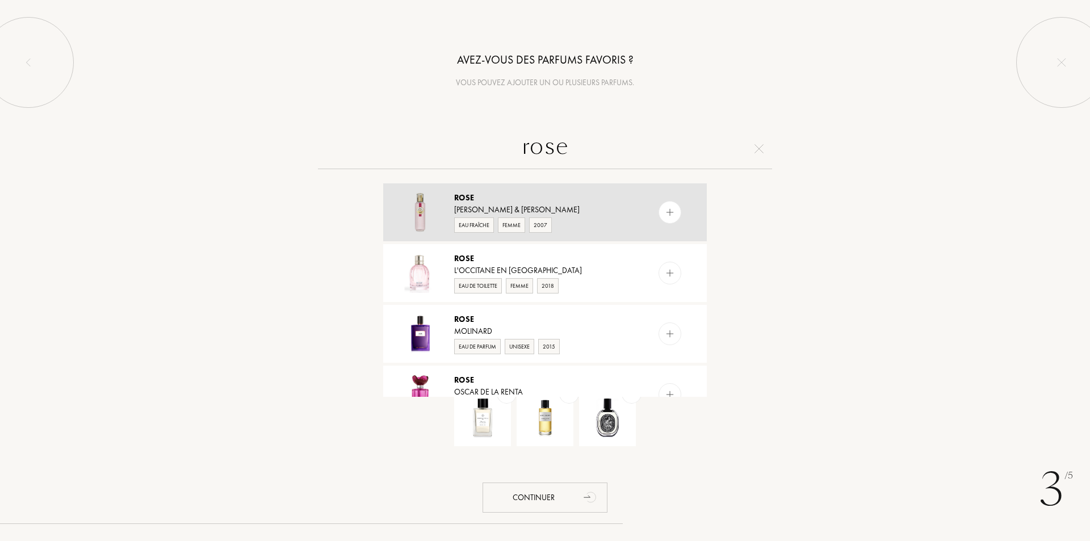
type input "rose"
click at [671, 212] on img at bounding box center [669, 212] width 11 height 11
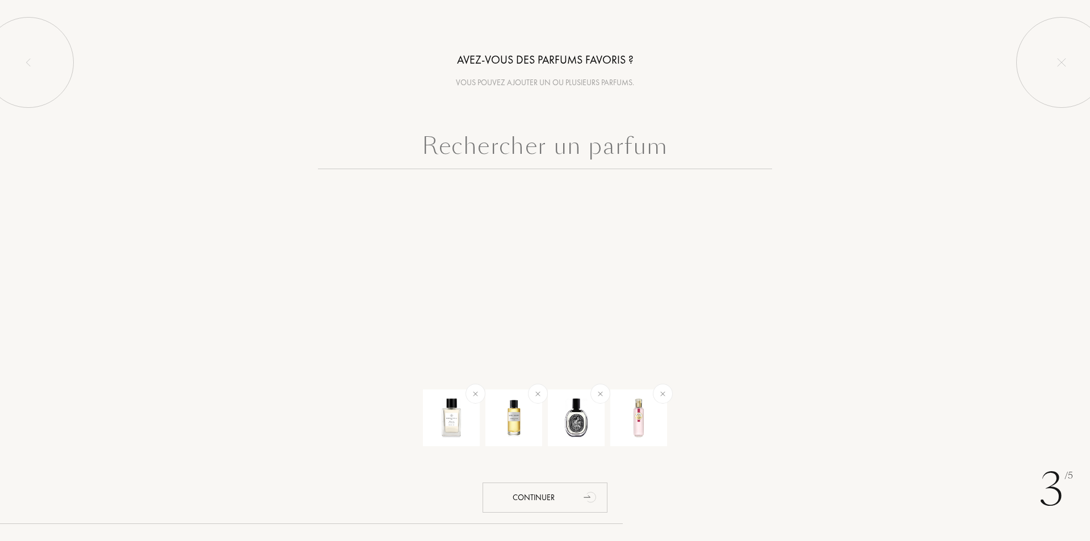
click at [500, 140] on input "text" at bounding box center [545, 148] width 454 height 41
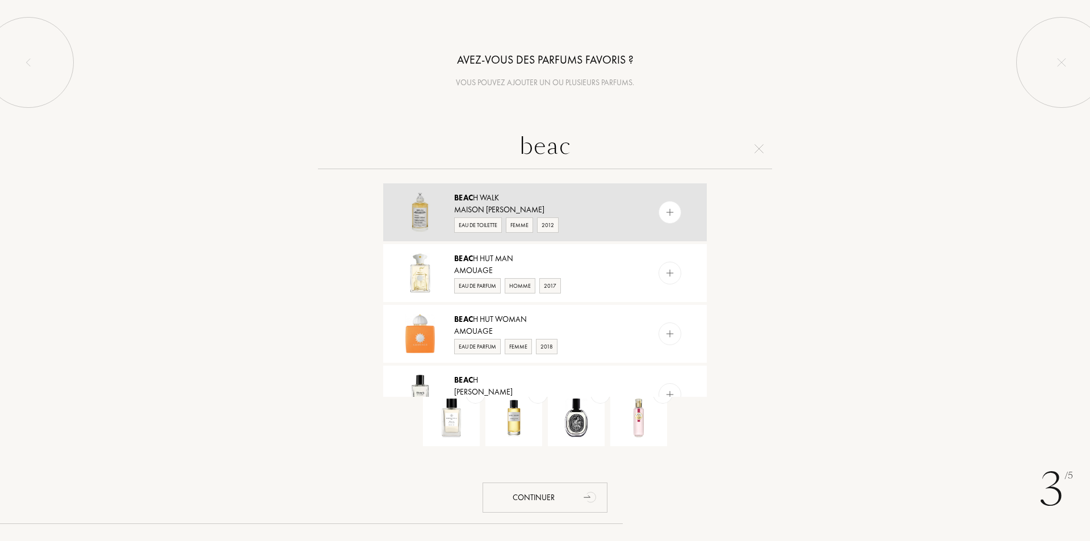
type input "beac"
click at [668, 213] on img at bounding box center [669, 212] width 11 height 11
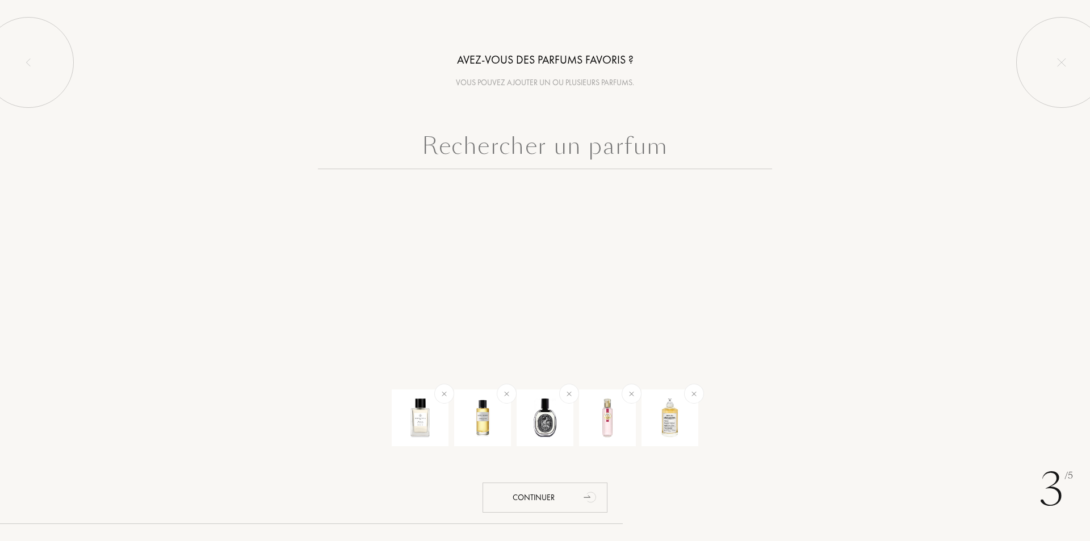
click at [647, 153] on input "text" at bounding box center [545, 148] width 454 height 41
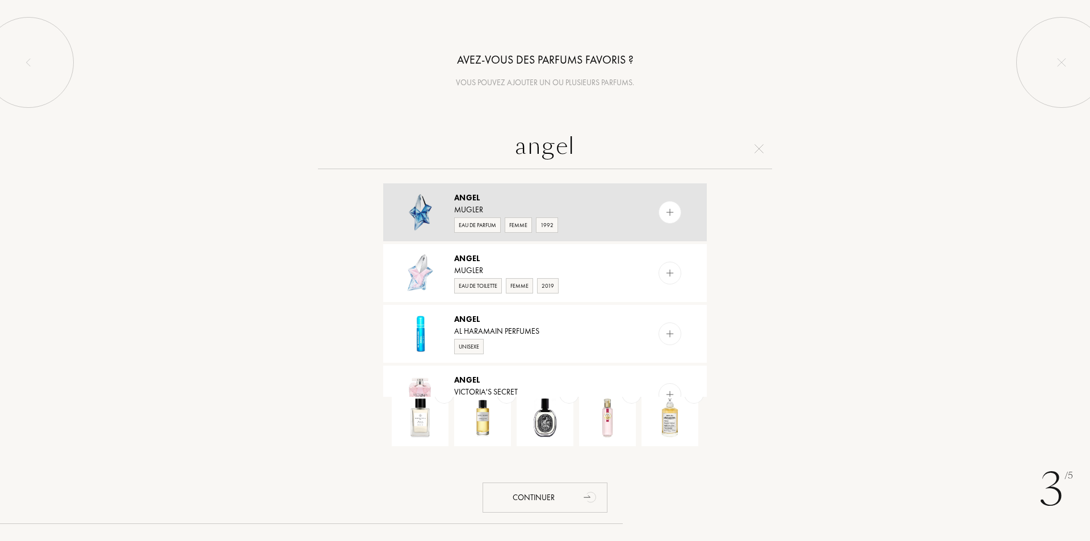
type input "angel"
click at [668, 206] on div at bounding box center [669, 212] width 23 height 23
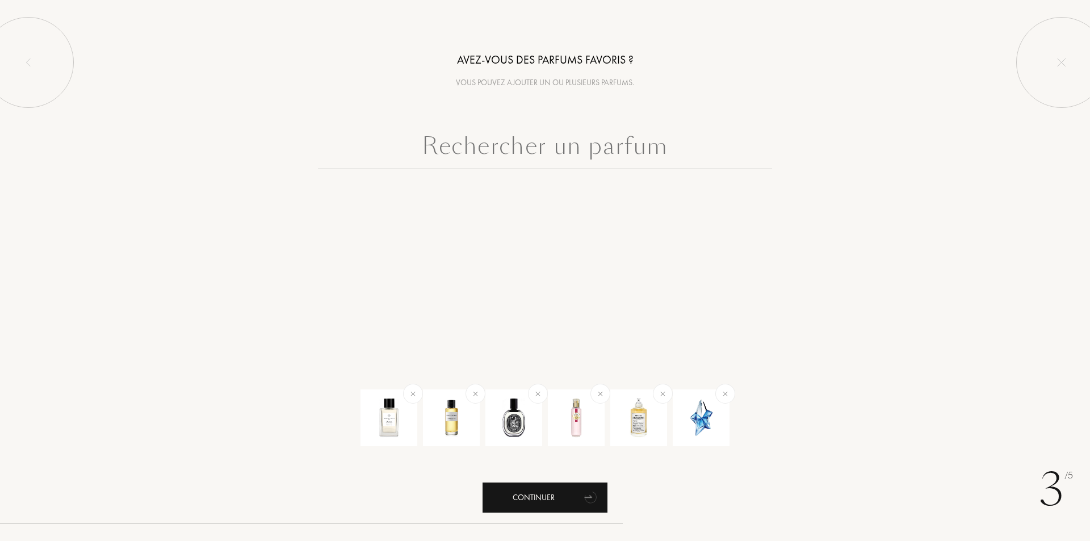
click at [554, 493] on div "Continuer" at bounding box center [544, 497] width 125 height 30
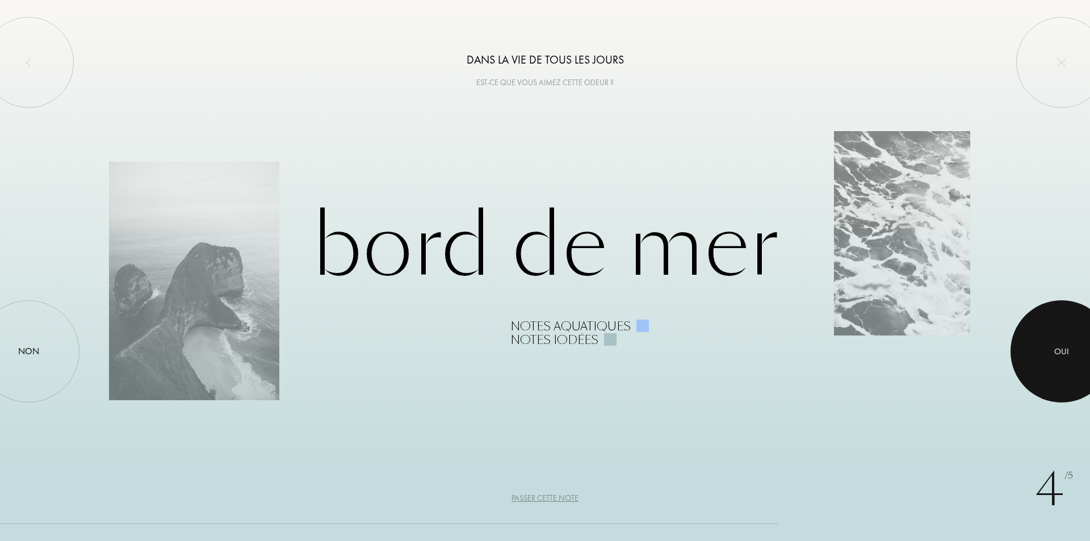
click at [1049, 340] on div at bounding box center [1061, 351] width 102 height 102
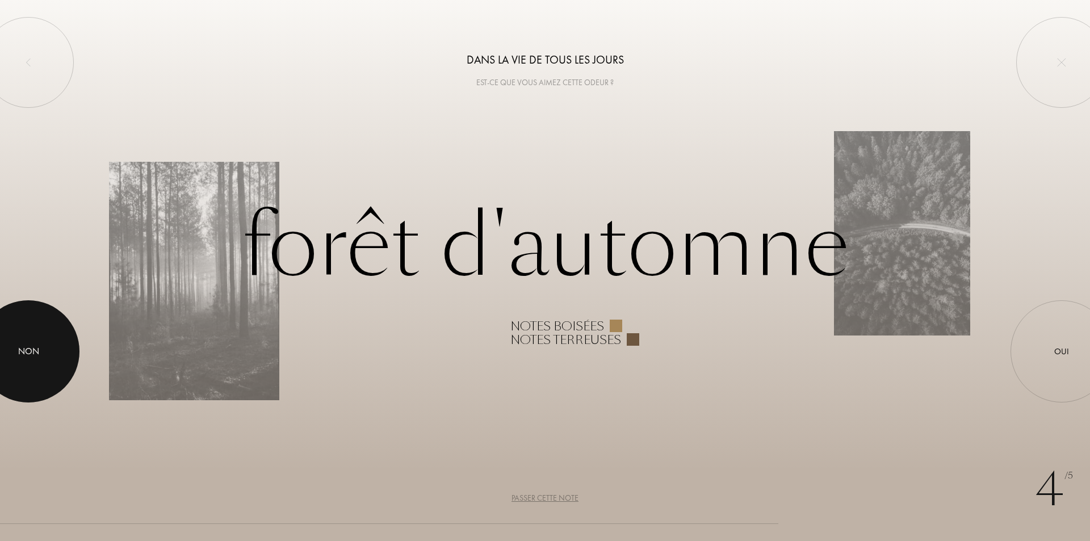
click at [28, 347] on div "Non" at bounding box center [28, 351] width 21 height 14
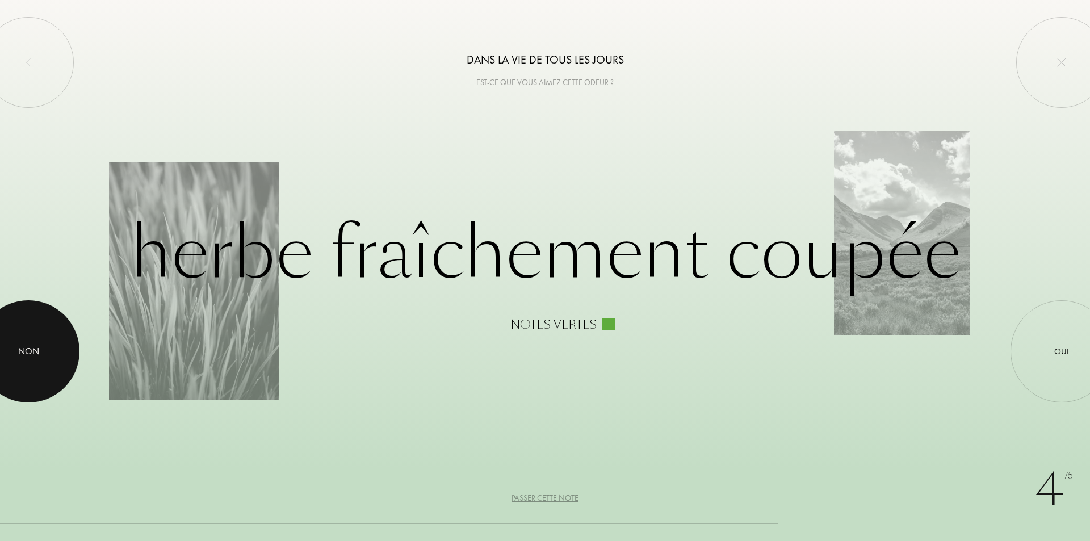
click at [36, 347] on div "Non" at bounding box center [28, 351] width 21 height 14
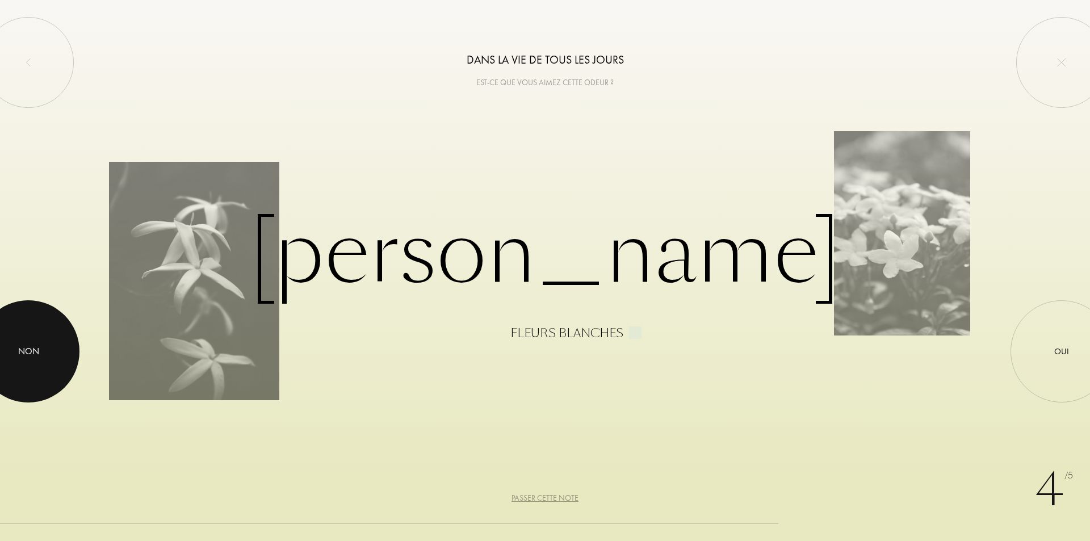
click at [53, 355] on div at bounding box center [28, 351] width 102 height 102
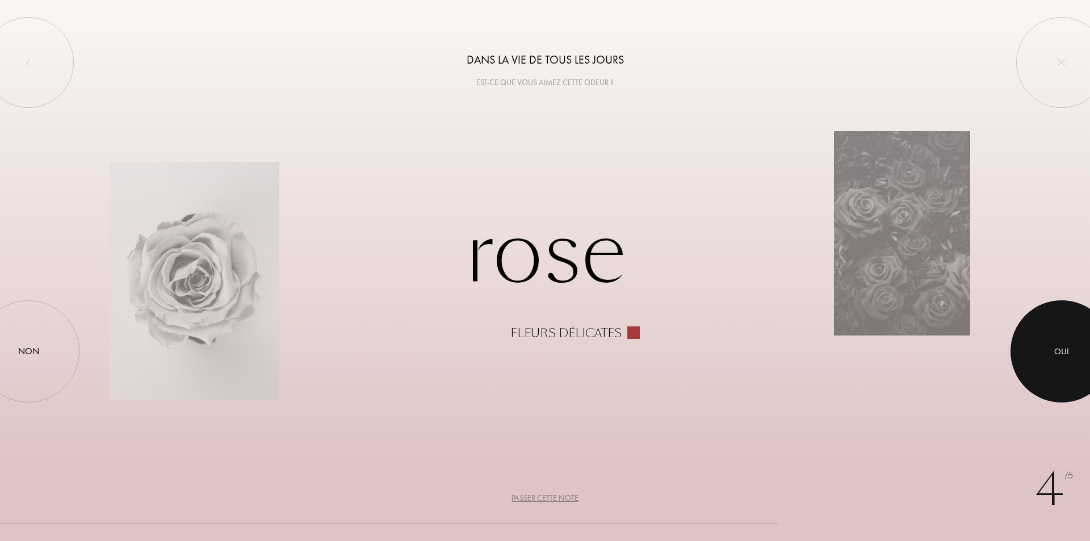
click at [1057, 350] on div "Oui" at bounding box center [1061, 351] width 15 height 13
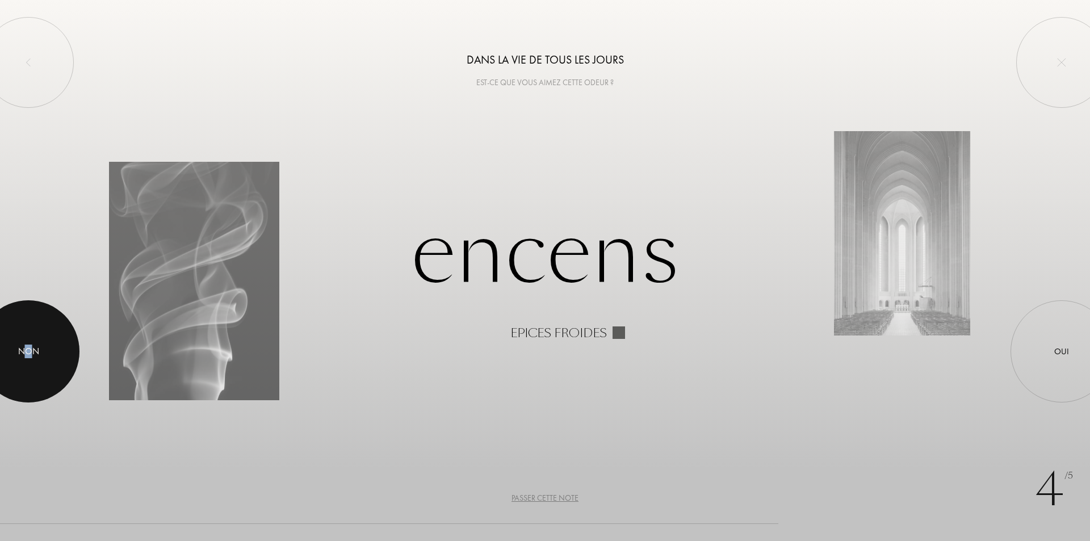
click at [29, 352] on div "Non" at bounding box center [28, 351] width 21 height 14
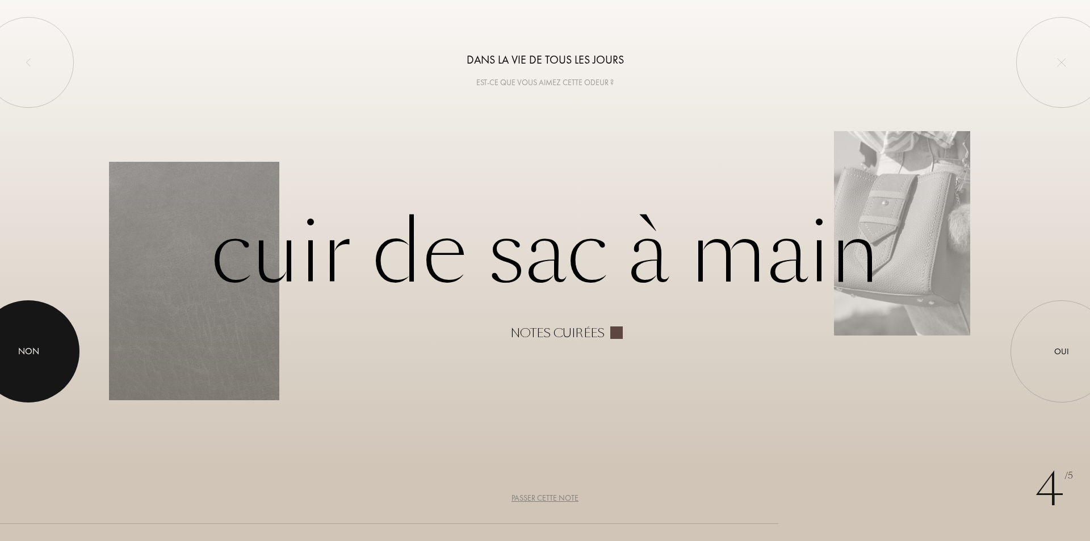
click at [17, 353] on div at bounding box center [28, 351] width 102 height 102
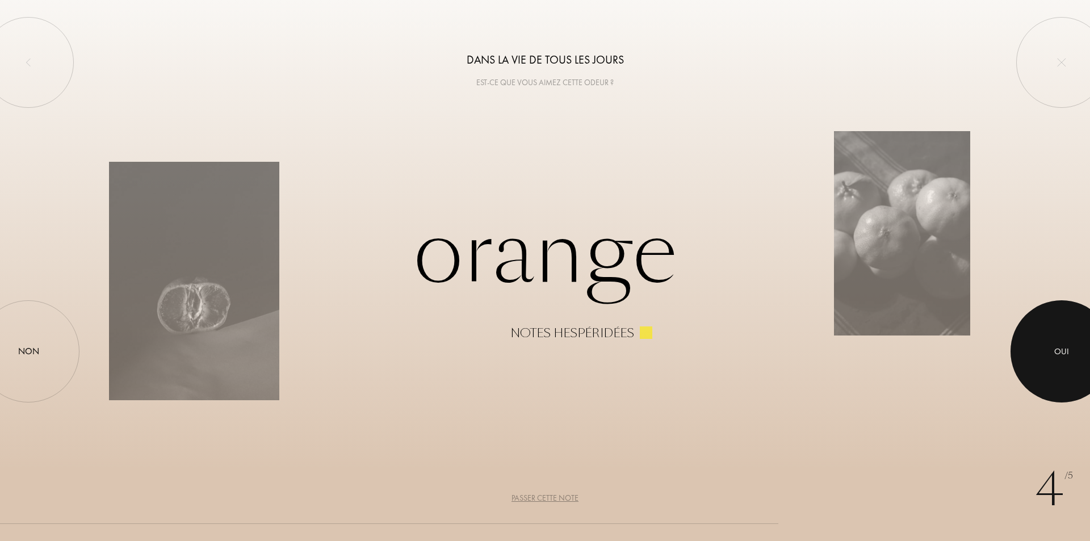
click at [1029, 346] on div at bounding box center [1061, 351] width 102 height 102
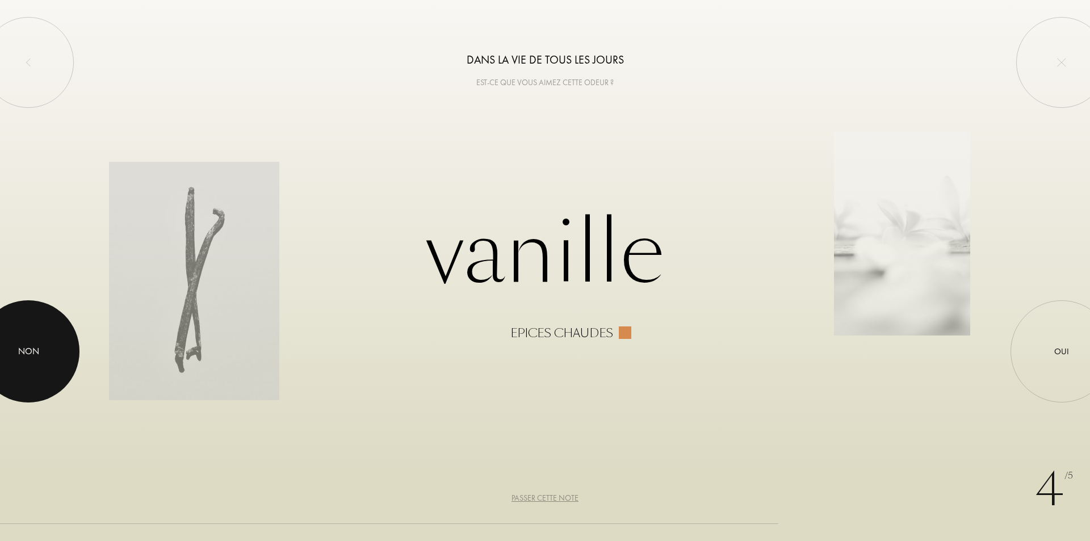
click at [57, 347] on div at bounding box center [28, 351] width 102 height 102
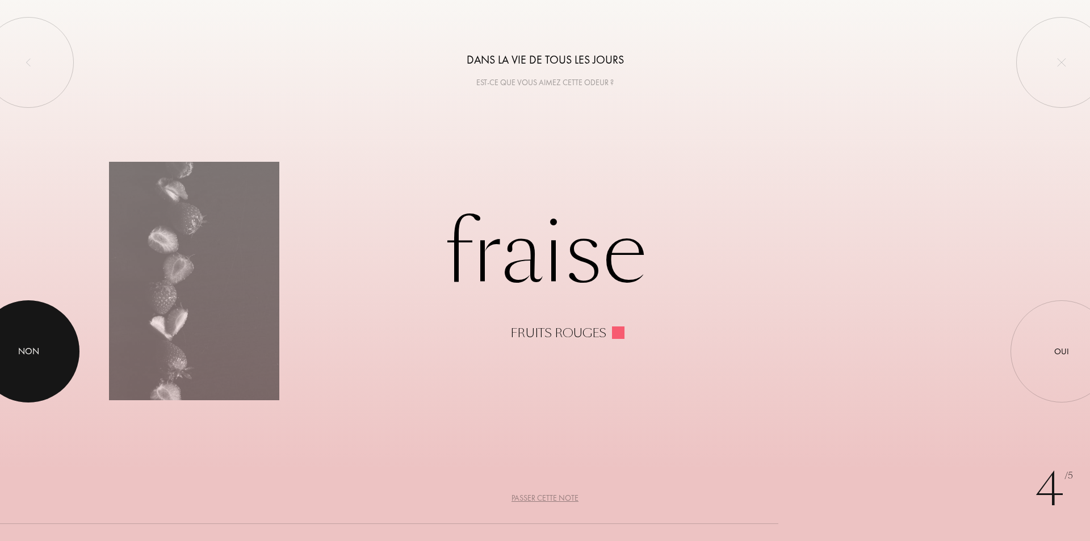
click at [57, 347] on div at bounding box center [28, 351] width 102 height 102
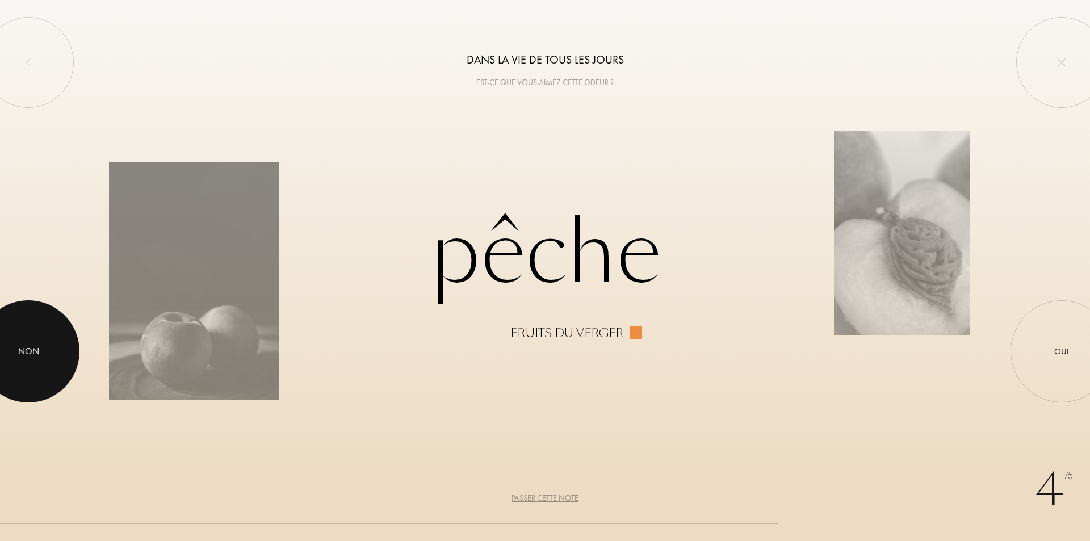
click at [57, 347] on div at bounding box center [28, 351] width 102 height 102
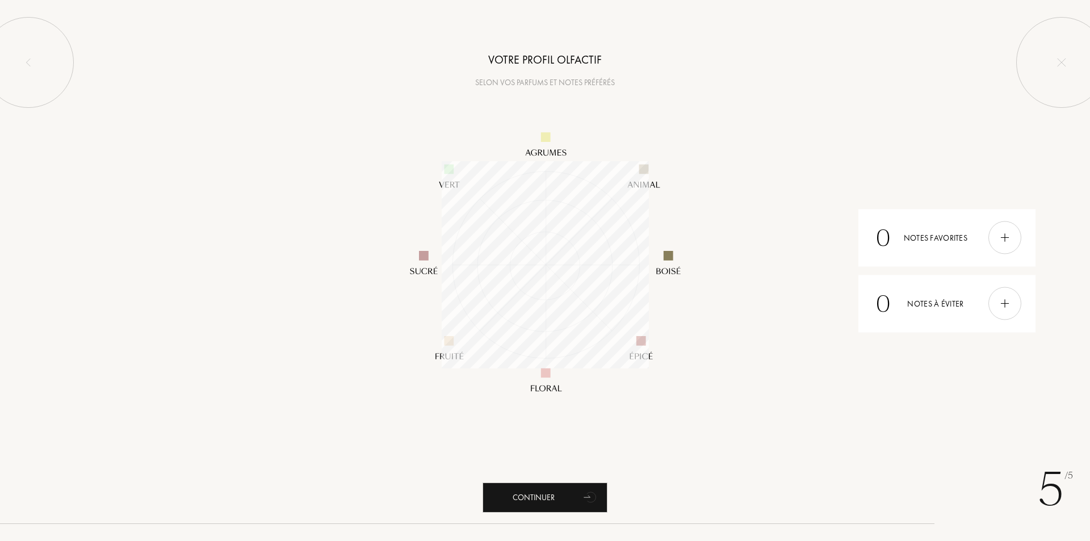
scroll to position [207, 207]
click at [545, 498] on div "Continuer" at bounding box center [544, 497] width 125 height 30
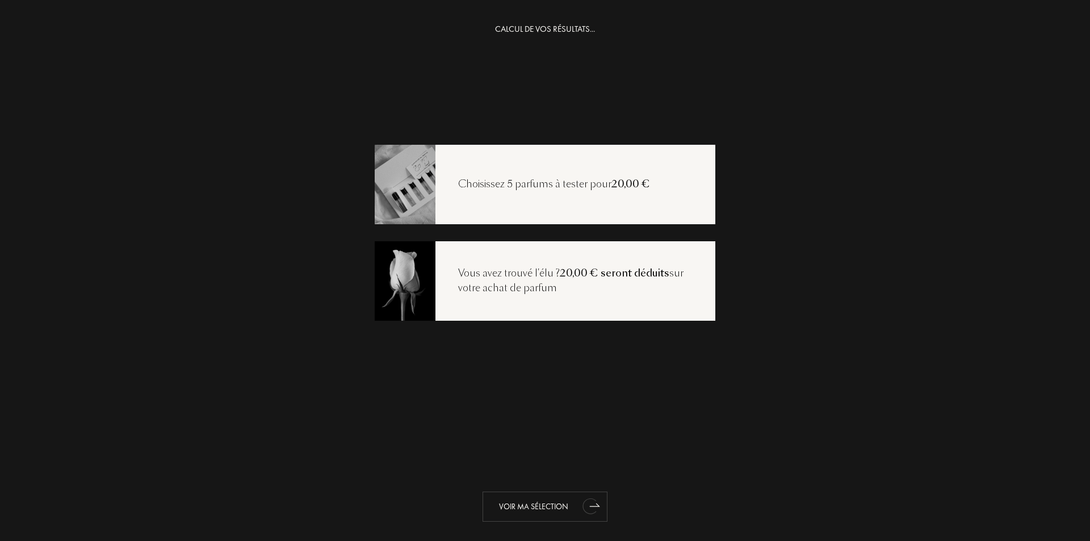
click at [565, 504] on div "Voir ma sélection" at bounding box center [544, 506] width 125 height 30
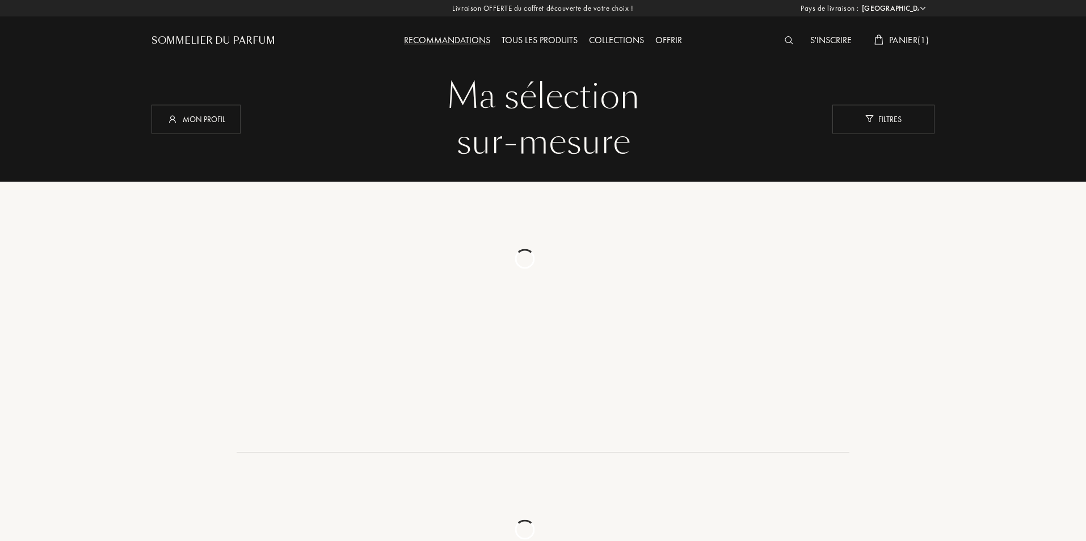
select select "FR"
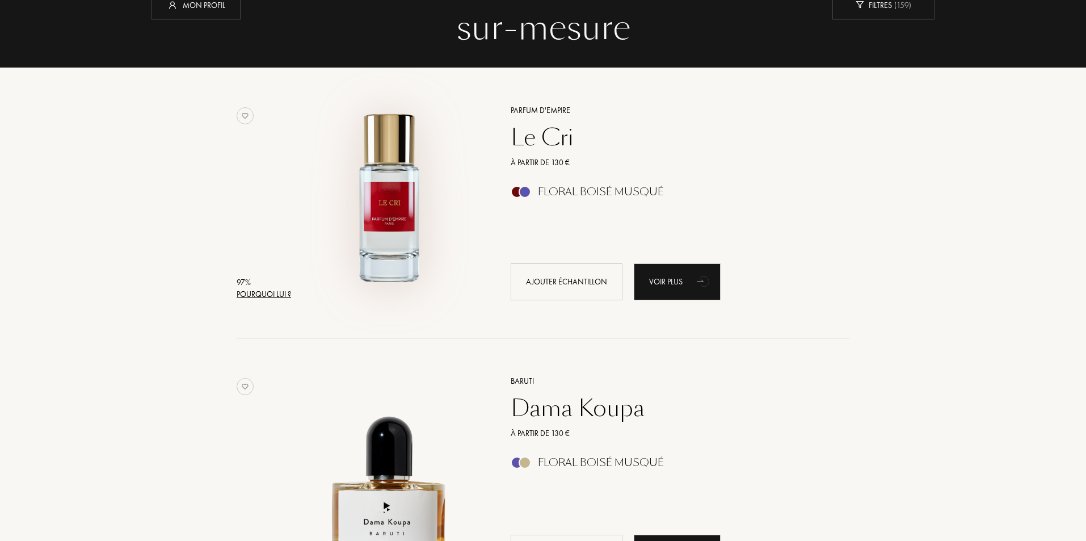
scroll to position [113, 0]
click at [409, 191] on img at bounding box center [389, 197] width 189 height 189
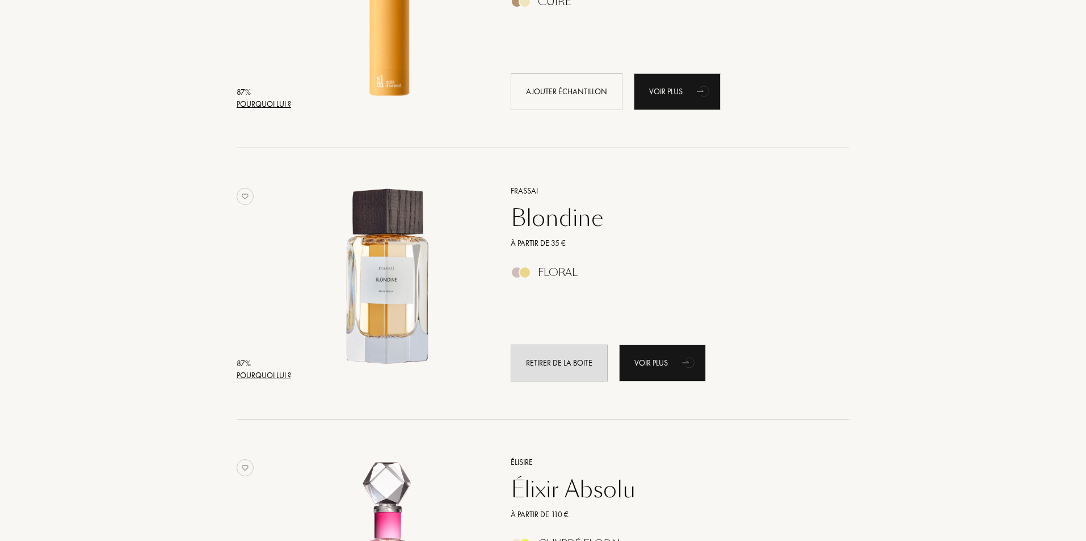
scroll to position [851, 0]
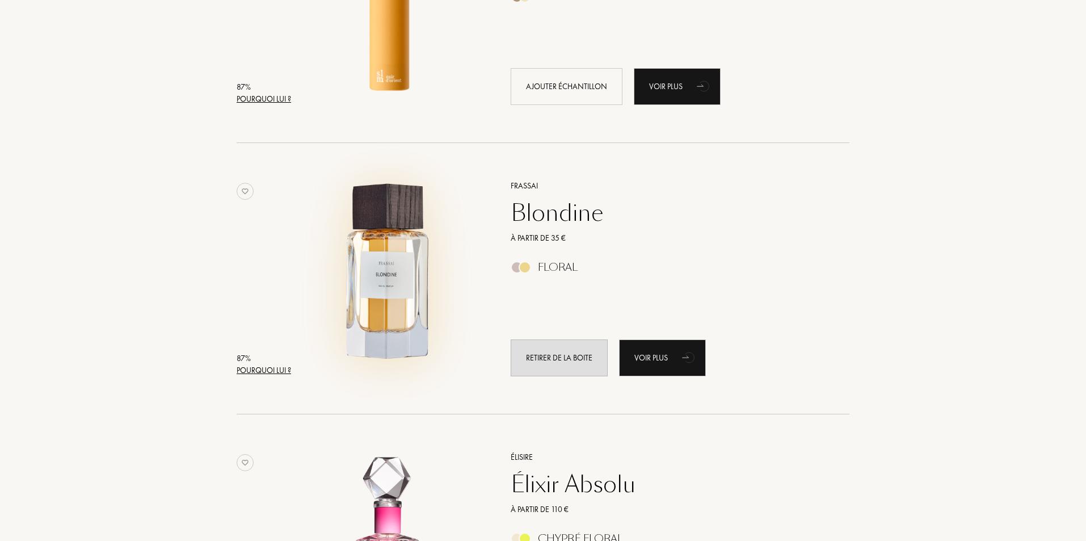
click at [418, 273] on img at bounding box center [389, 272] width 189 height 189
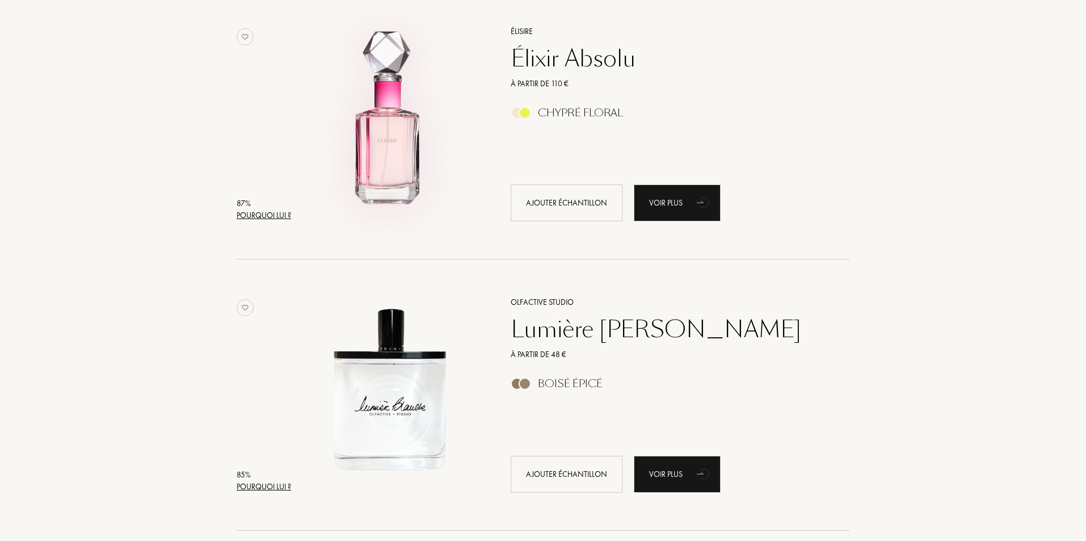
scroll to position [1362, 0]
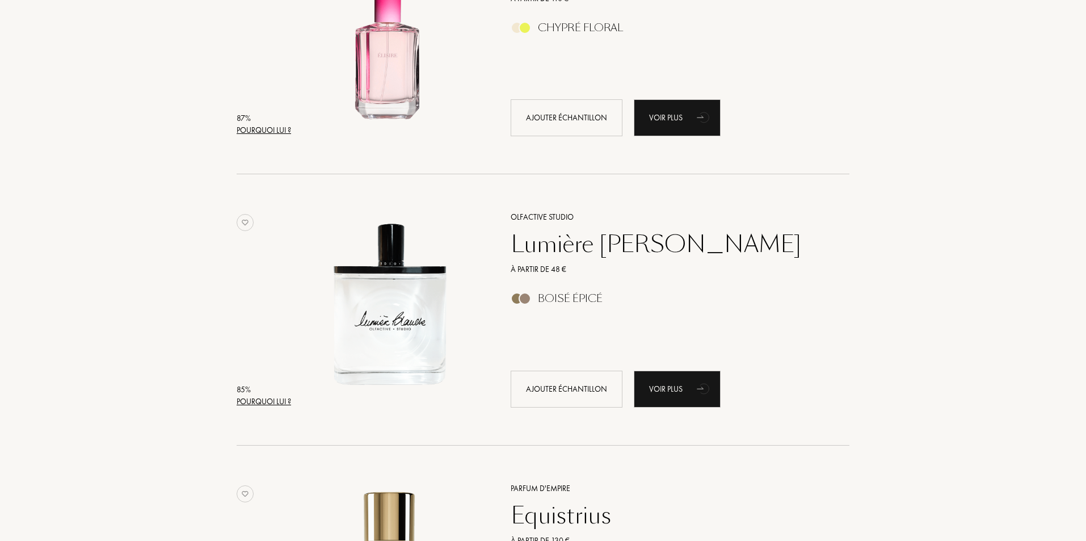
click at [591, 249] on div "Lumière Blanche" at bounding box center [667, 243] width 331 height 27
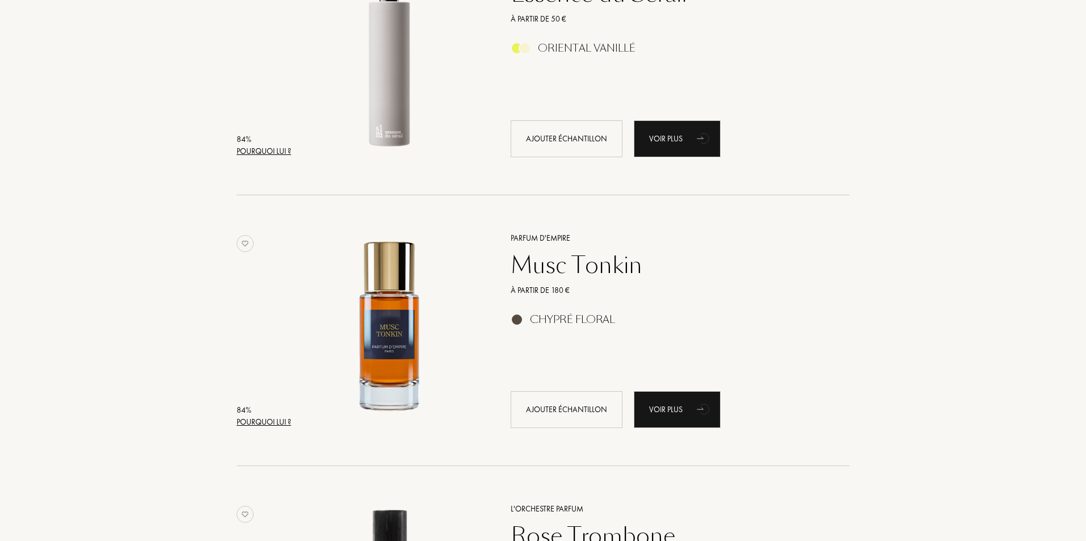
scroll to position [2156, 0]
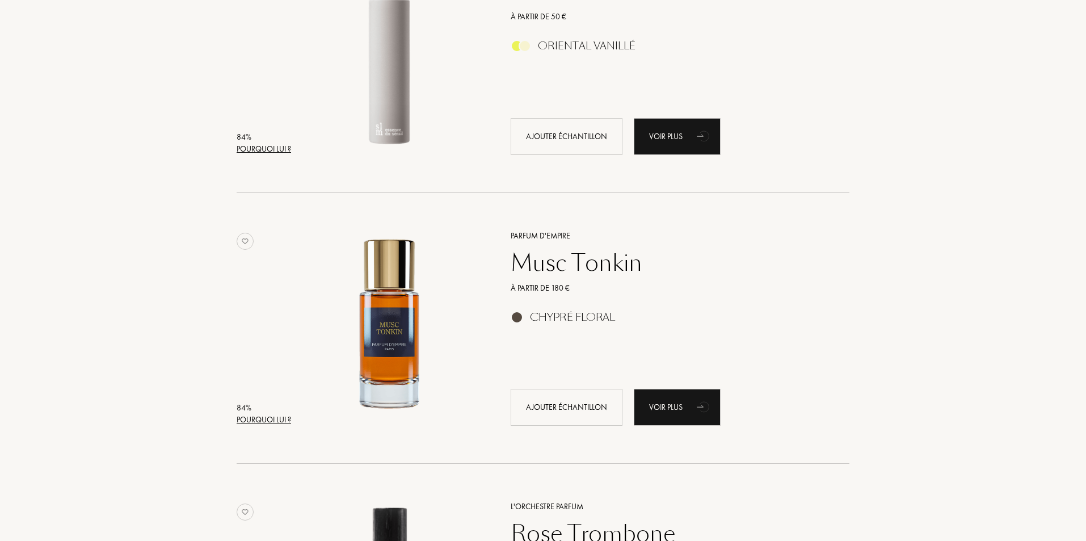
click at [575, 266] on div "Musc Tonkin" at bounding box center [667, 262] width 331 height 27
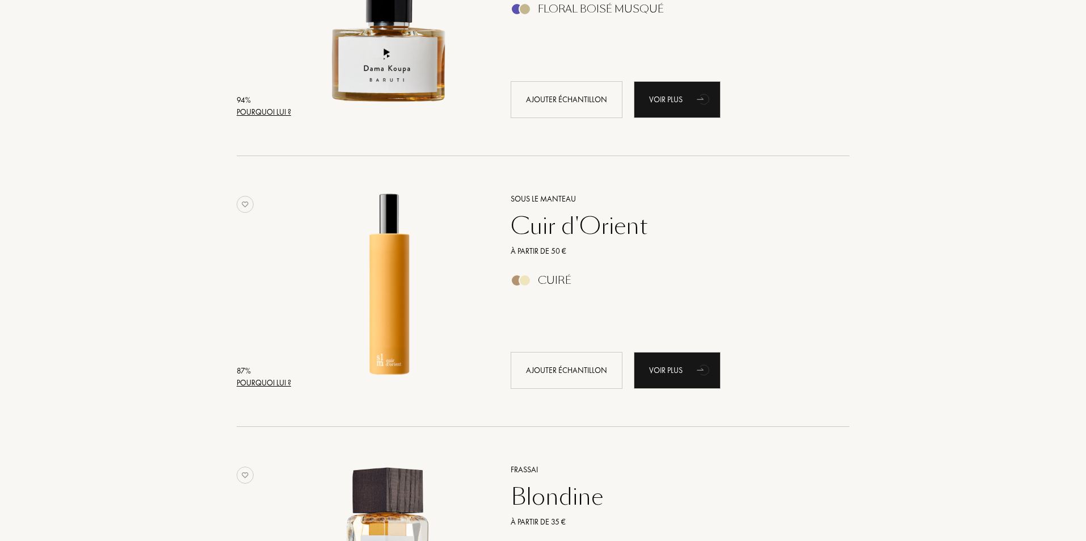
scroll to position [340, 0]
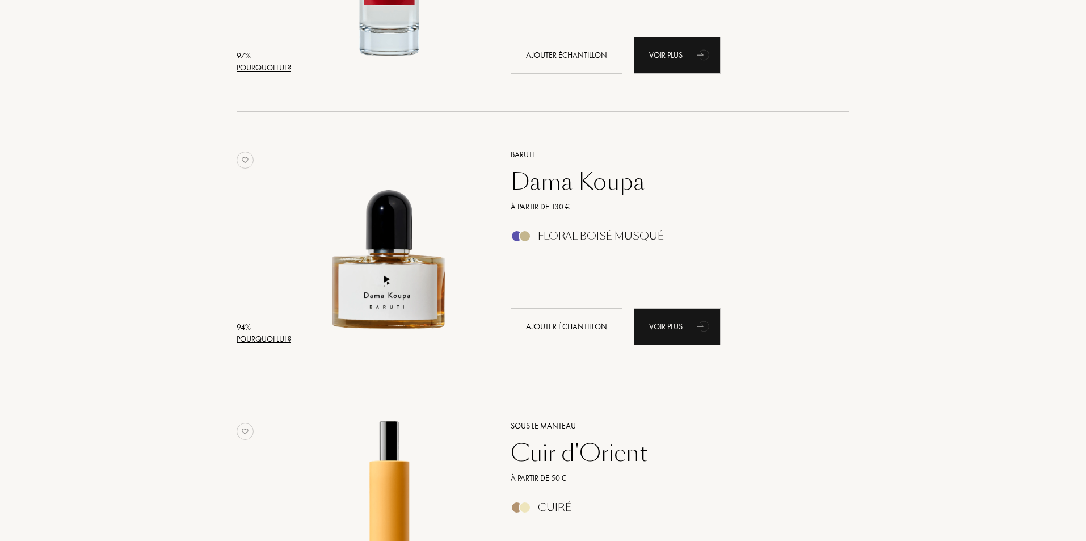
click at [608, 184] on div "Dama Koupa" at bounding box center [667, 181] width 331 height 27
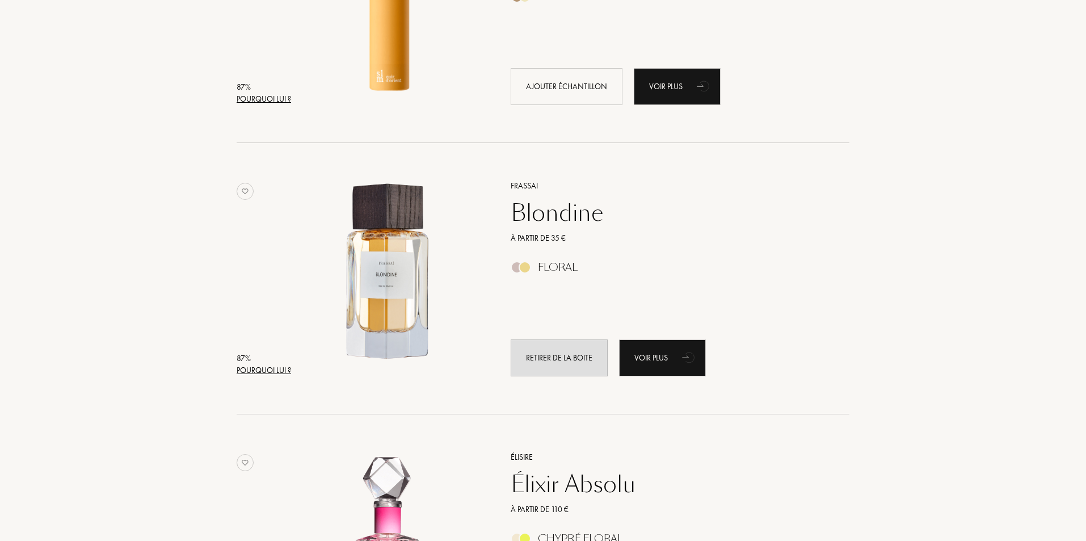
scroll to position [1078, 0]
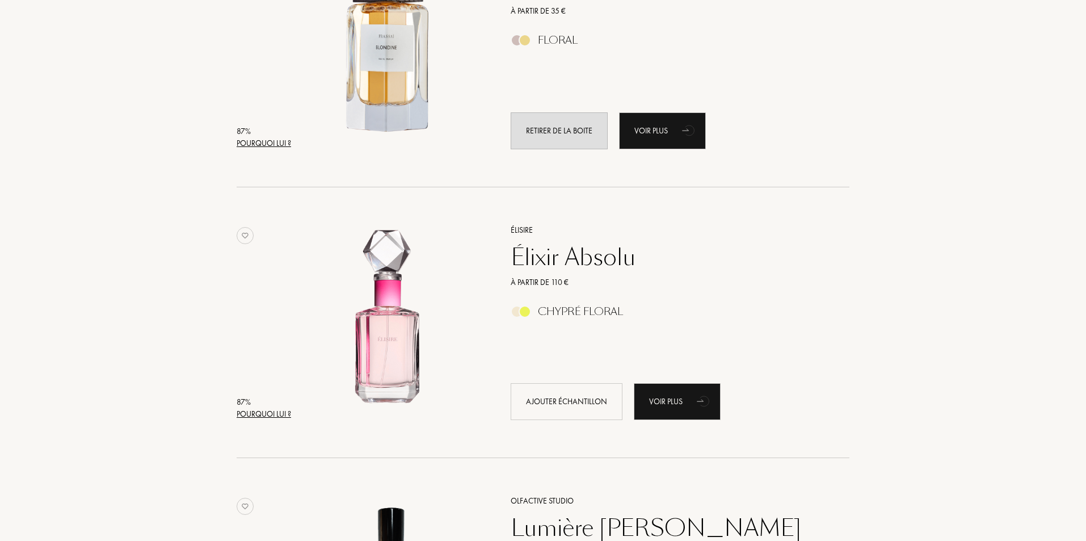
click at [542, 249] on div "Élixir Absolu" at bounding box center [667, 256] width 331 height 27
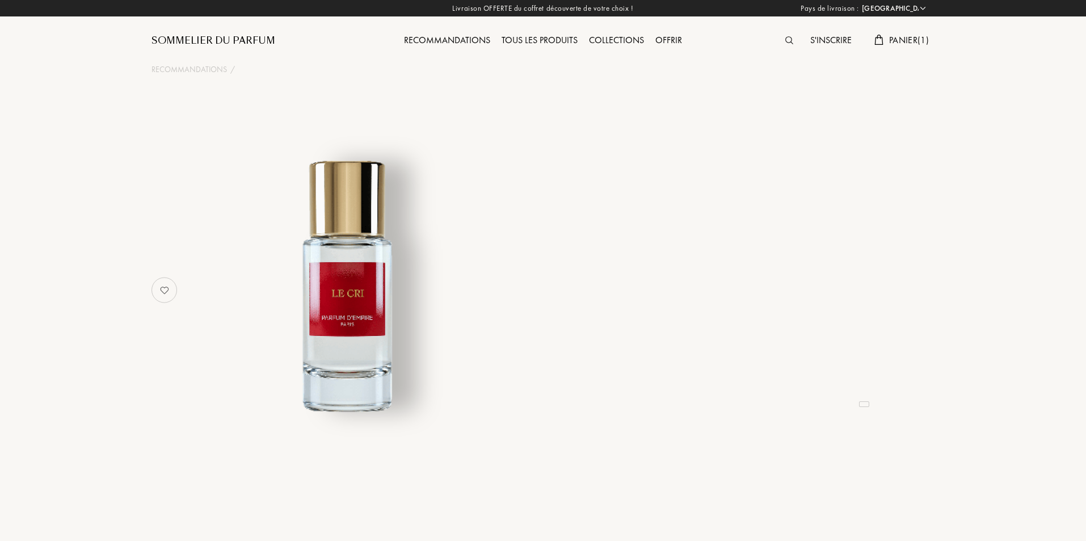
select select "FR"
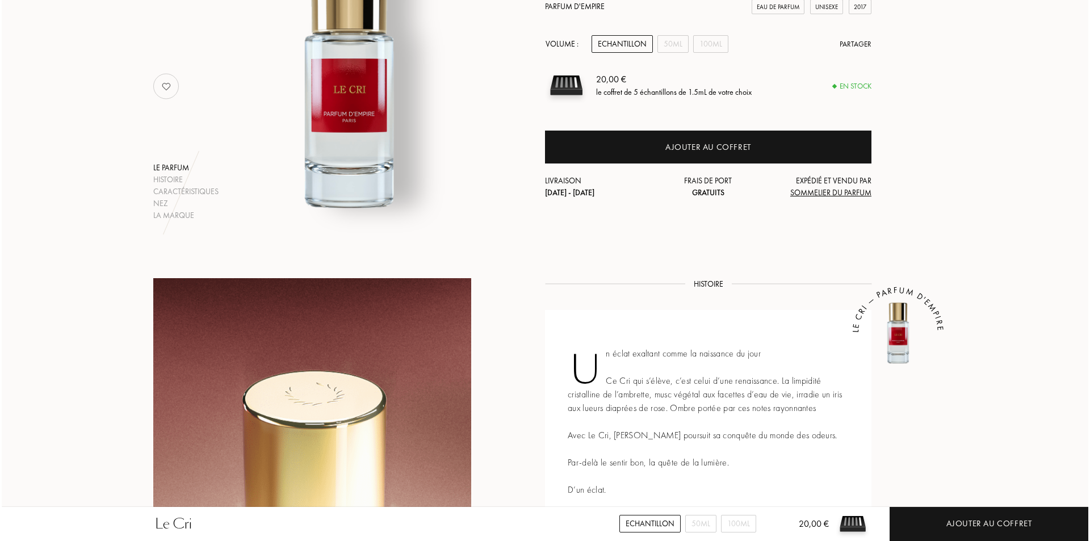
scroll to position [57, 0]
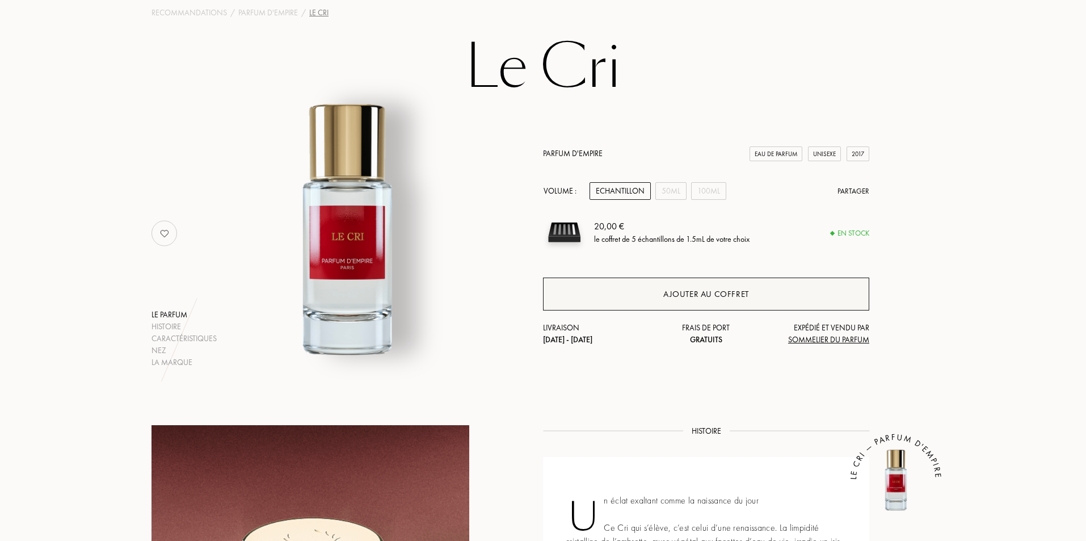
click at [709, 297] on div "Ajouter au coffret" at bounding box center [706, 294] width 86 height 13
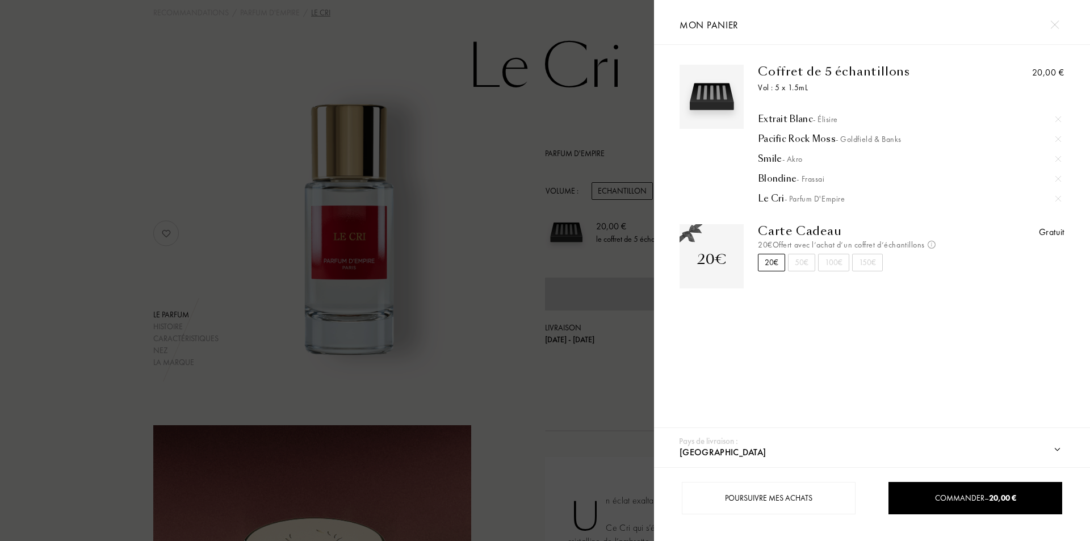
click at [1051, 116] on div at bounding box center [1057, 119] width 17 height 17
click at [1055, 157] on img at bounding box center [1058, 159] width 6 height 6
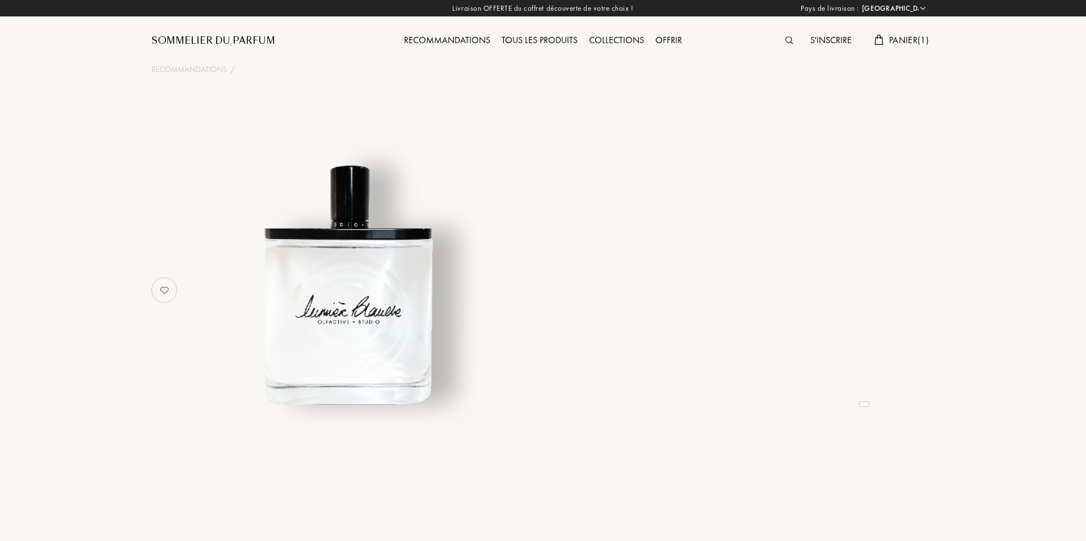
select select "FR"
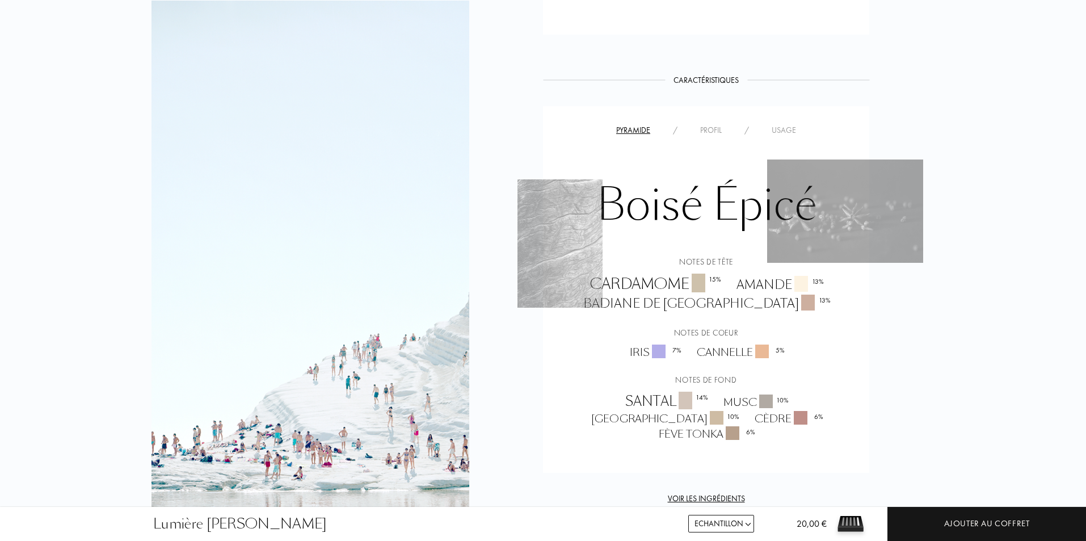
scroll to position [851, 0]
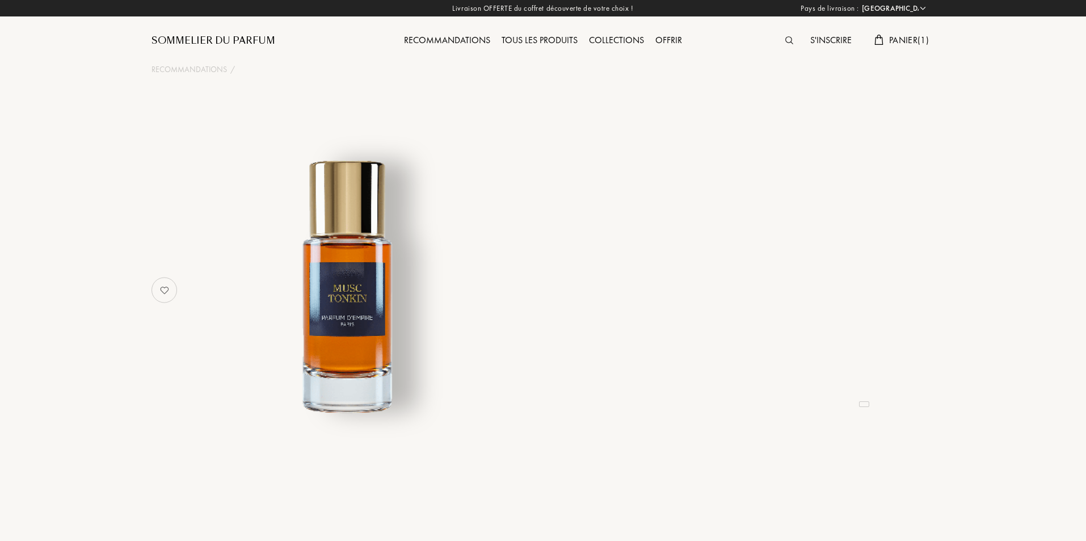
select select "FR"
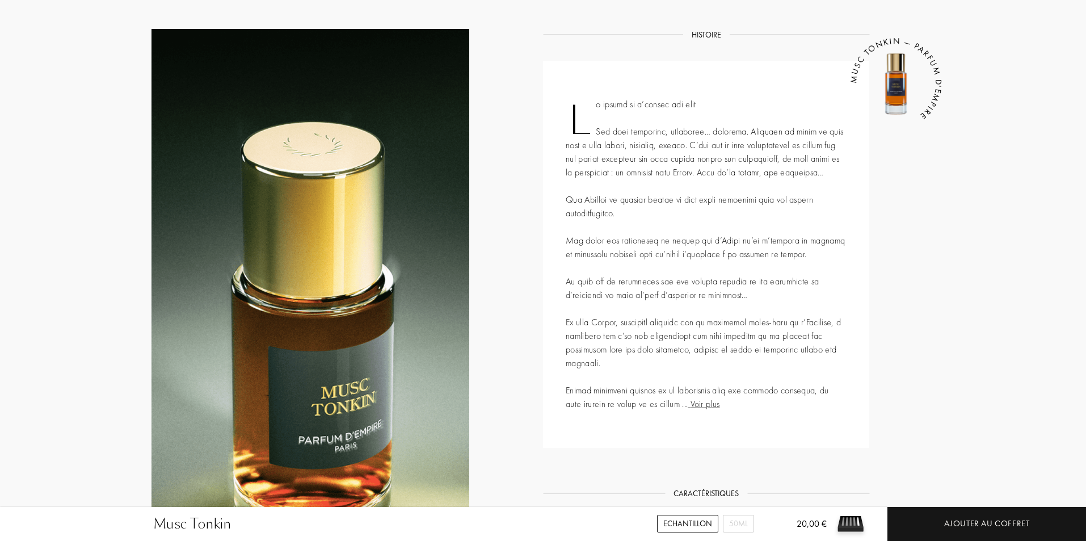
scroll to position [454, 0]
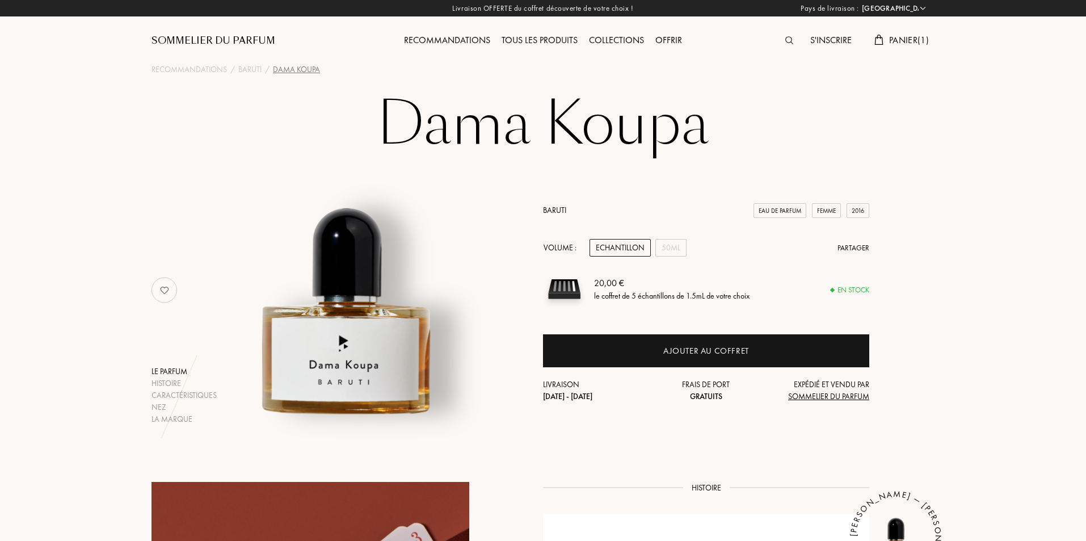
select select "FR"
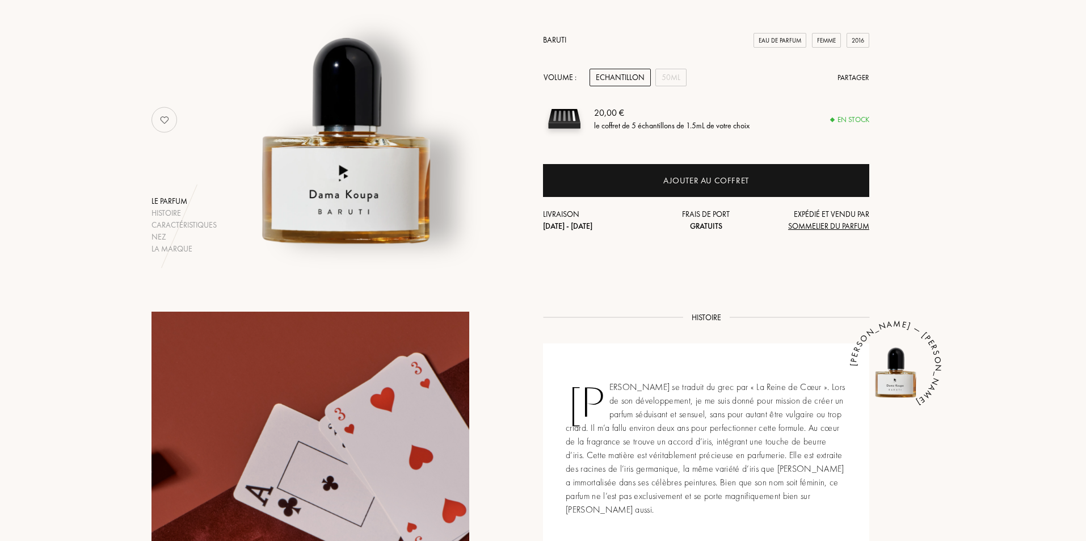
scroll to position [57, 0]
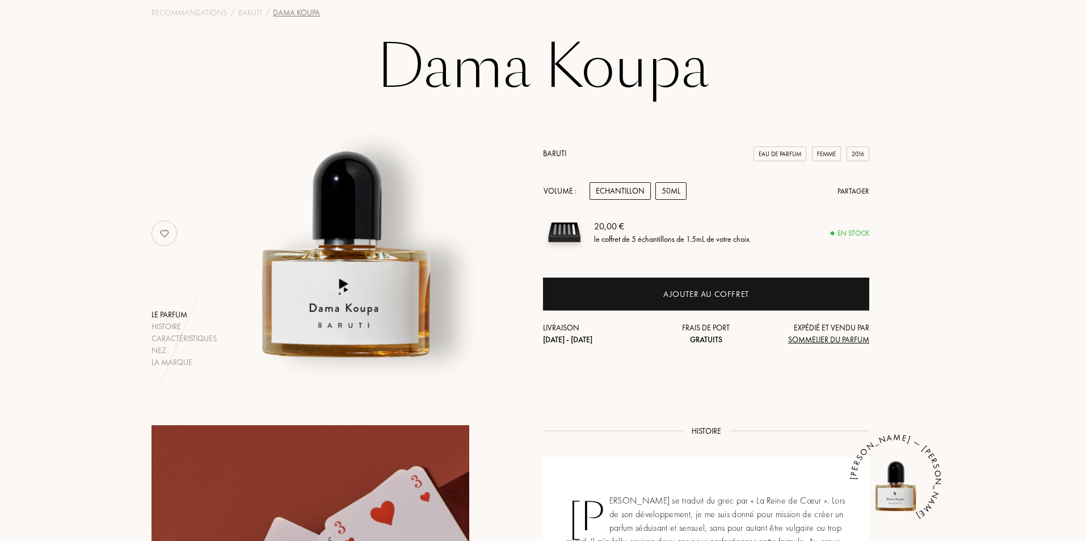
click at [682, 192] on div "50mL" at bounding box center [670, 191] width 31 height 18
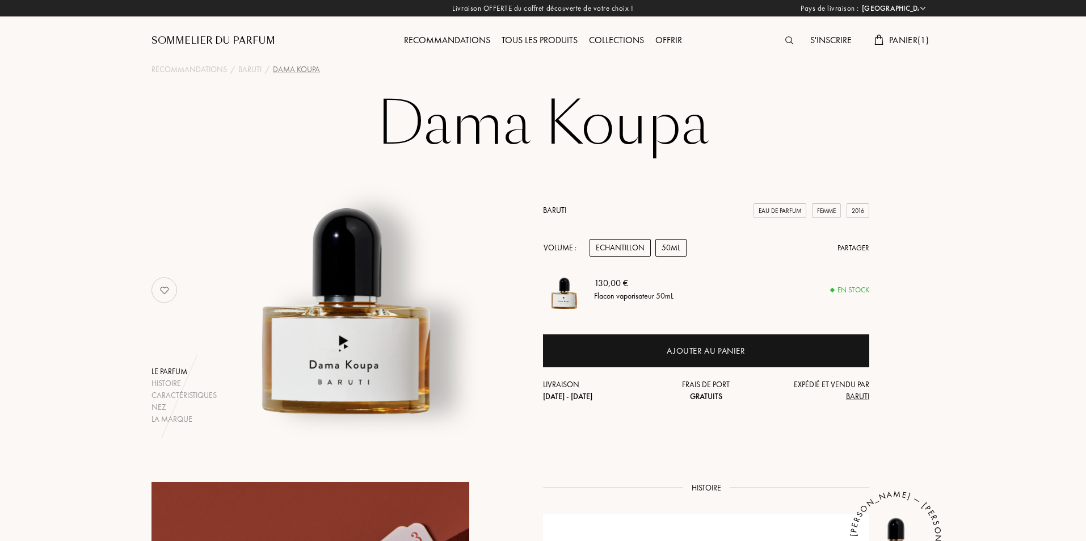
click at [622, 247] on div "Echantillon" at bounding box center [620, 248] width 61 height 18
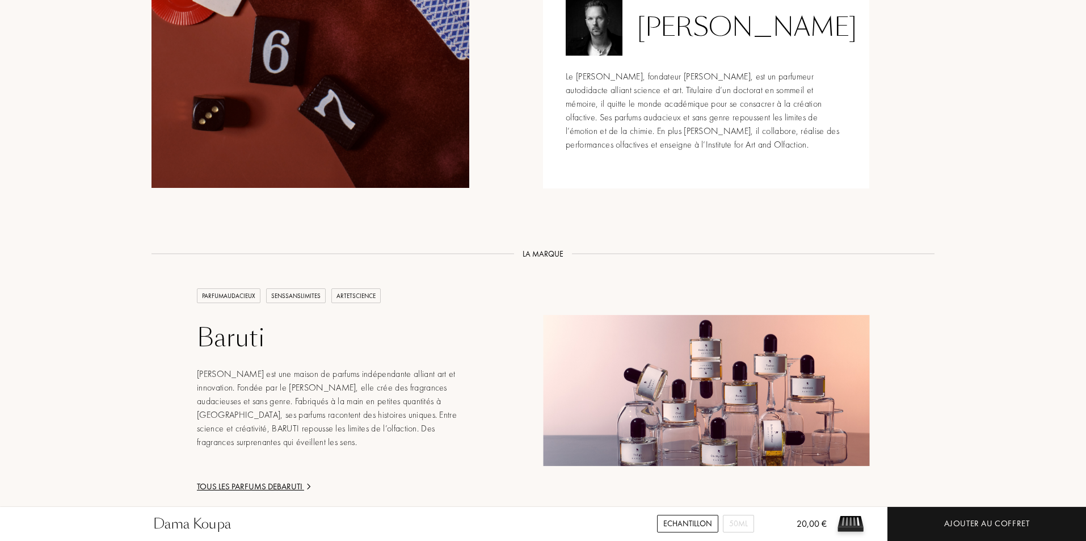
scroll to position [1362, 0]
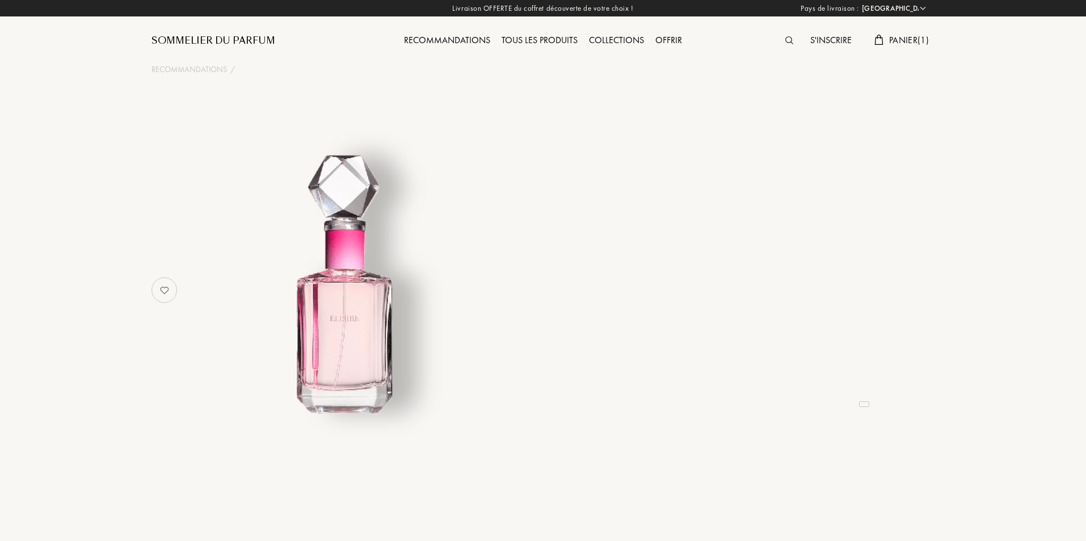
select select "FR"
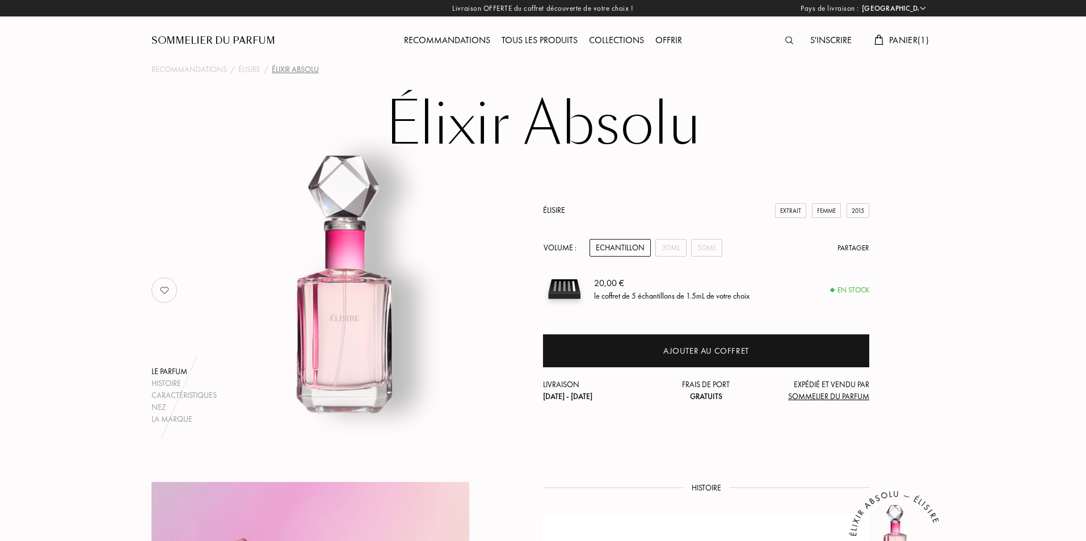
scroll to position [227, 0]
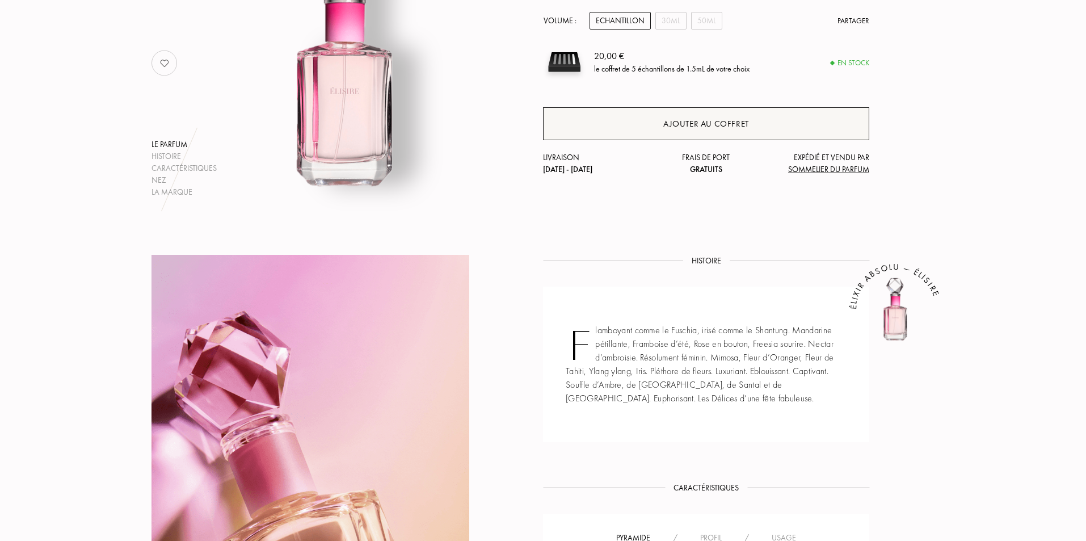
click at [671, 128] on div "Ajouter au coffret" at bounding box center [706, 123] width 86 height 13
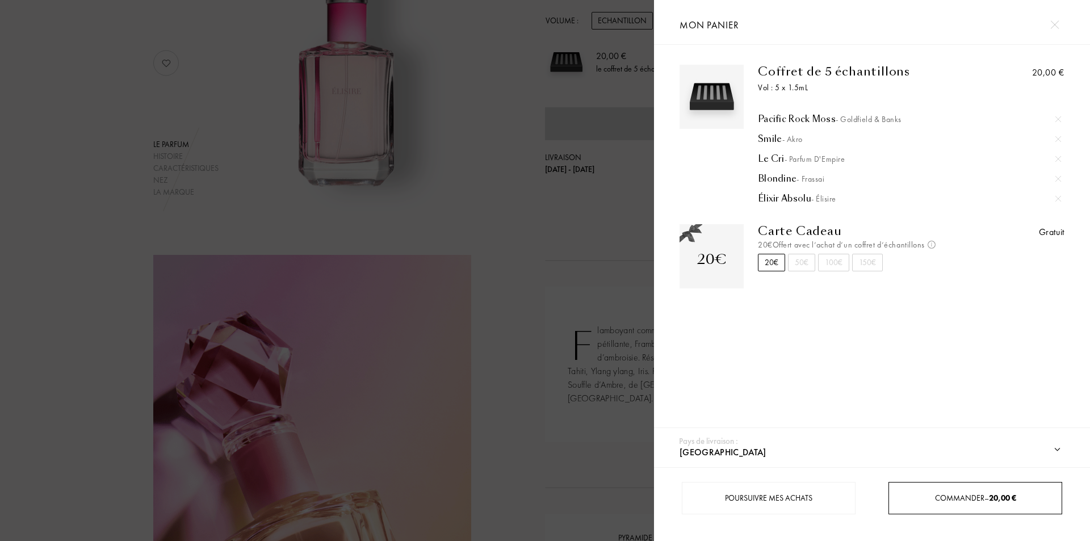
click at [935, 494] on span "Commander – 20,00 €" at bounding box center [975, 498] width 81 height 10
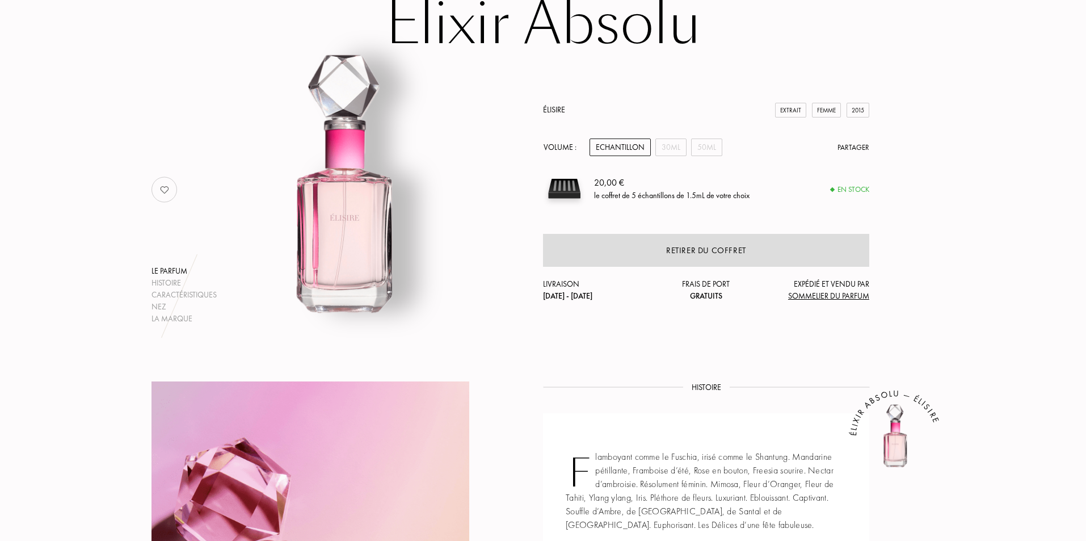
scroll to position [0, 0]
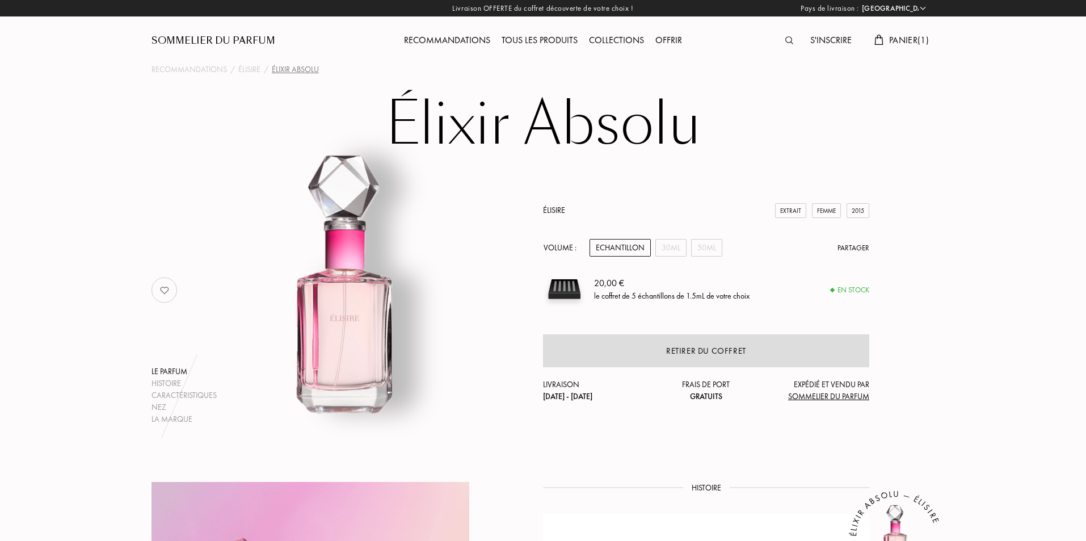
click at [898, 35] on span "Panier ( 1 )" at bounding box center [909, 40] width 40 height 12
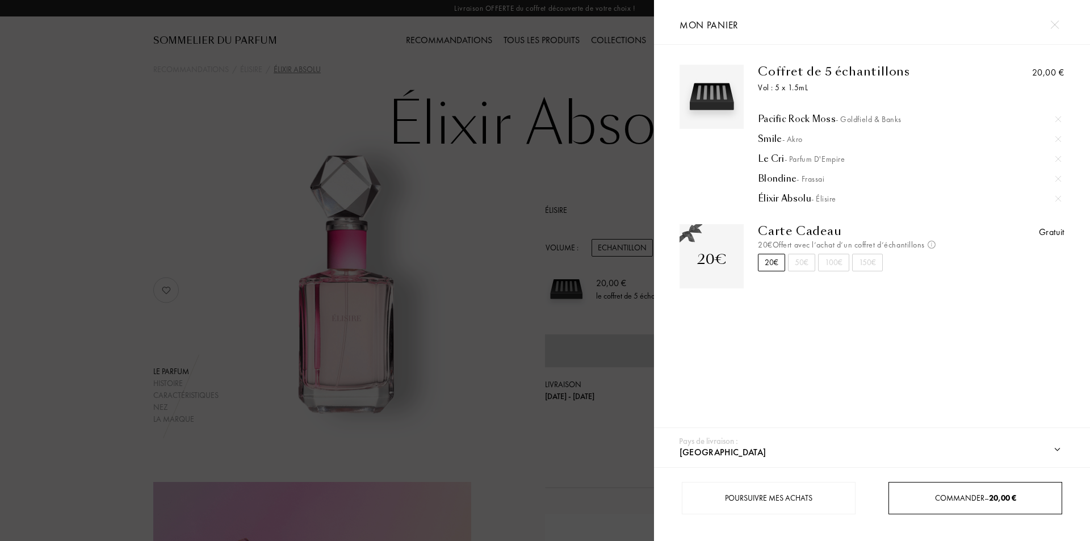
click at [801, 338] on div "Coffret de 5 échantillons Vol : 5 x 1.5mL Pacific Rock Moss - Goldfield & Banks…" at bounding box center [872, 239] width 436 height 389
click at [464, 270] on div at bounding box center [327, 270] width 654 height 541
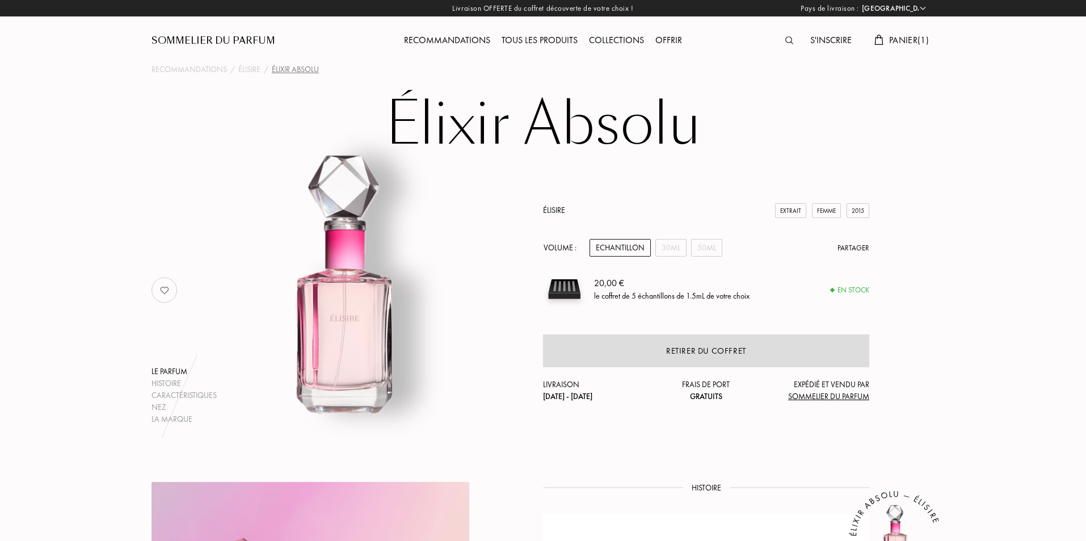
click at [514, 33] on div "Tous les produits" at bounding box center [539, 40] width 87 height 15
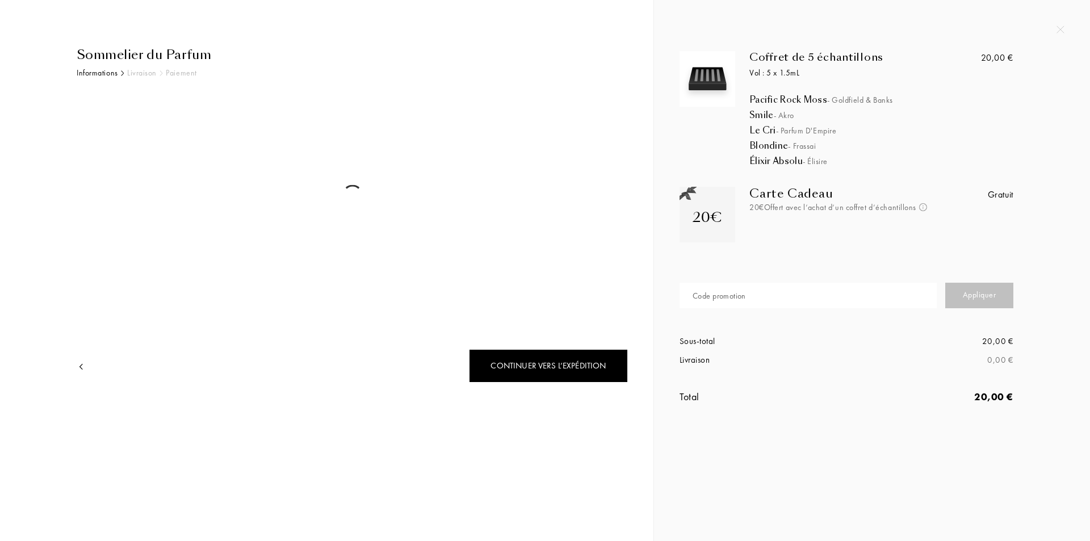
select select "FR"
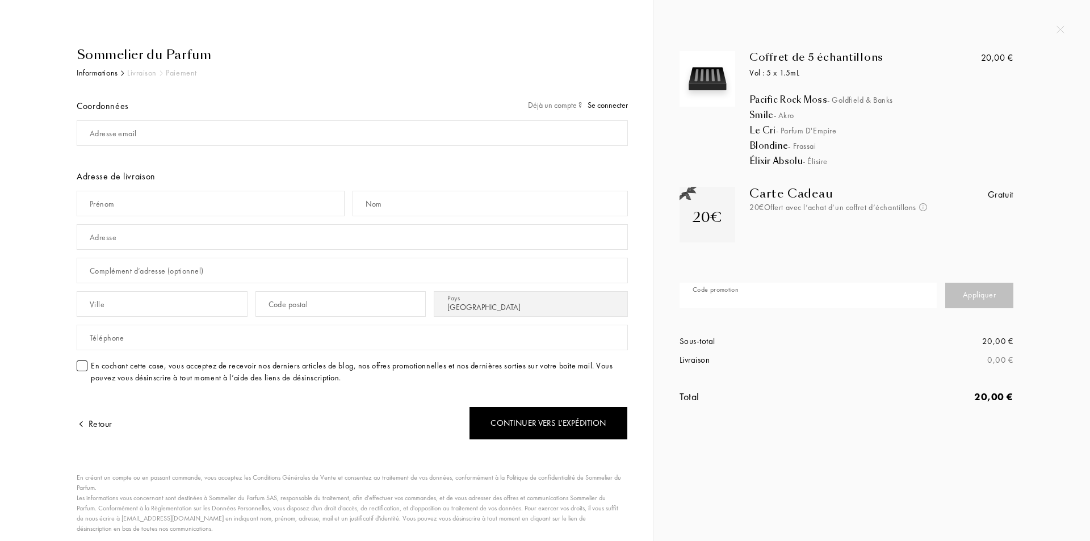
click at [764, 300] on input "text" at bounding box center [807, 296] width 257 height 26
type input "[PERSON_NAME]"
click at [953, 296] on div "Appliquer" at bounding box center [979, 296] width 68 height 26
click at [758, 56] on div "Coffret de 5 échantillons" at bounding box center [853, 57] width 208 height 12
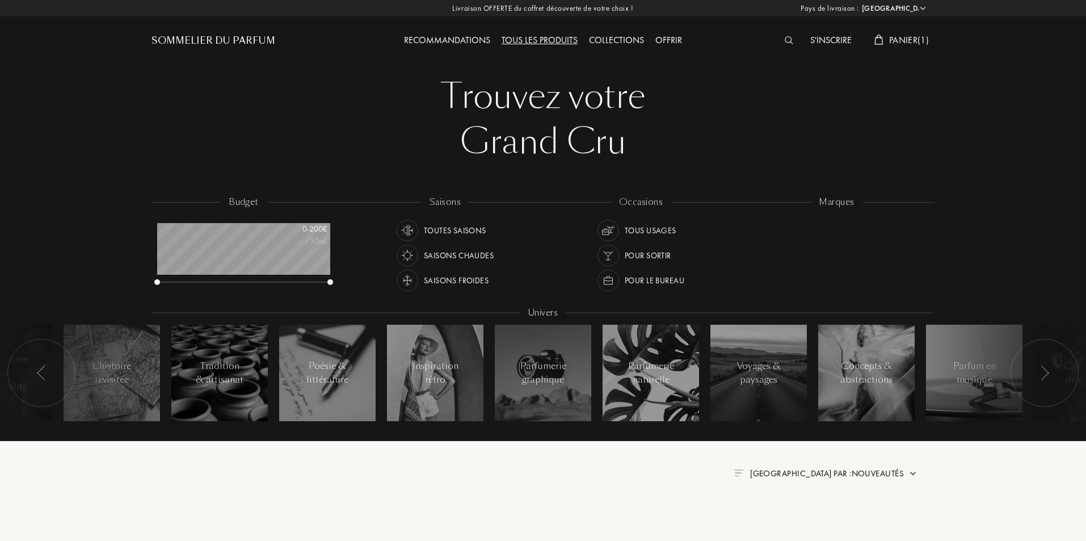
select select "FR"
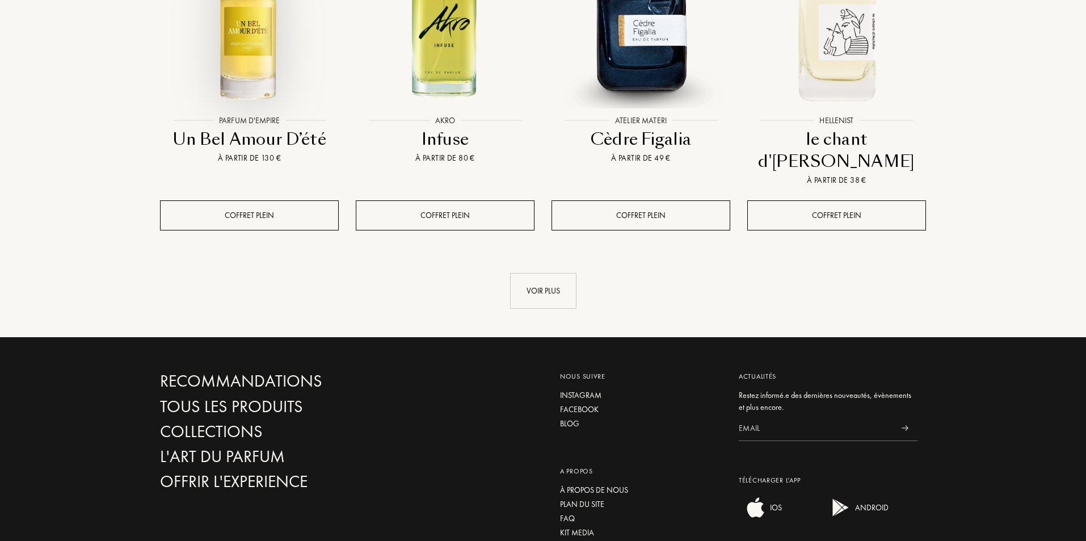
scroll to position [1248, 0]
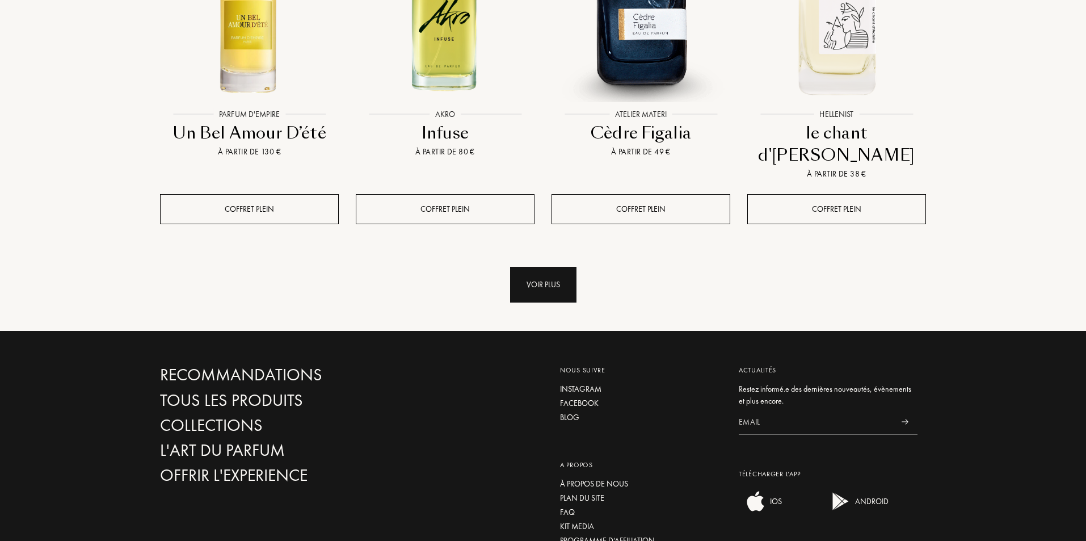
click at [549, 267] on div "Voir plus" at bounding box center [543, 285] width 66 height 36
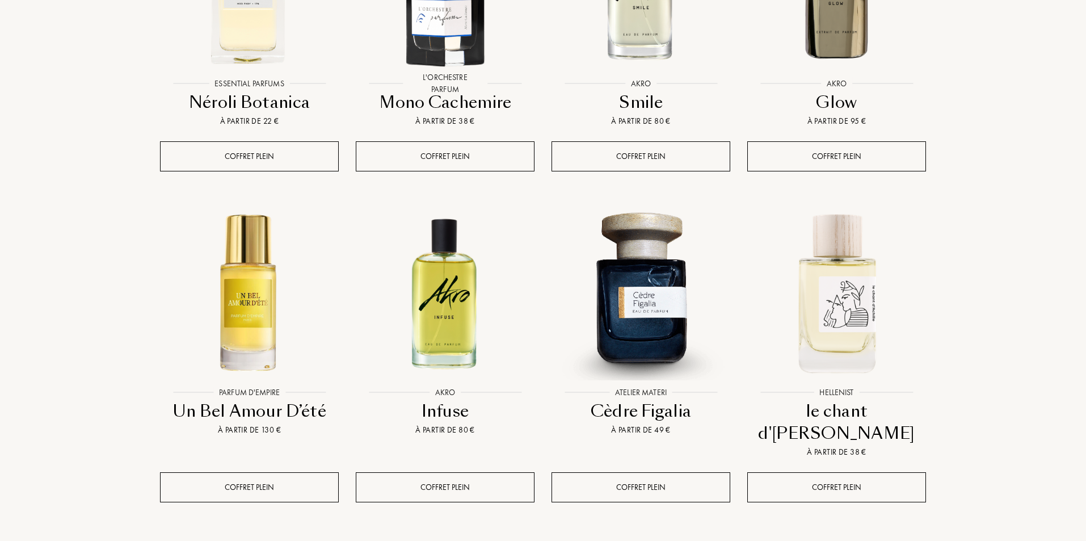
scroll to position [965, 0]
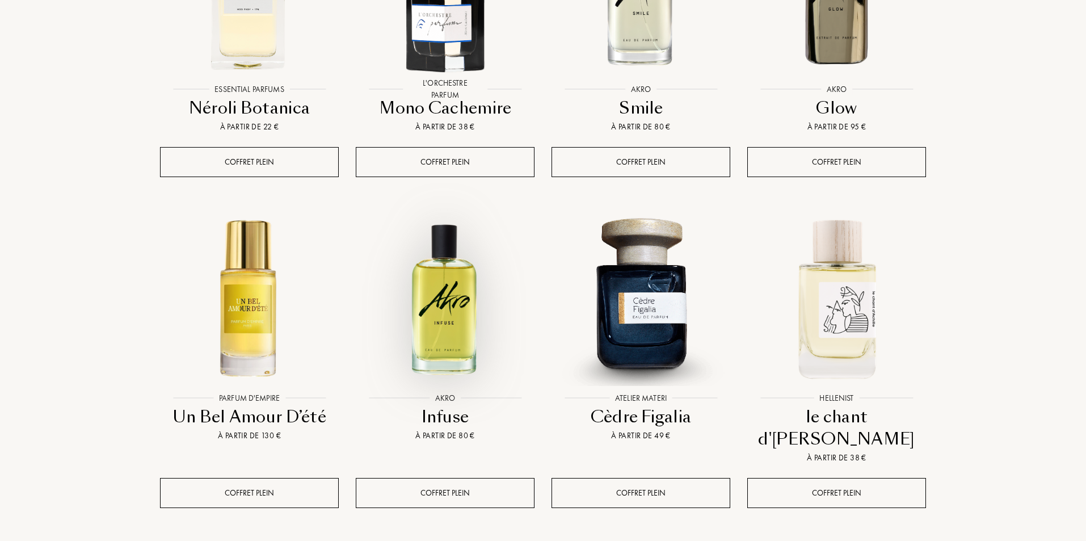
click at [477, 238] on img at bounding box center [445, 297] width 176 height 176
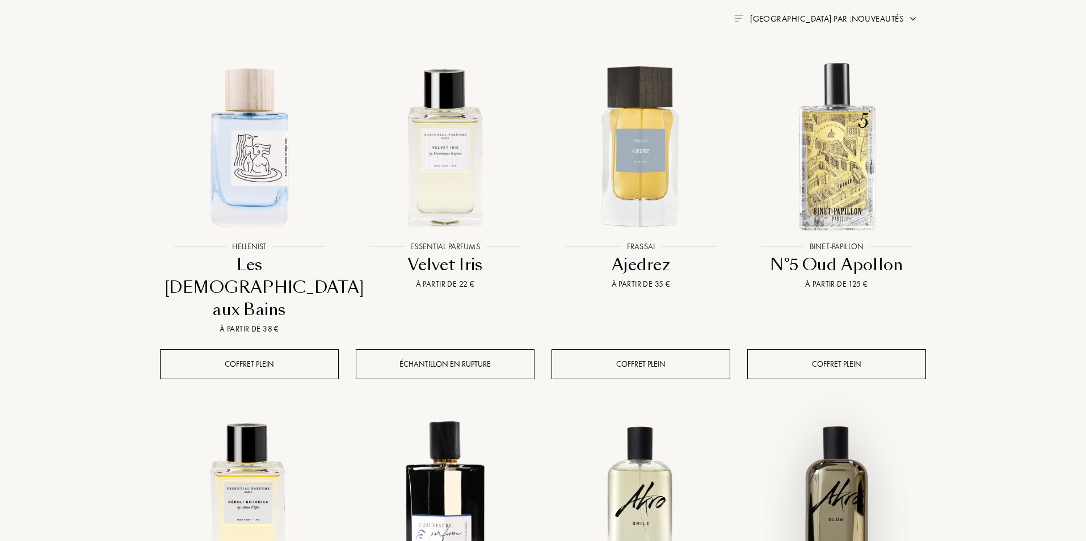
scroll to position [454, 0]
click at [861, 422] on img at bounding box center [836, 500] width 176 height 176
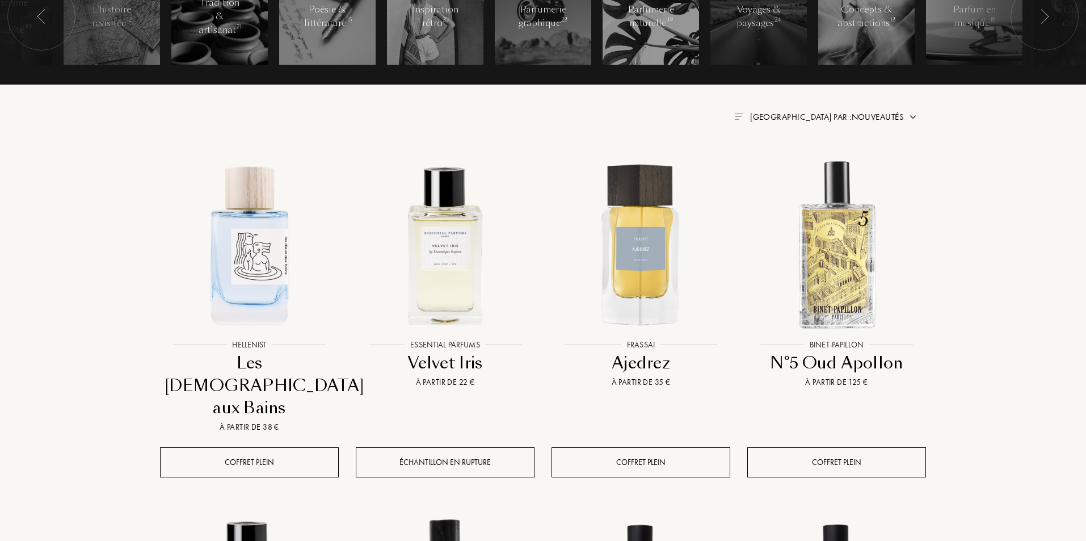
scroll to position [170, 0]
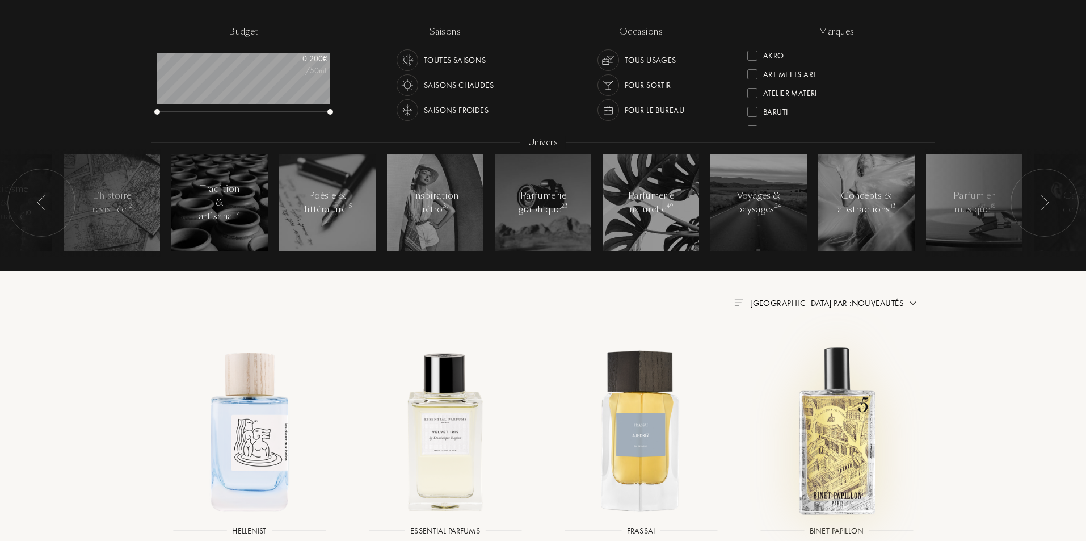
click at [920, 377] on img at bounding box center [836, 430] width 176 height 176
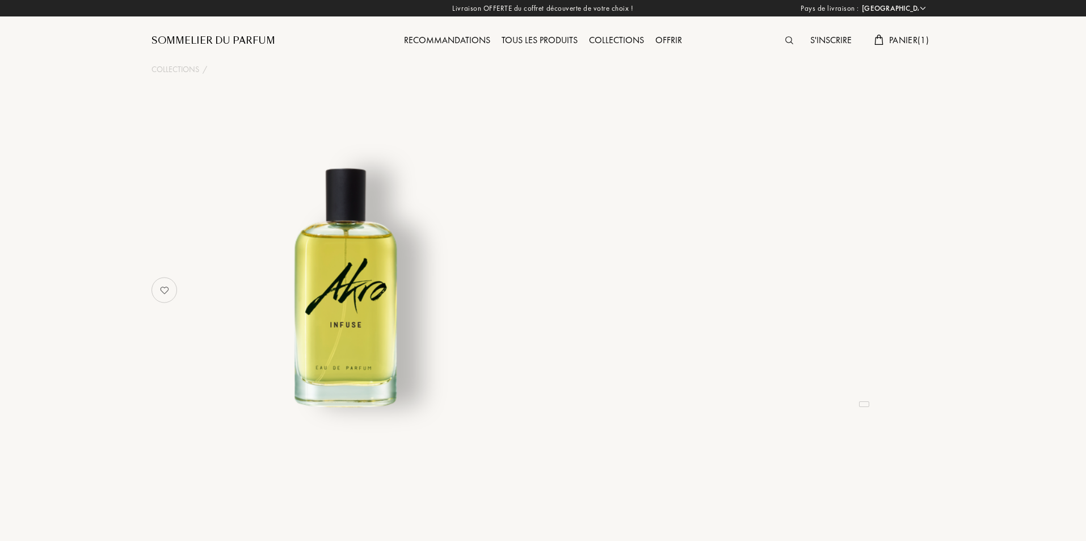
select select "FR"
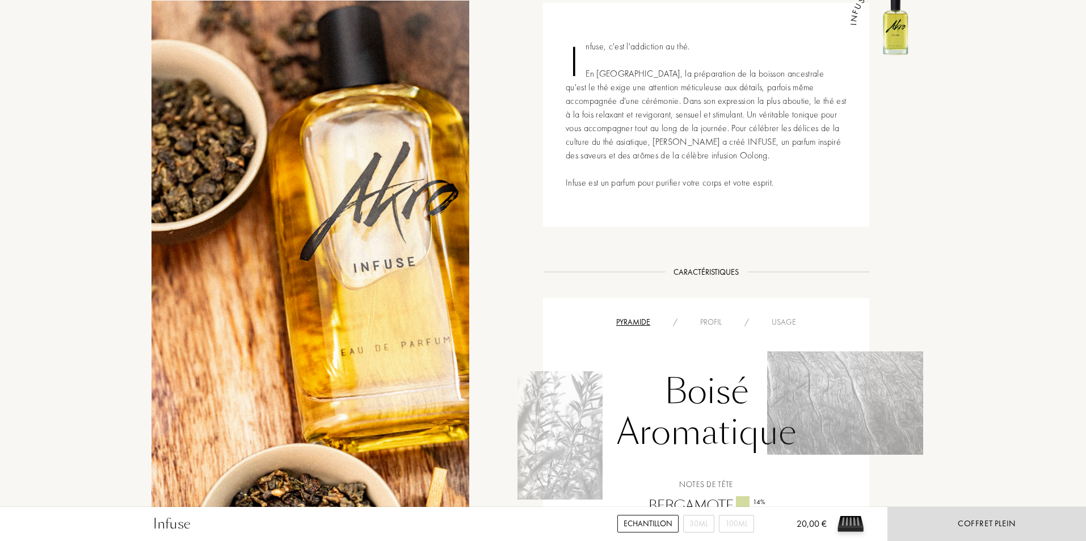
scroll to position [681, 0]
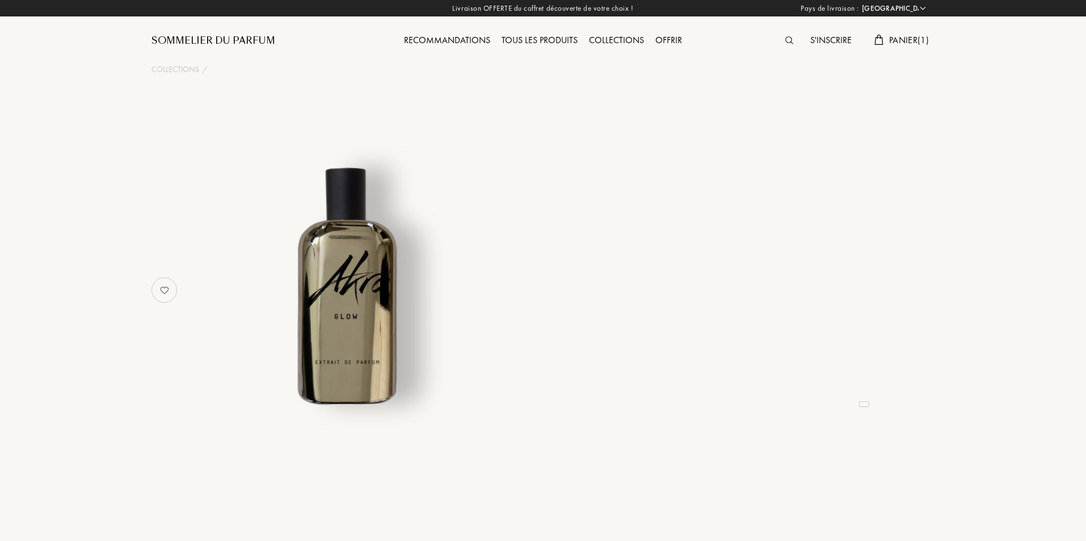
select select "FR"
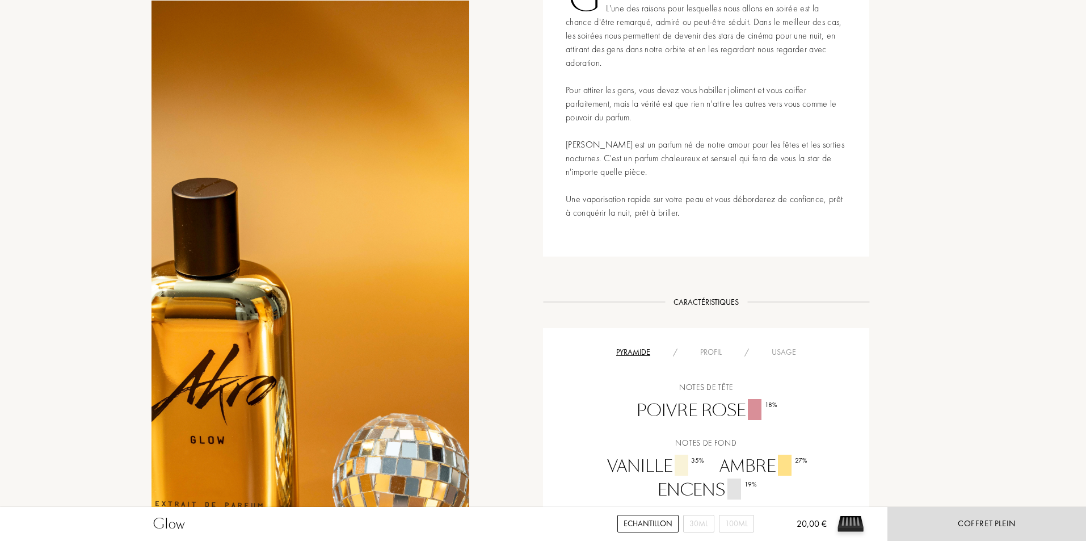
scroll to position [681, 0]
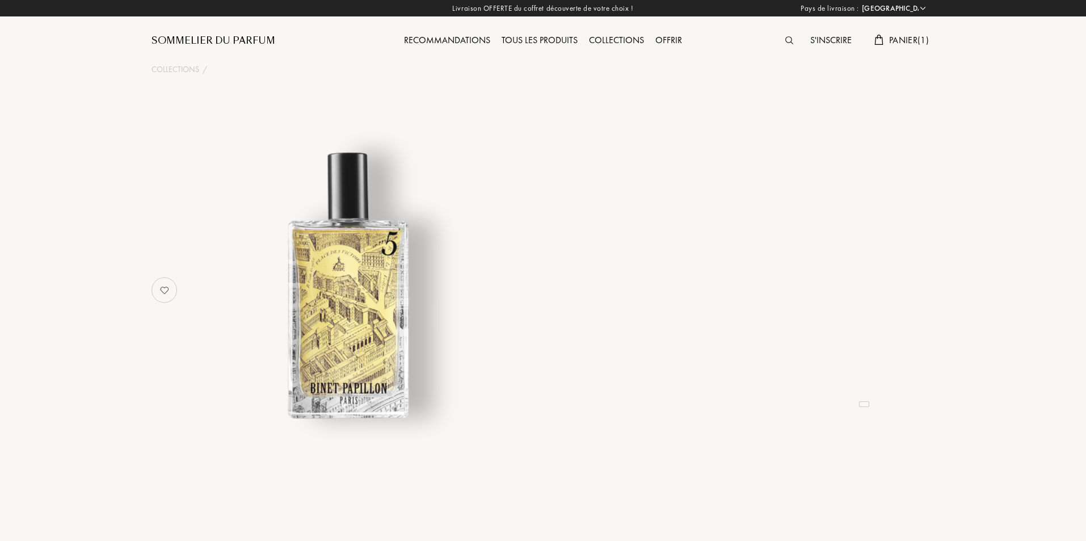
select select "FR"
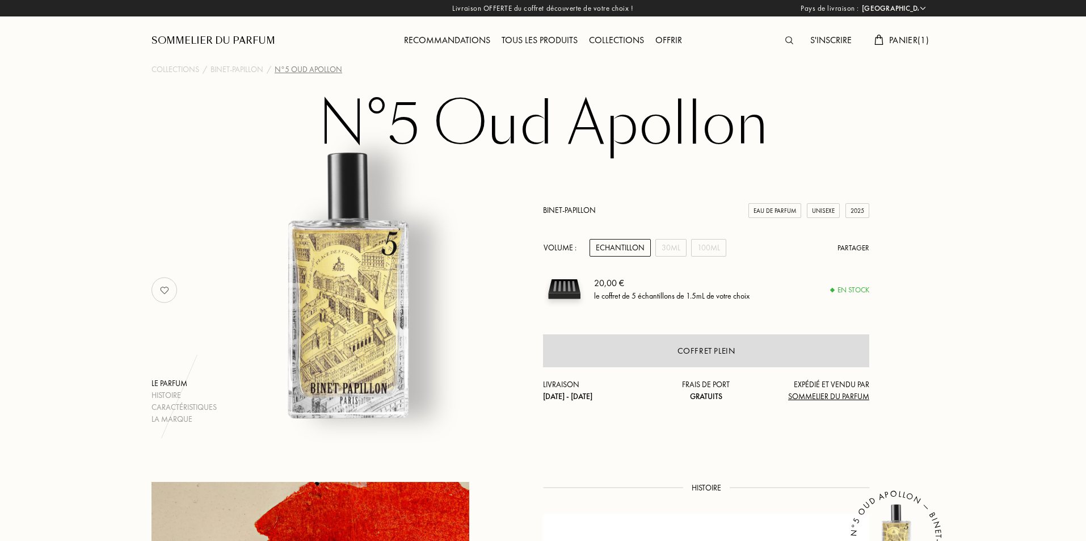
click at [908, 41] on span "Panier ( 1 )" at bounding box center [909, 40] width 40 height 12
